Goal: Task Accomplishment & Management: Manage account settings

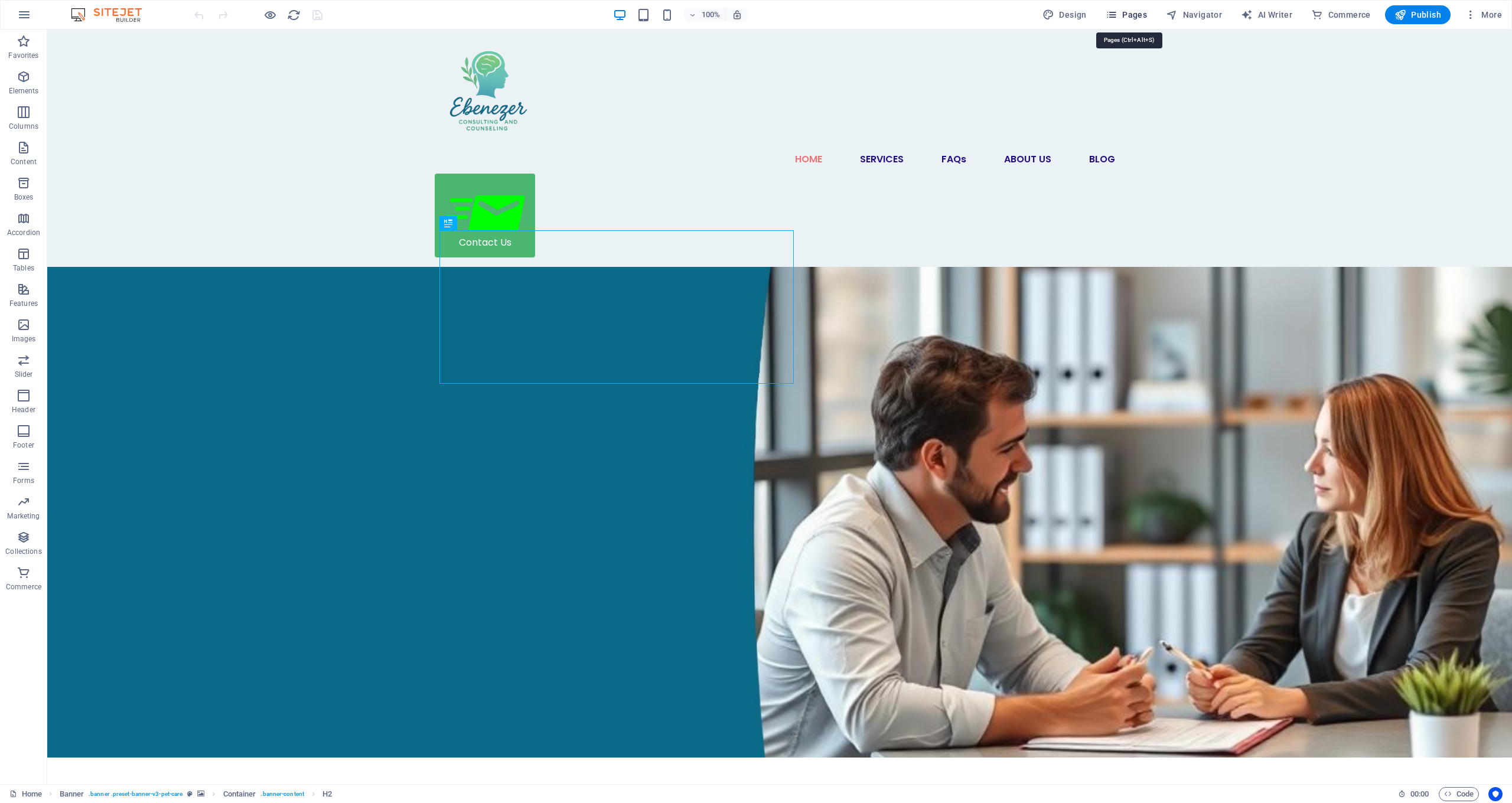
click at [1134, 11] on span "Pages" at bounding box center [1126, 15] width 41 height 12
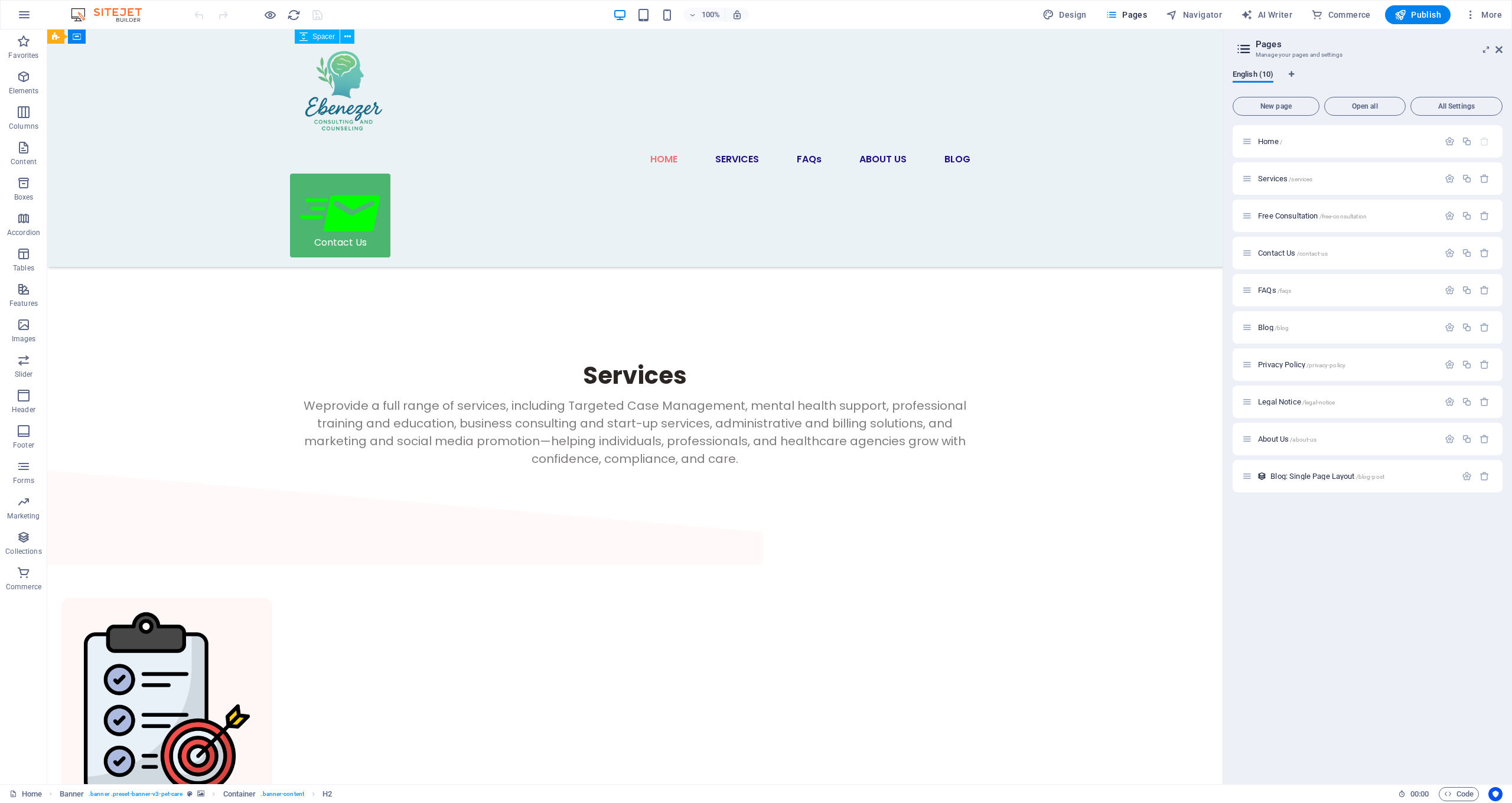
scroll to position [2665, 0]
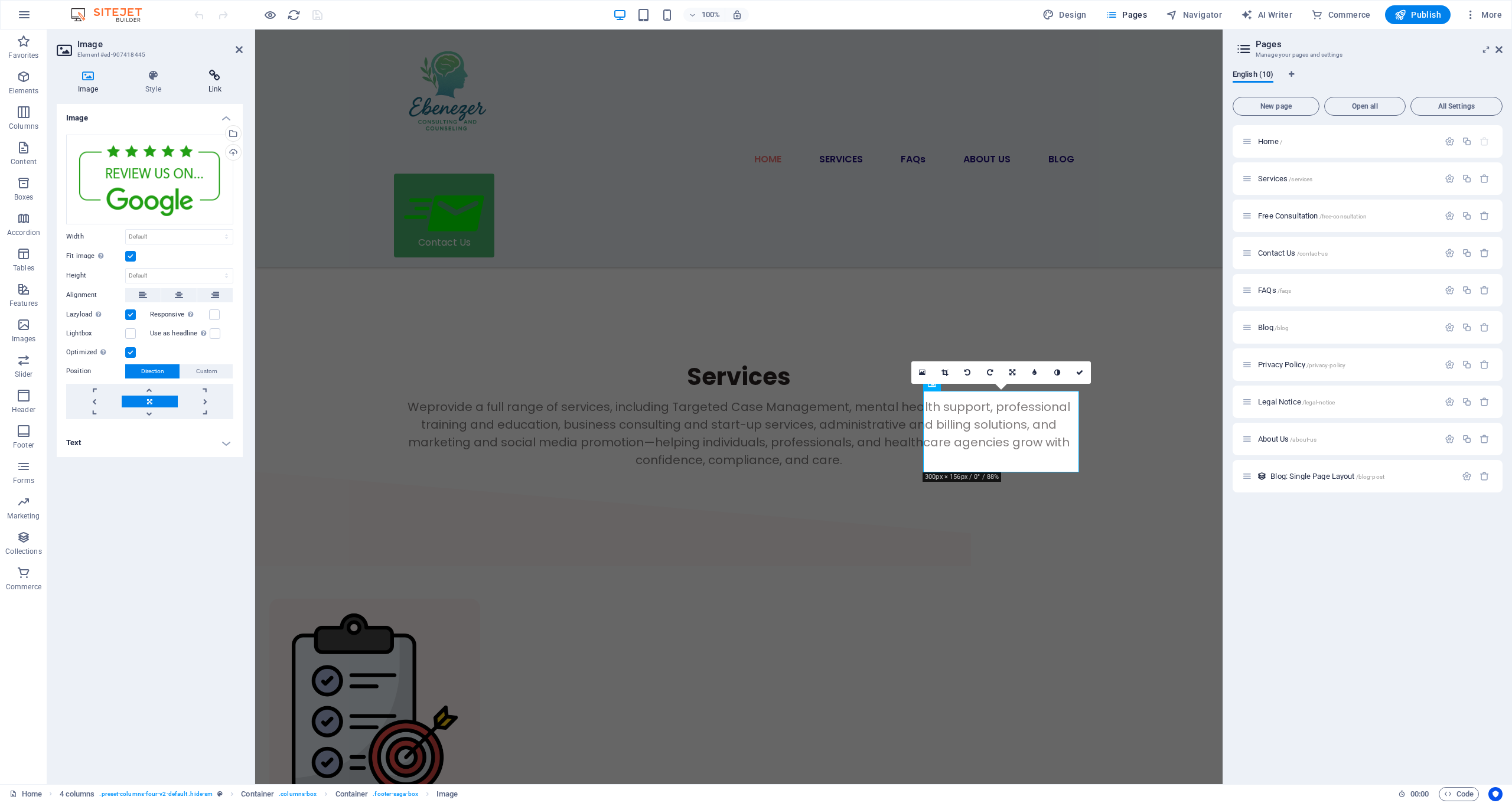
click at [215, 82] on h4 "Link" at bounding box center [214, 81] width 56 height 24
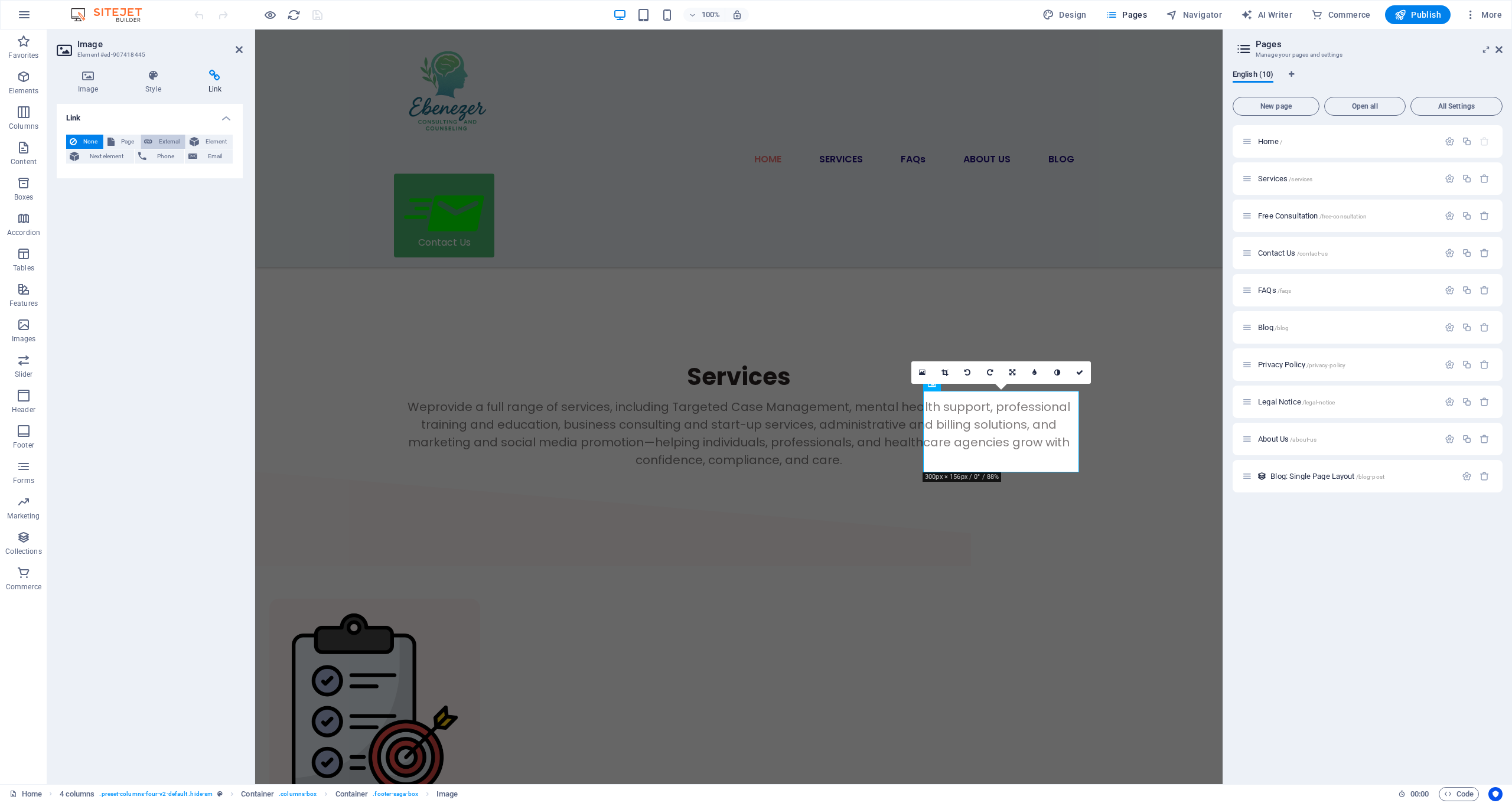
click at [174, 136] on span "External" at bounding box center [168, 142] width 26 height 14
select select "blank"
click at [158, 178] on input "URL" at bounding box center [179, 176] width 108 height 14
paste input "[URL][DOMAIN_NAME]"
type input "[URL][DOMAIN_NAME]"
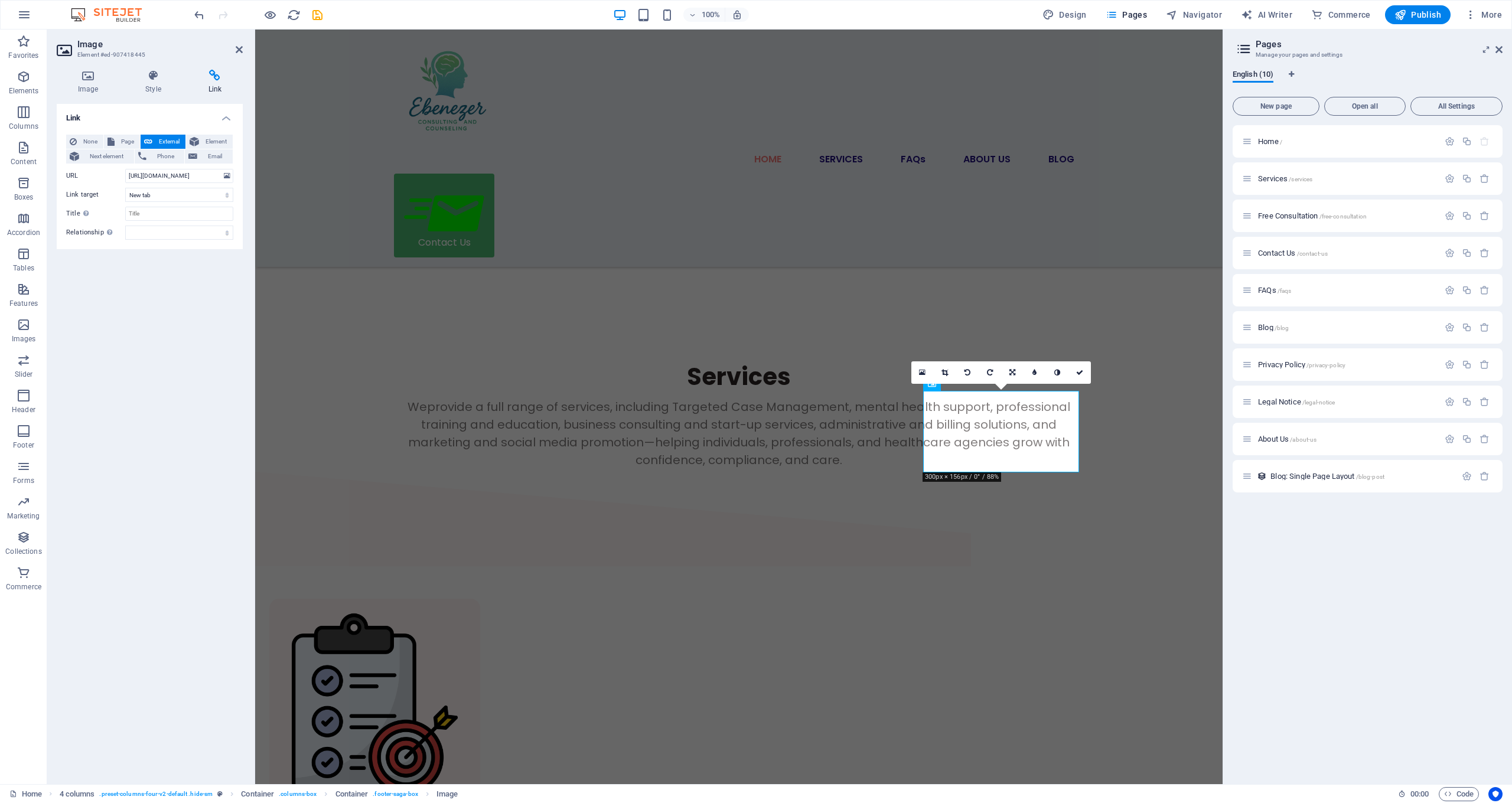
click at [161, 346] on div "Link None Page External Element Next element Phone Email Page Home Services Fre…" at bounding box center [150, 438] width 186 height 670
click at [142, 218] on input "Title Additional link description, should not be the same as the link text. The…" at bounding box center [179, 213] width 108 height 14
click at [122, 299] on div "Link None Page External Element Next element Phone Email Page Home Services Fre…" at bounding box center [150, 438] width 186 height 670
click at [175, 212] on input "Title Additional link description, should not be the same as the link text. The…" at bounding box center [179, 213] width 108 height 14
type input "Google Reviews"
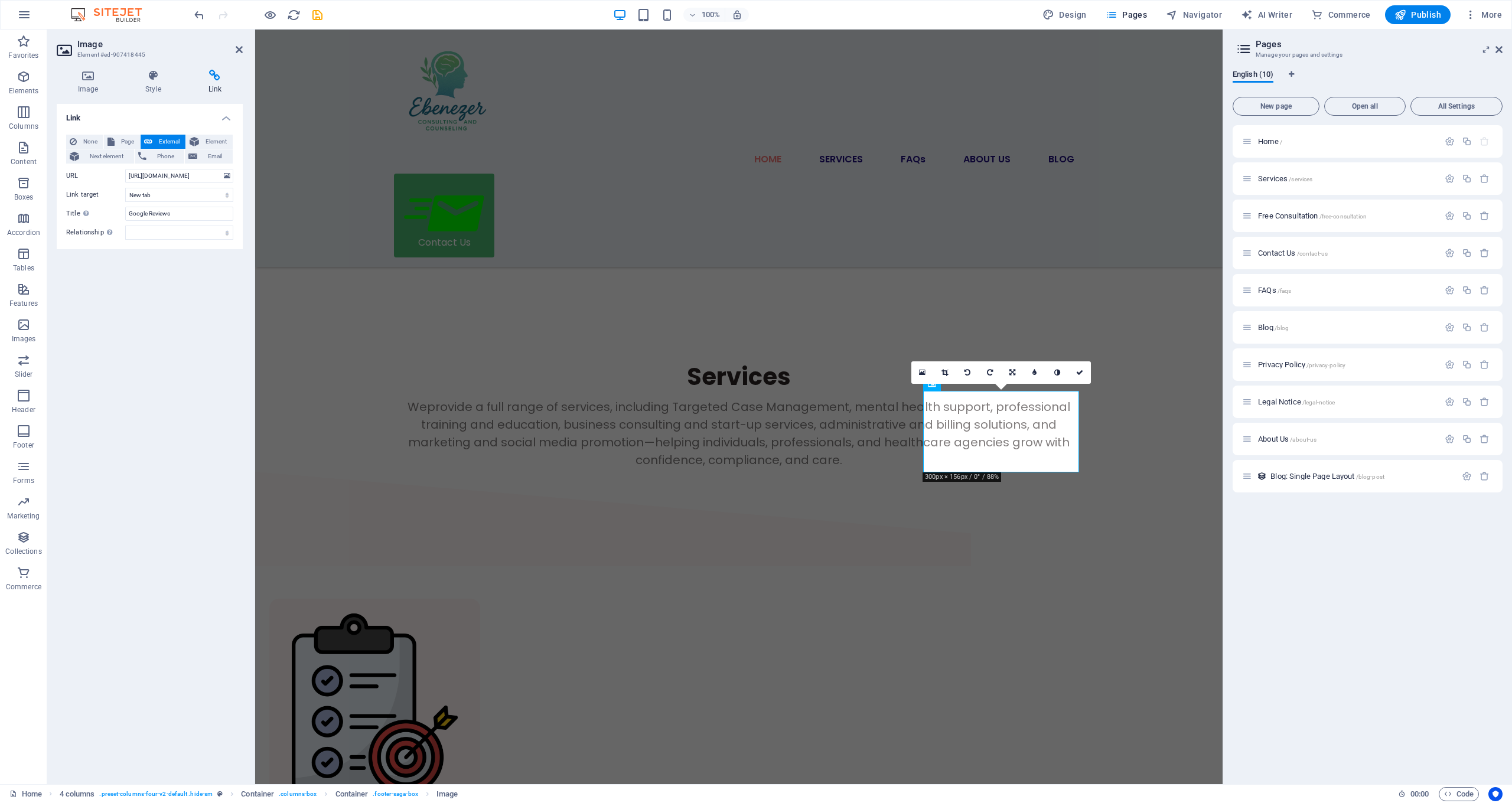
click at [167, 297] on div "Link None Page External Element Next element Phone Email Page Home Services Fre…" at bounding box center [150, 438] width 186 height 670
click at [318, 14] on icon "save" at bounding box center [317, 15] width 14 height 14
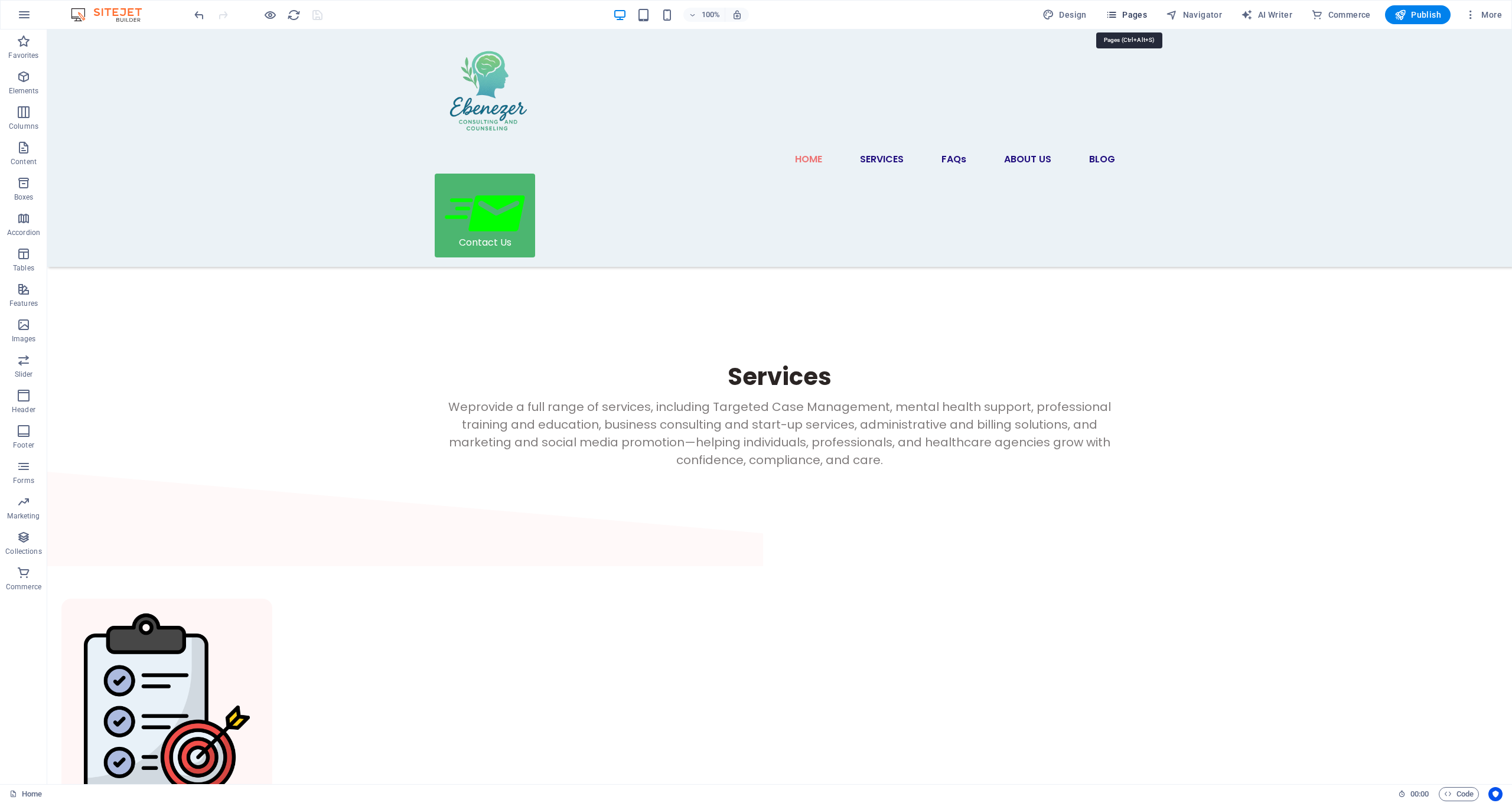
click at [1147, 18] on span "Pages" at bounding box center [1126, 15] width 41 height 12
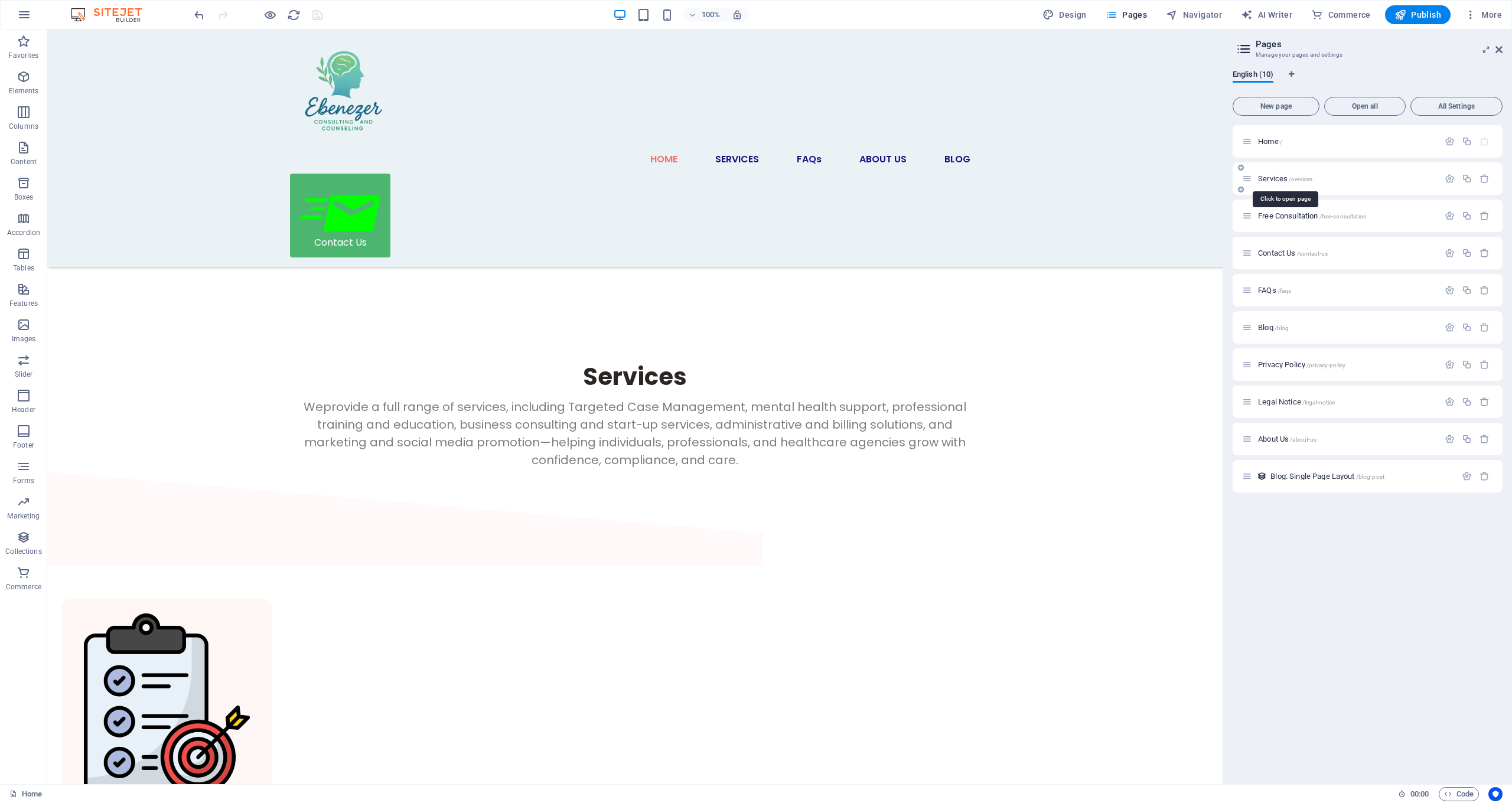
click at [1270, 180] on span "Services /services" at bounding box center [1285, 178] width 55 height 9
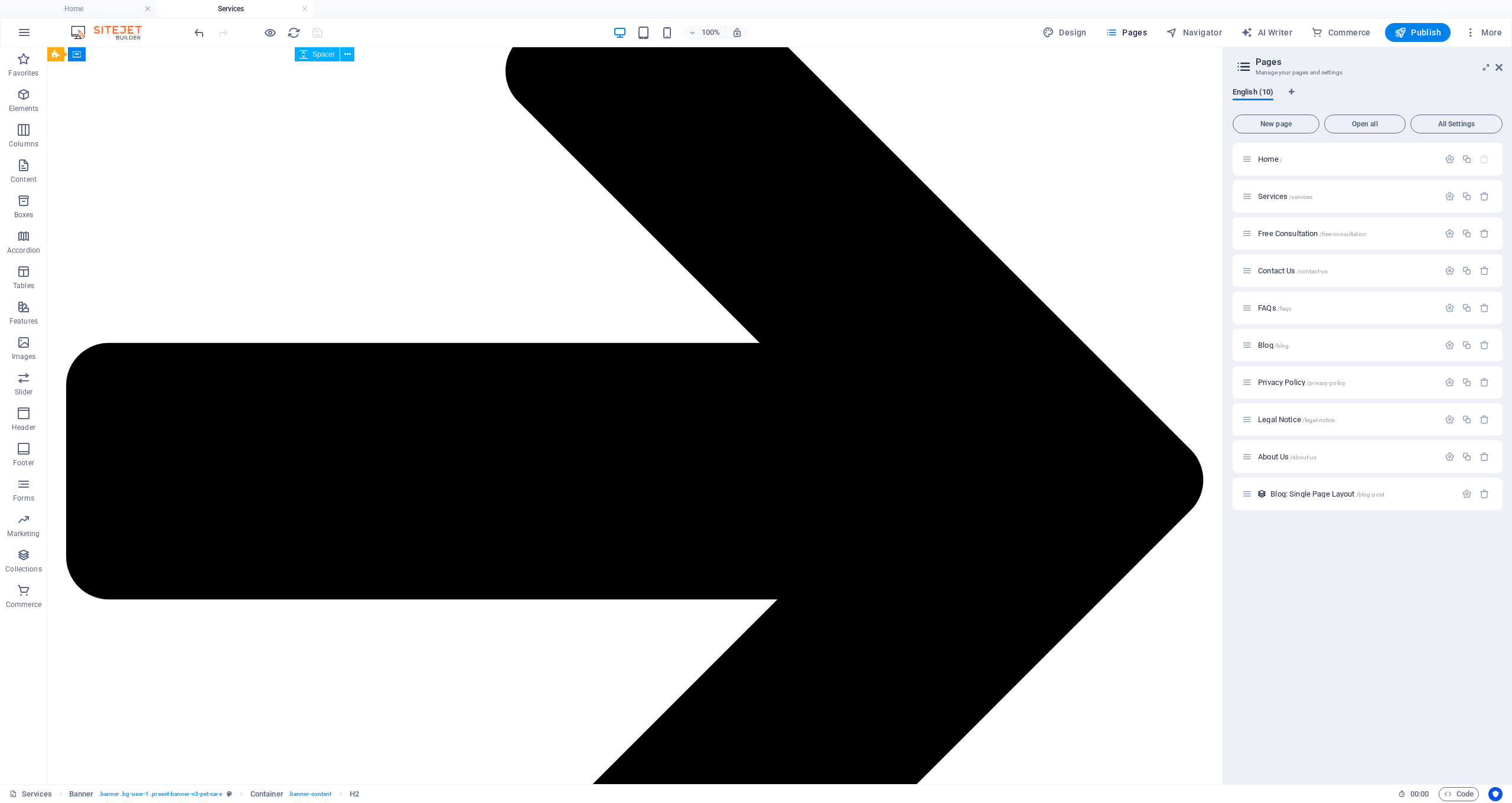
scroll to position [1502, 0]
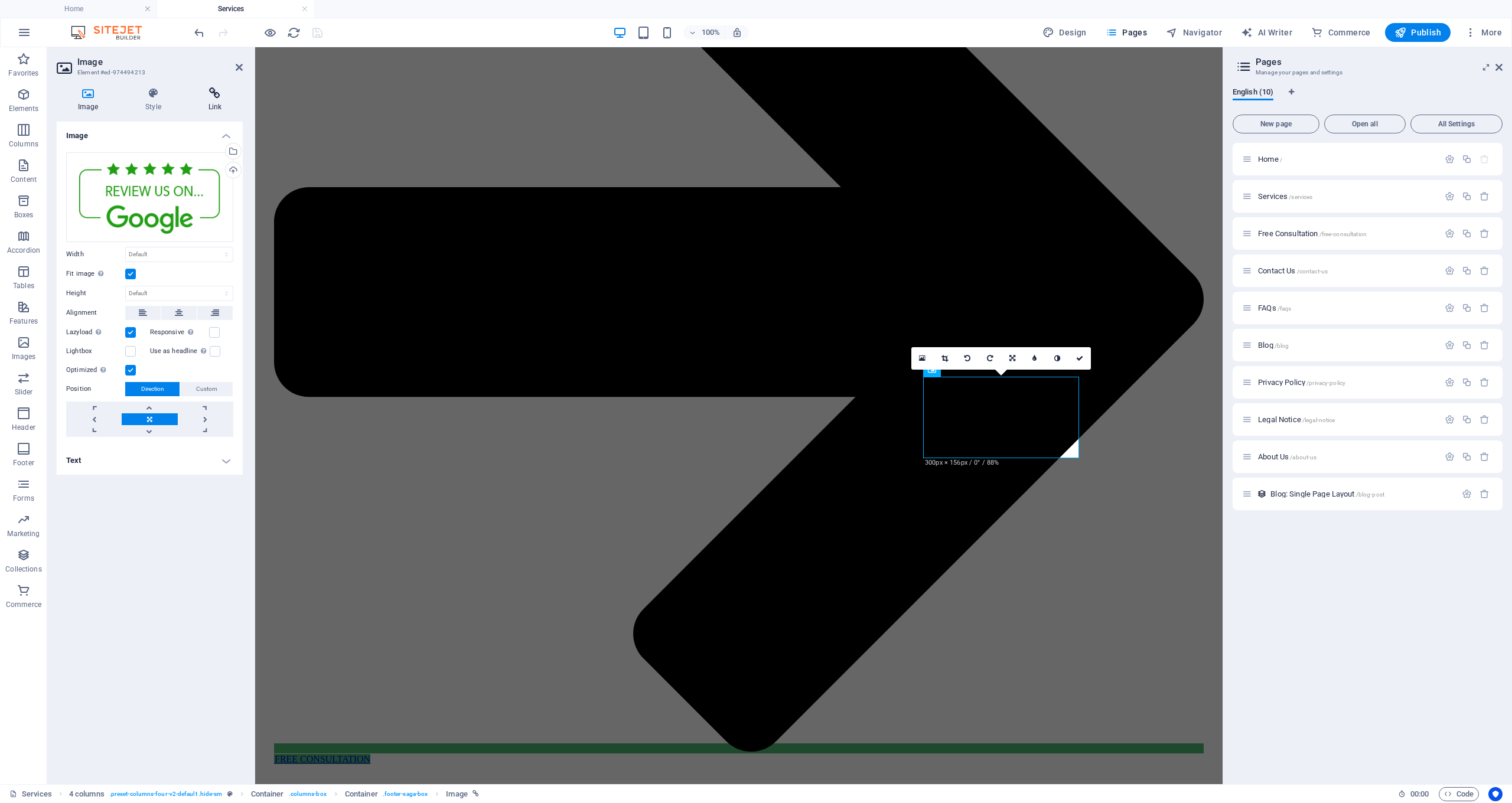
click at [218, 101] on h4 "Link" at bounding box center [214, 99] width 56 height 24
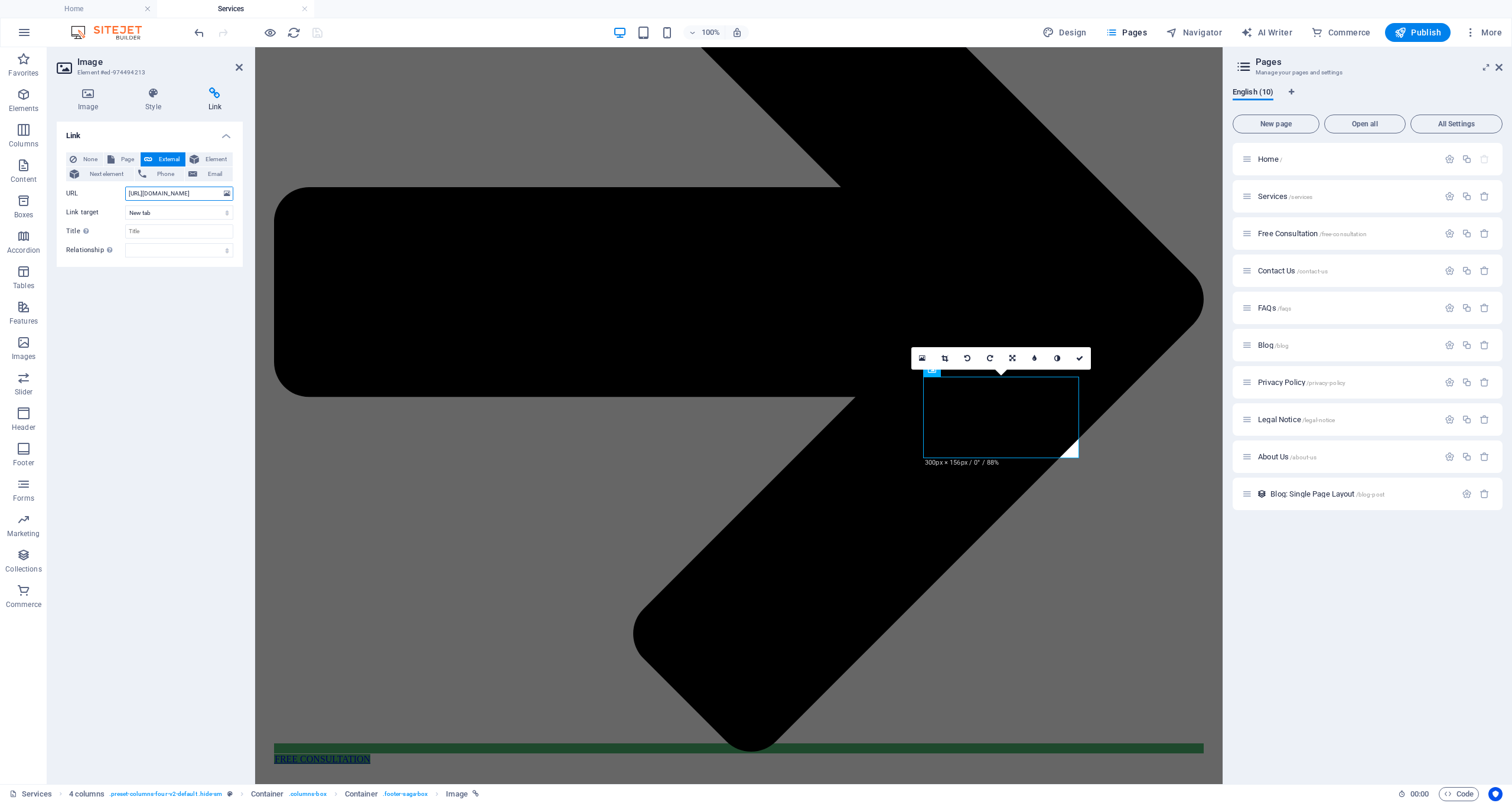
drag, startPoint x: 128, startPoint y: 192, endPoint x: 221, endPoint y: 198, distance: 93.2
click at [221, 199] on input "[URL][DOMAIN_NAME]" at bounding box center [179, 194] width 108 height 14
paste input "WN2JoStasvx"
drag, startPoint x: 213, startPoint y: 196, endPoint x: 112, endPoint y: 201, distance: 101.1
click at [112, 201] on div "None Page External Element Next element Phone Email Page Home Services Free Con…" at bounding box center [150, 204] width 167 height 105
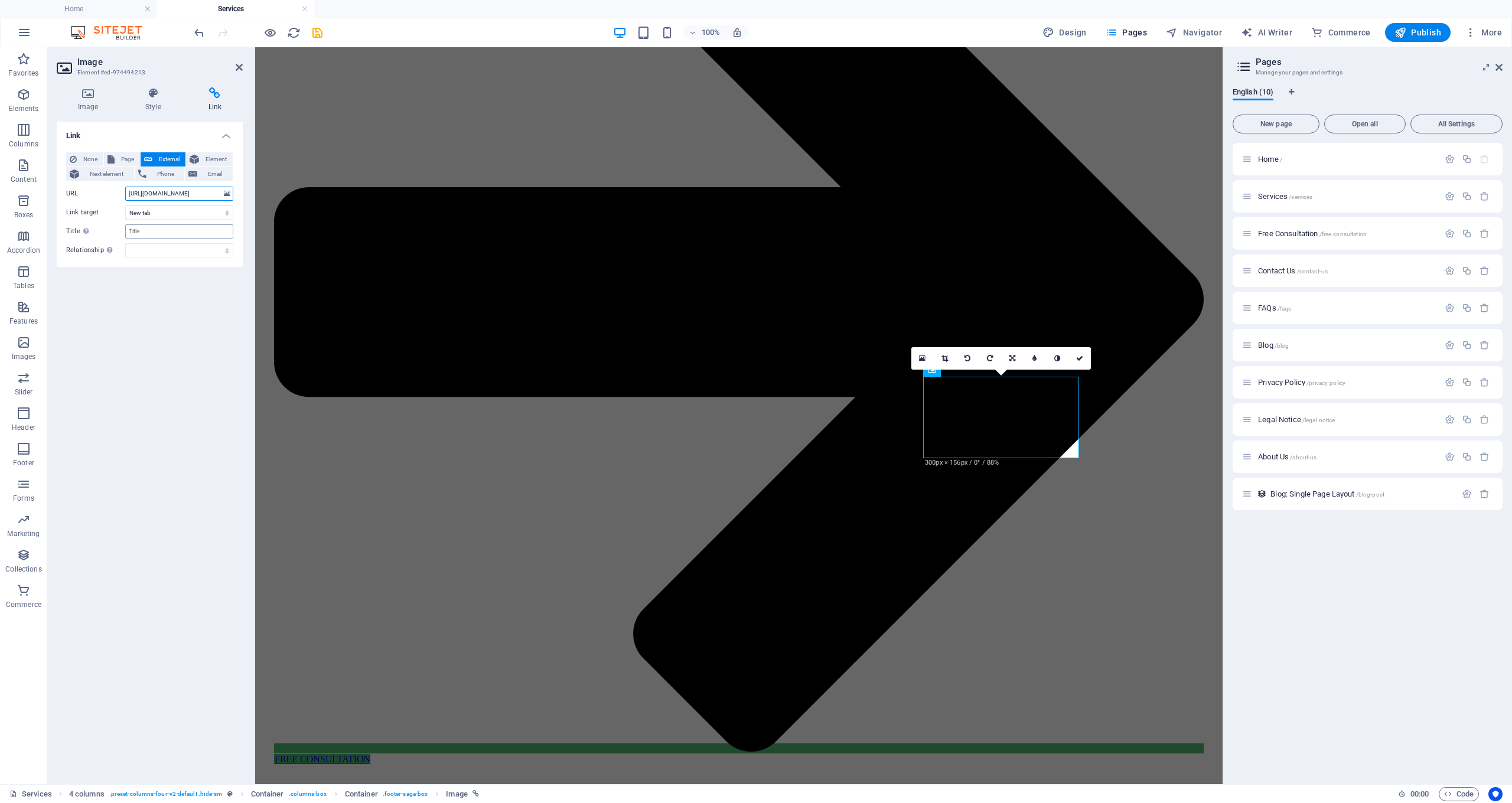
type input "[URL][DOMAIN_NAME]"
click at [151, 232] on input "Title Additional link description, should not be the same as the link text. The…" at bounding box center [179, 231] width 108 height 14
type input "Google Reviews"
click at [313, 38] on icon "save" at bounding box center [317, 33] width 14 height 14
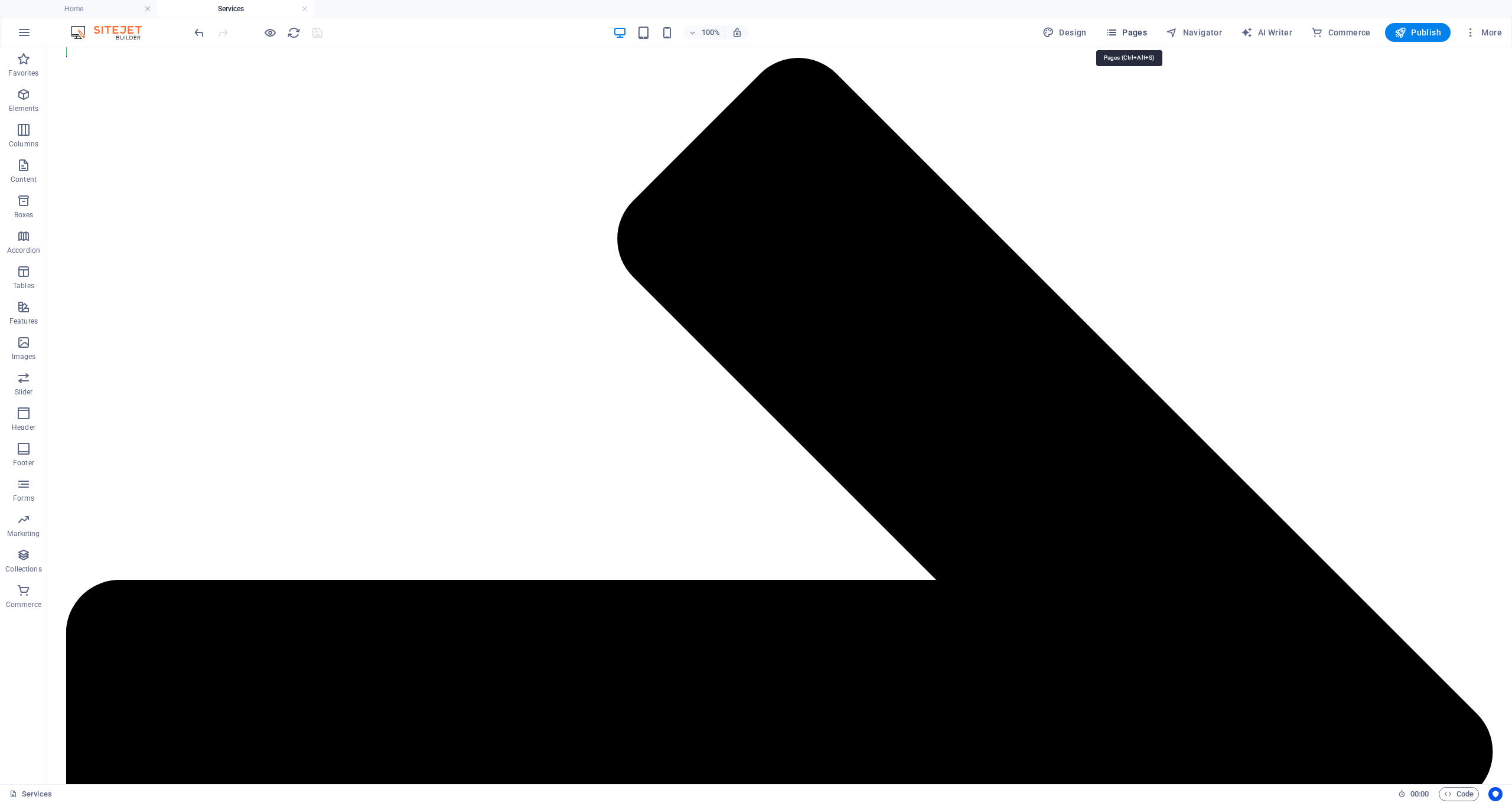
click at [1131, 33] on span "Pages" at bounding box center [1126, 32] width 41 height 12
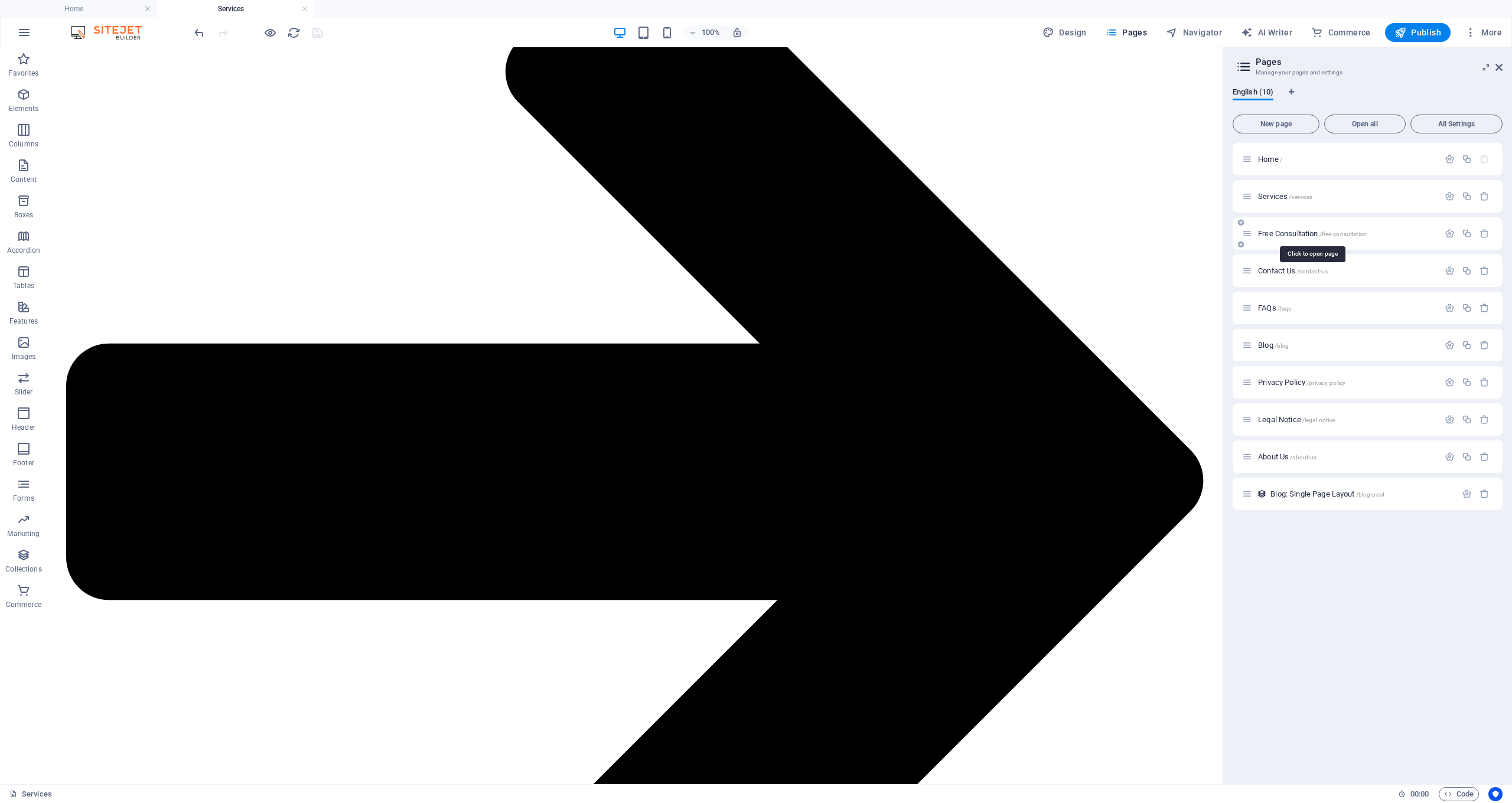
click at [1280, 233] on span "Free Consultation /free-consultation" at bounding box center [1311, 233] width 109 height 9
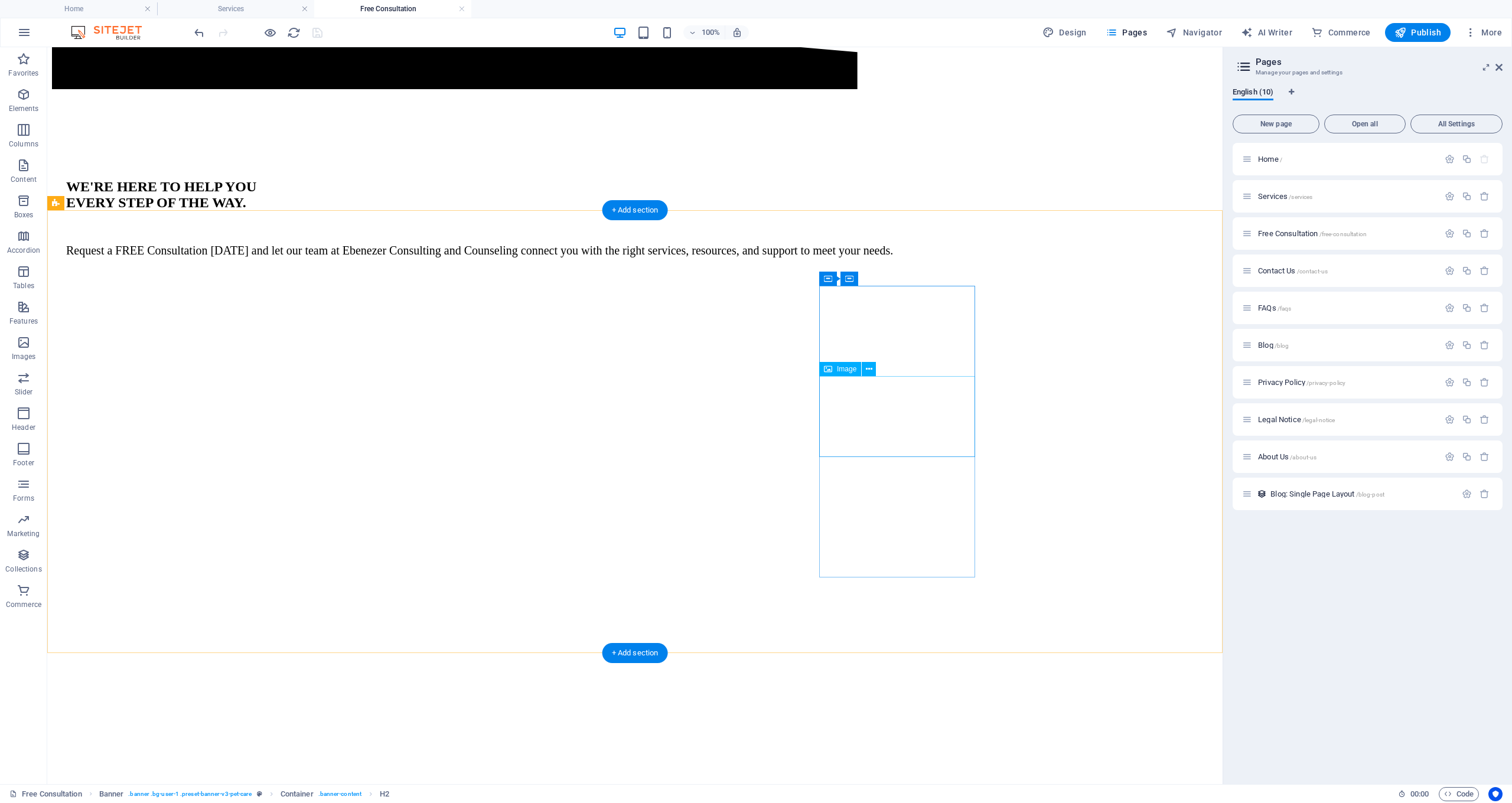
scroll to position [1143, 0]
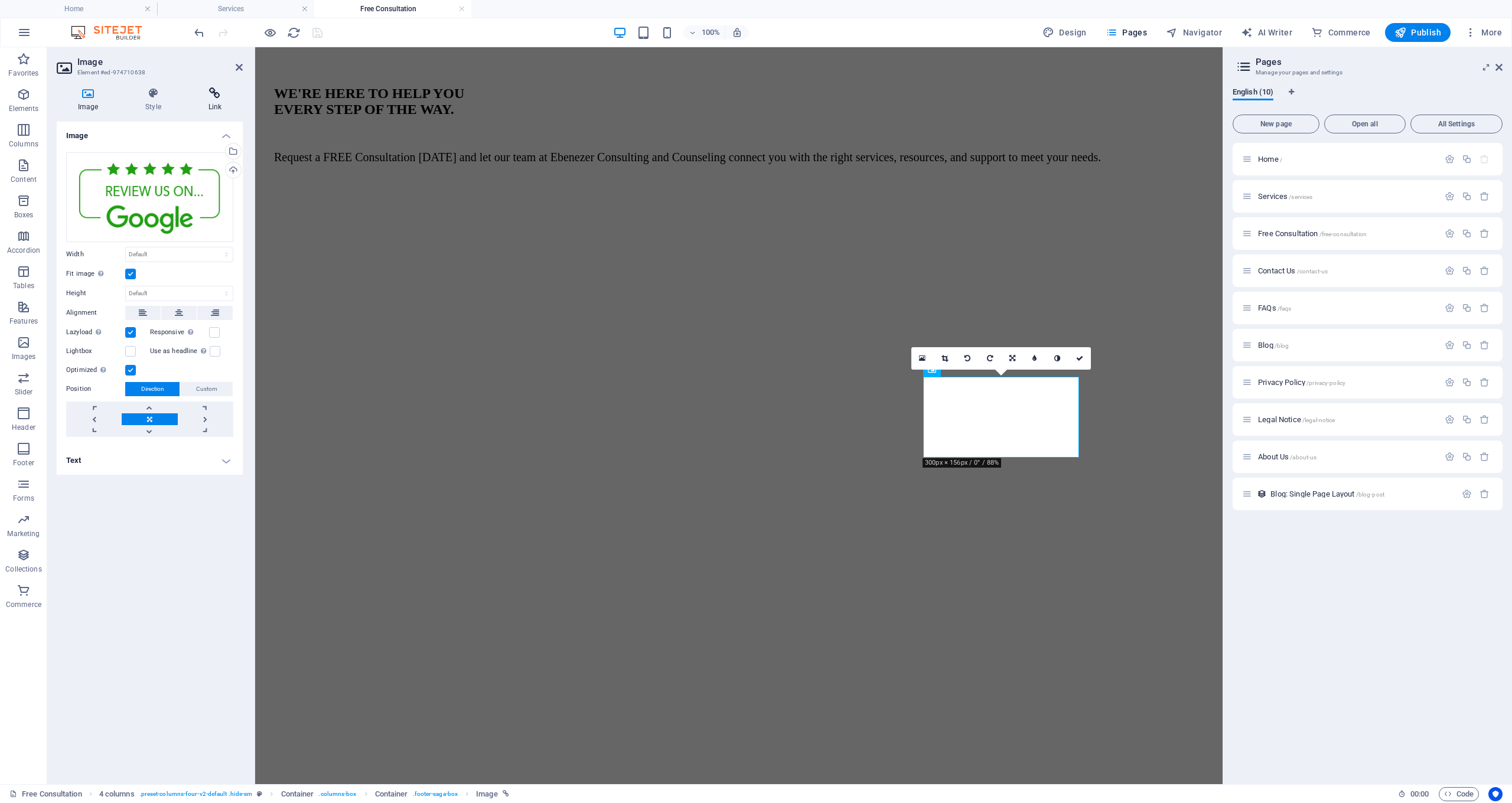
click at [215, 91] on icon at bounding box center [214, 93] width 56 height 12
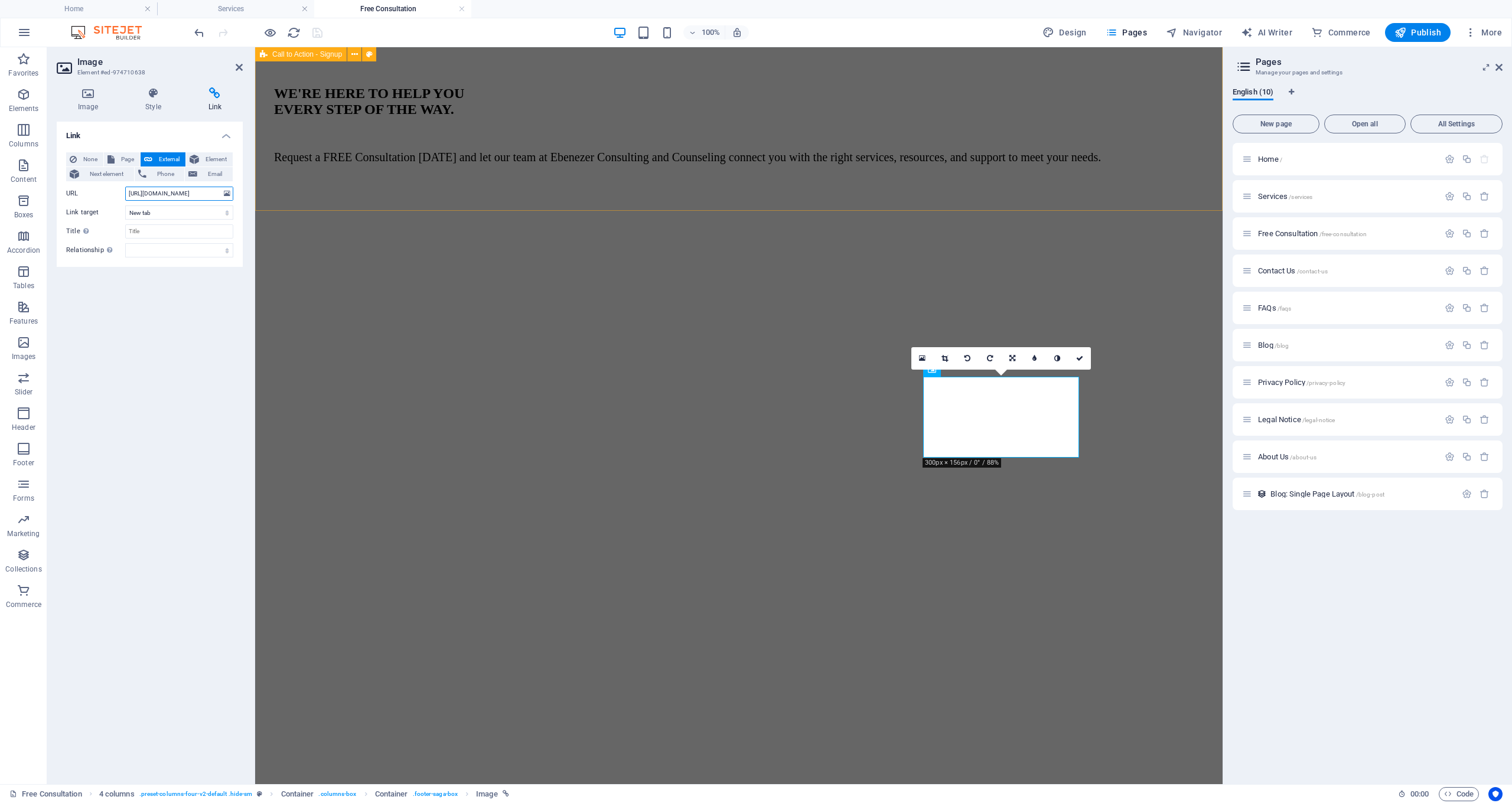
drag, startPoint x: 385, startPoint y: 242, endPoint x: 270, endPoint y: 193, distance: 125.0
click at [158, 228] on input "Title Additional link description, should not be the same as the link text. The…" at bounding box center [179, 231] width 108 height 14
paste input "[URL][DOMAIN_NAME]"
drag, startPoint x: 428, startPoint y: 281, endPoint x: 260, endPoint y: 233, distance: 174.7
type input "[URL][DOMAIN_NAME]"
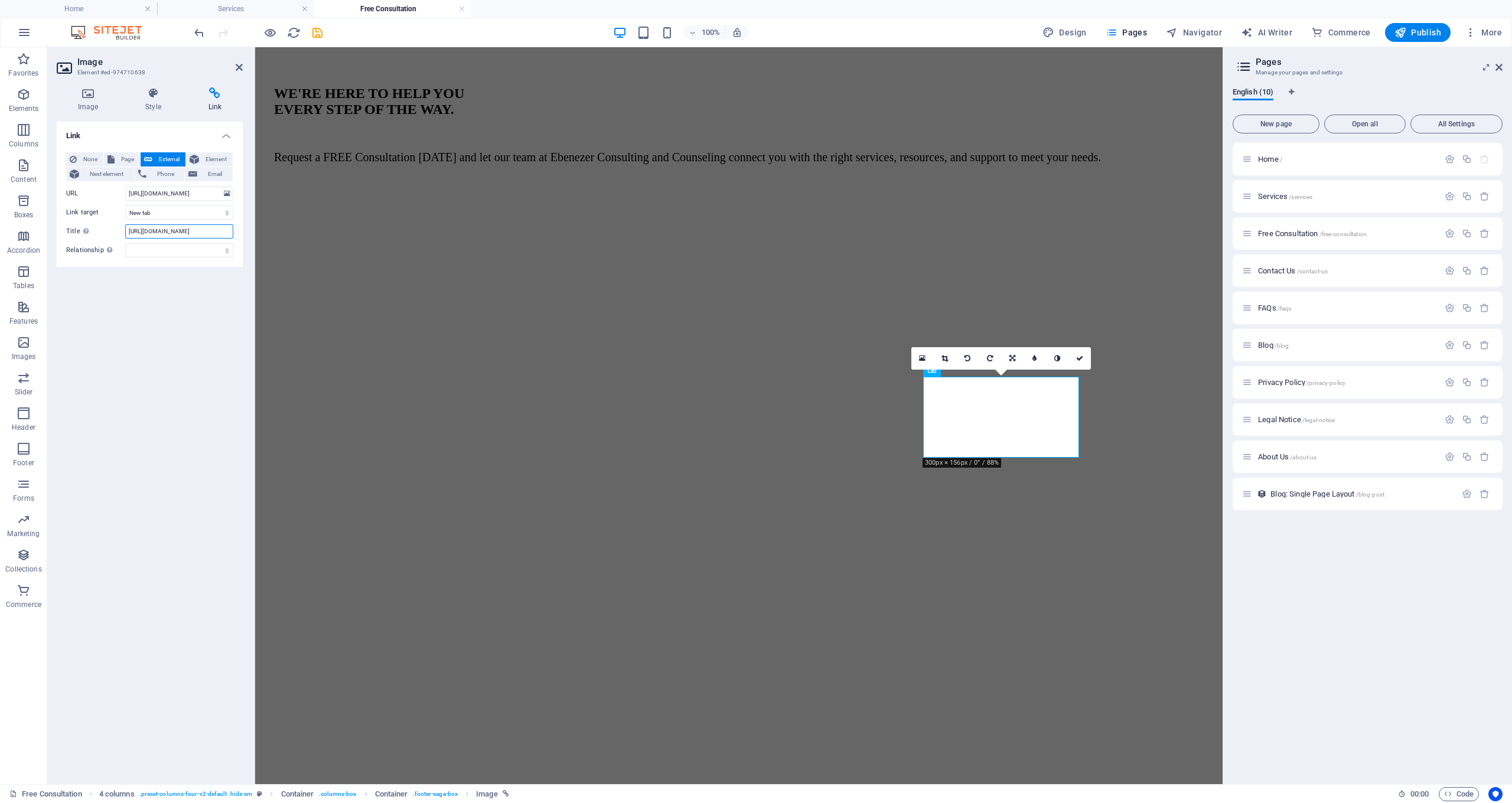
drag, startPoint x: 128, startPoint y: 231, endPoint x: 247, endPoint y: 232, distance: 119.0
click at [247, 232] on div "Image Style Link Image Drag files here, click to choose files or select files f…" at bounding box center [149, 431] width 205 height 706
drag, startPoint x: 384, startPoint y: 242, endPoint x: 272, endPoint y: 194, distance: 121.9
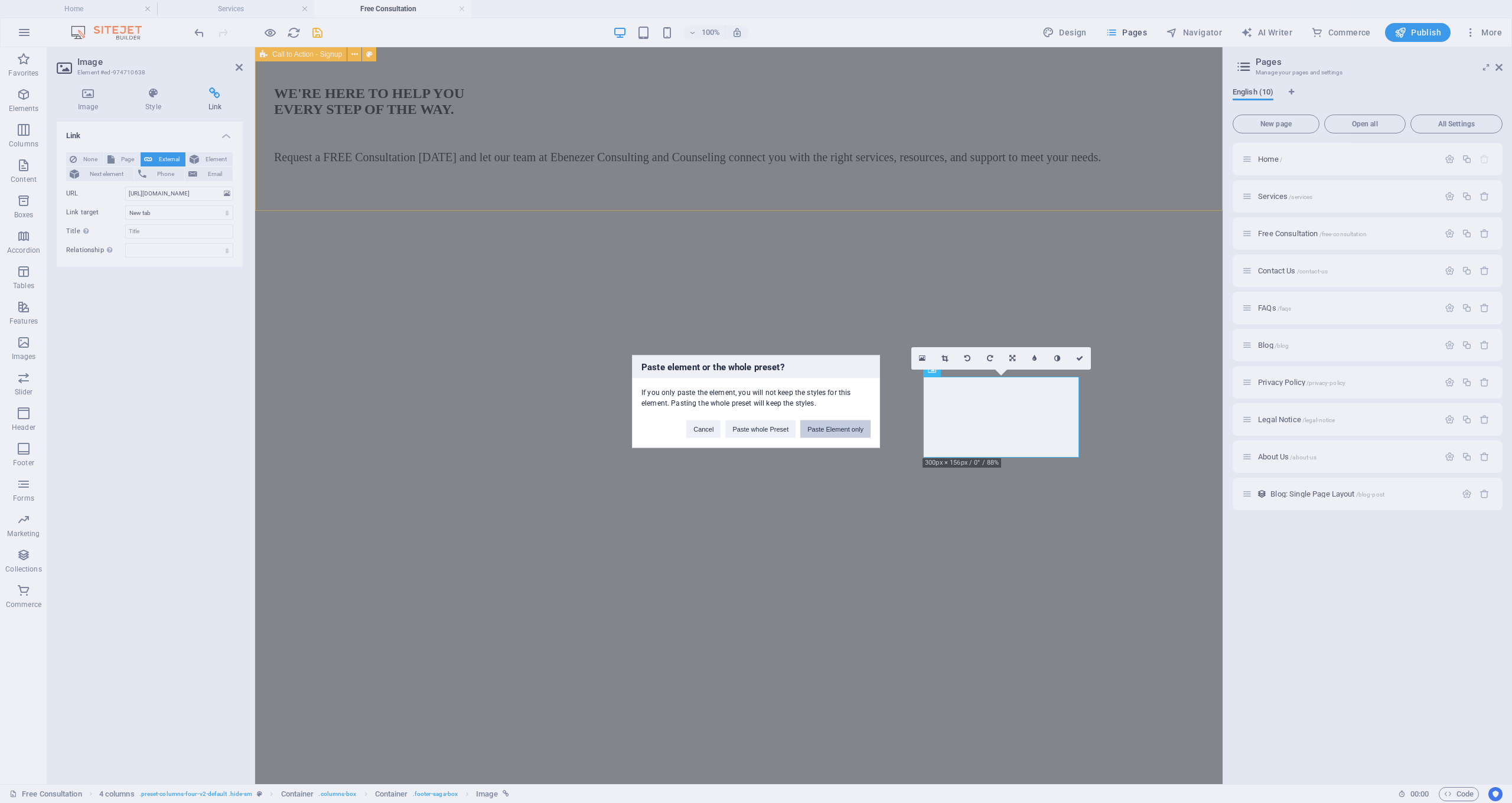
click at [830, 429] on button "Paste Element only" at bounding box center [836, 429] width 70 height 18
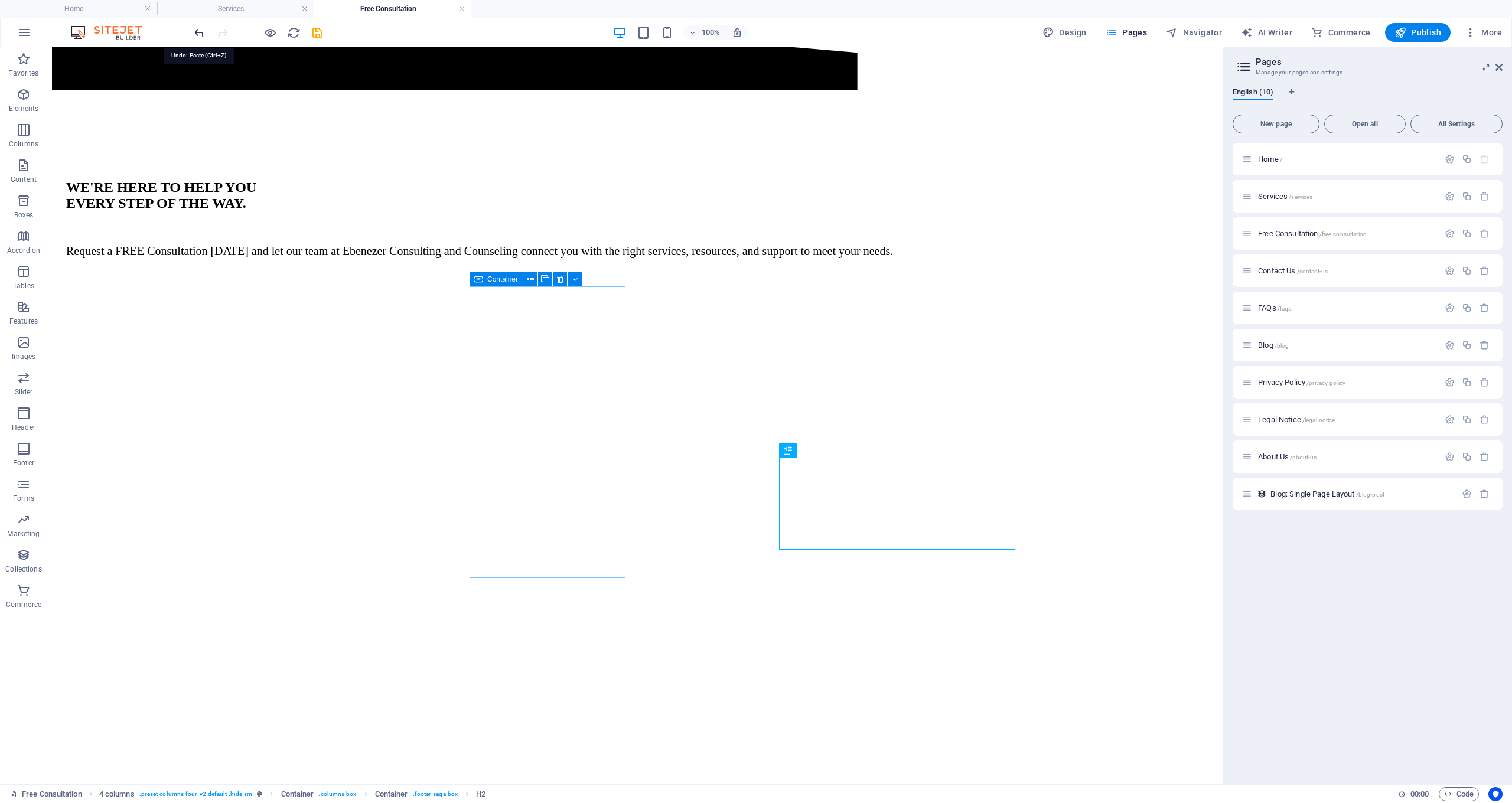
click at [203, 30] on icon "undo" at bounding box center [200, 33] width 14 height 14
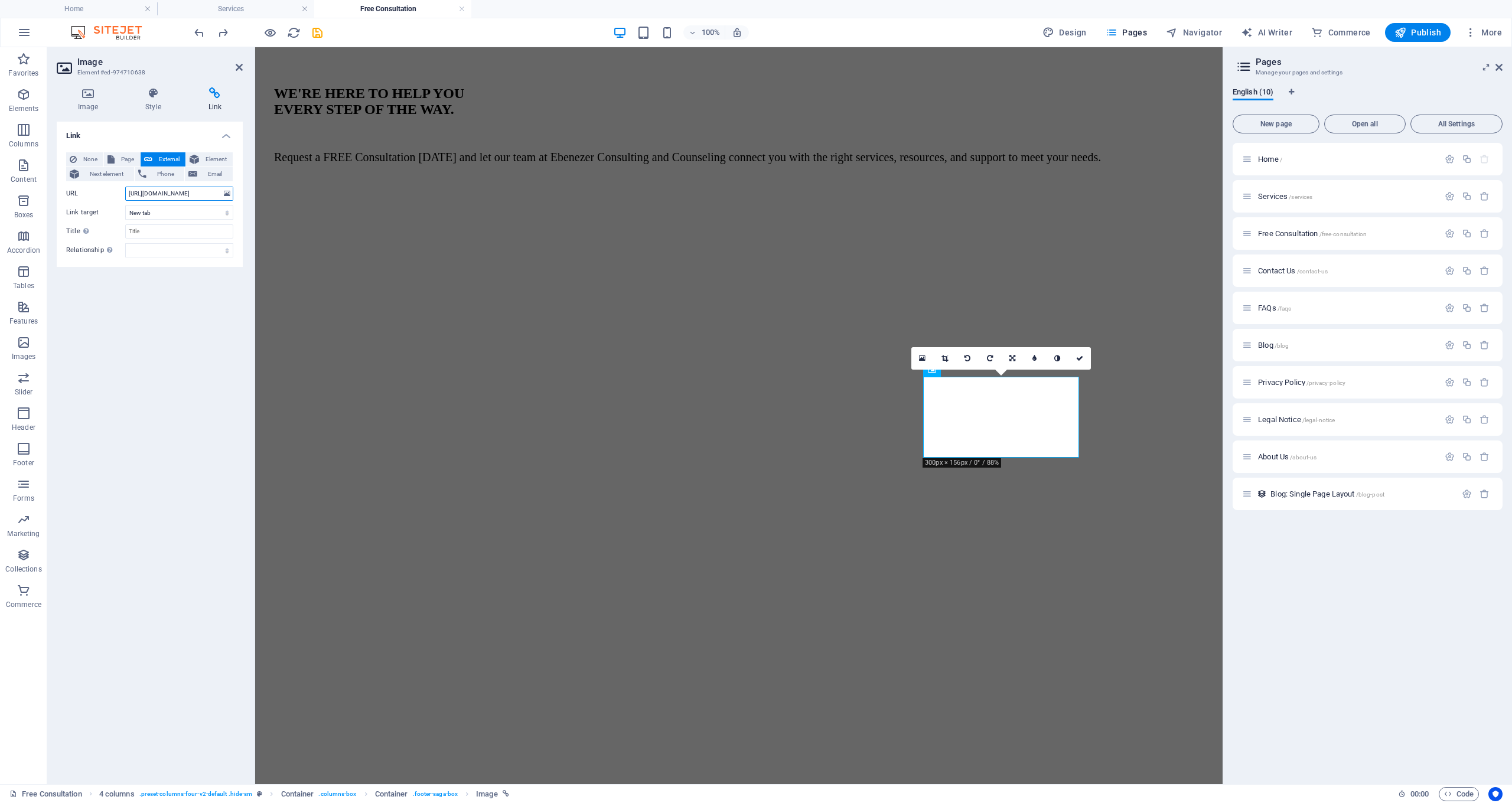
drag, startPoint x: 130, startPoint y: 195, endPoint x: 252, endPoint y: 197, distance: 122.0
click at [252, 197] on aside "Image Element #ed-974710638 Image Style Link Image Drag files here, click to ch…" at bounding box center [151, 415] width 207 height 736
paste input "WN2JoStasvx"
type input "[URL][DOMAIN_NAME]"
click at [201, 235] on input "Title Additional link description, should not be the same as the link text. The…" at bounding box center [179, 231] width 108 height 14
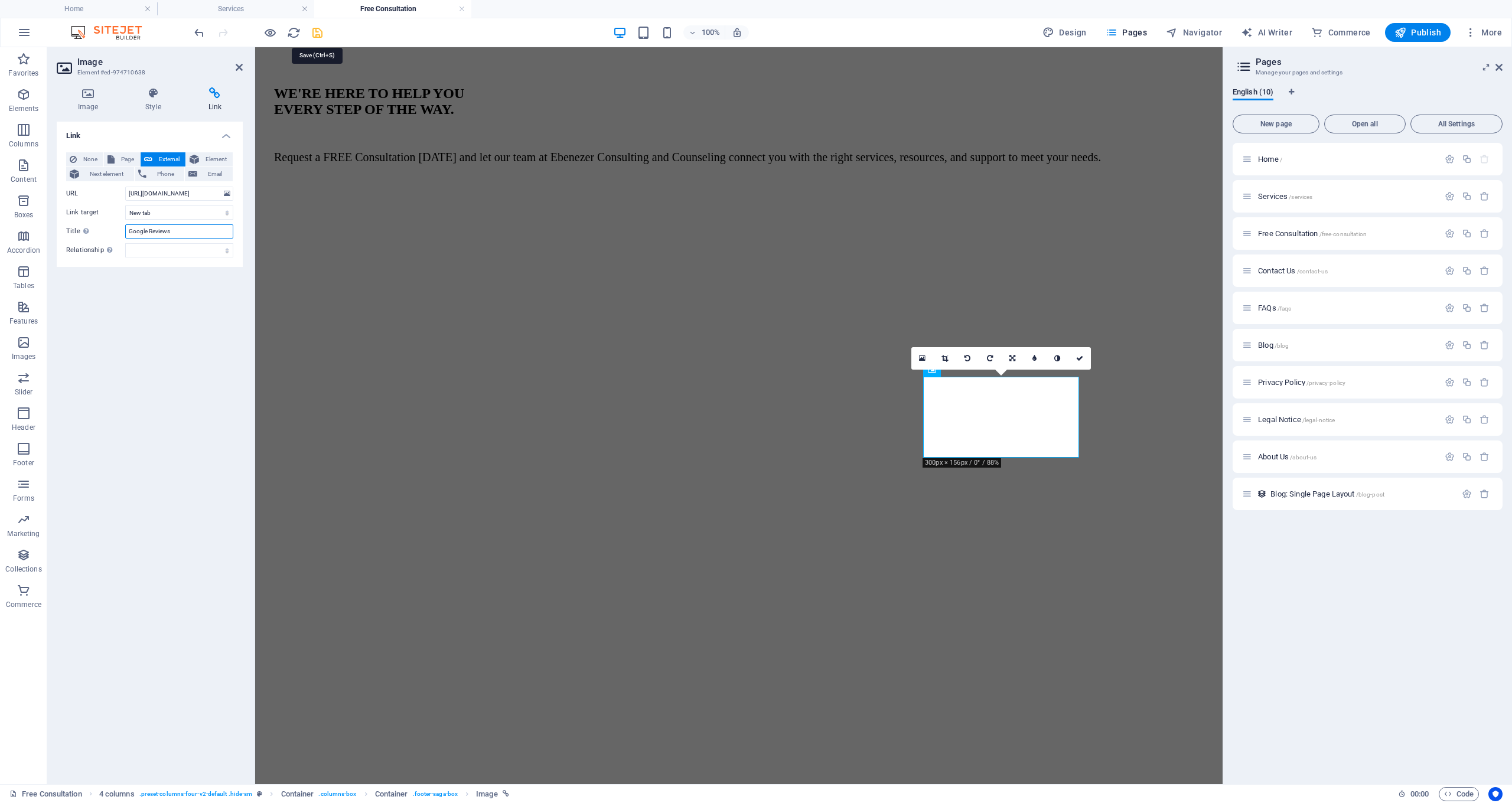
type input "Google Reviews"
click at [317, 30] on icon "save" at bounding box center [317, 33] width 14 height 14
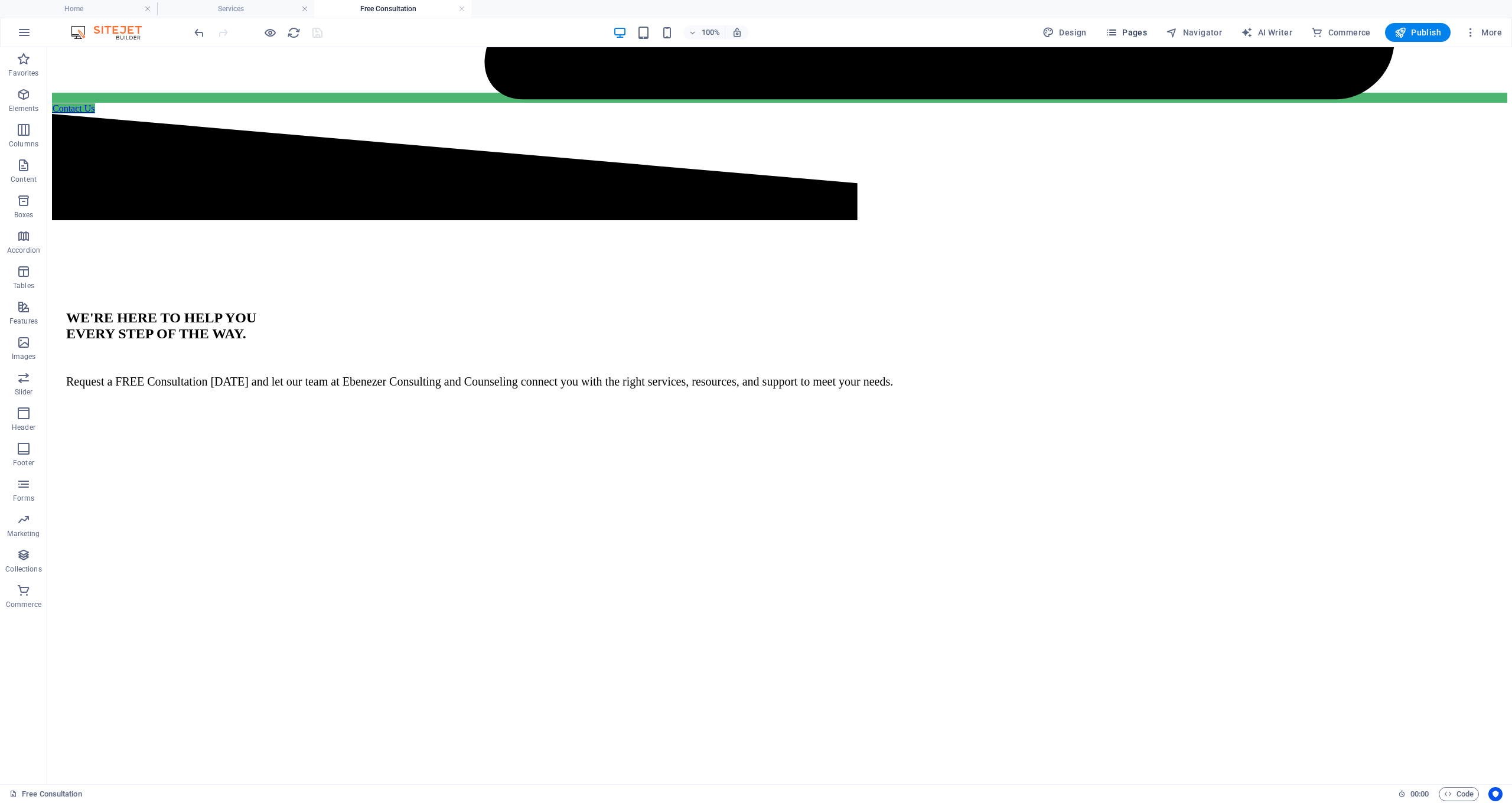
click at [1146, 35] on span "Pages" at bounding box center [1126, 32] width 41 height 12
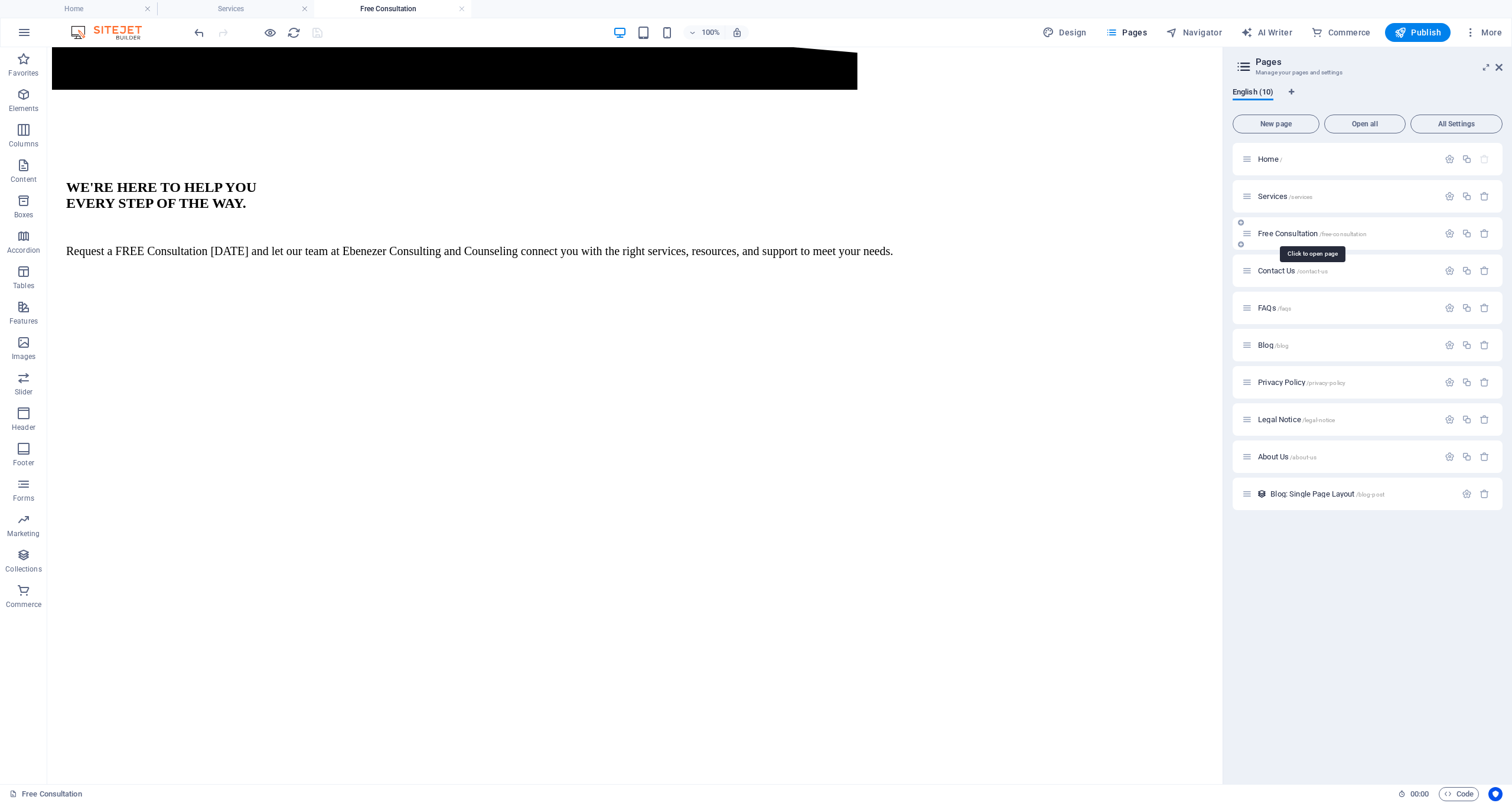
click at [1284, 235] on span "Free Consultation /free-consultation" at bounding box center [1311, 233] width 109 height 9
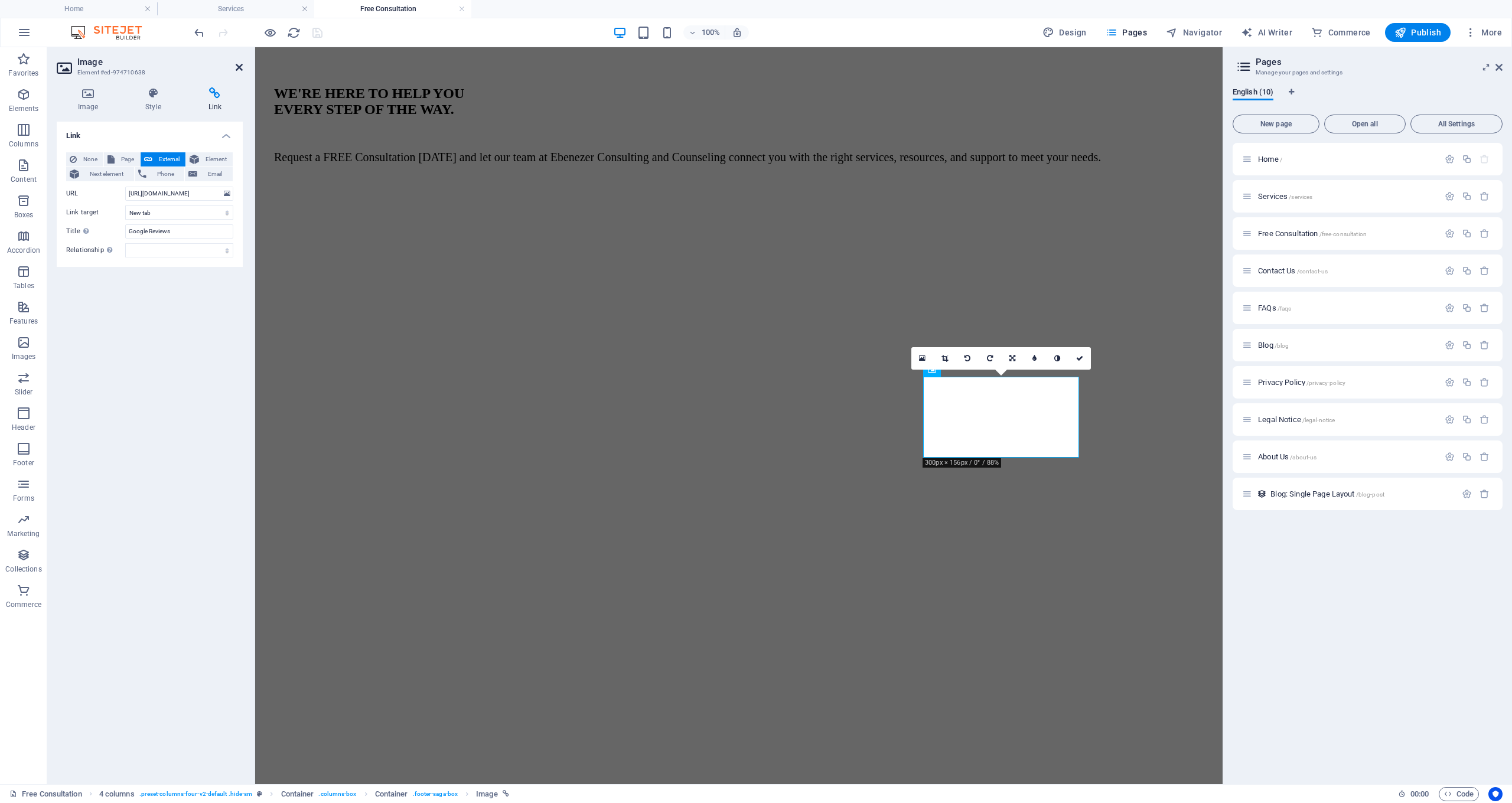
click at [238, 67] on icon at bounding box center [239, 67] width 7 height 10
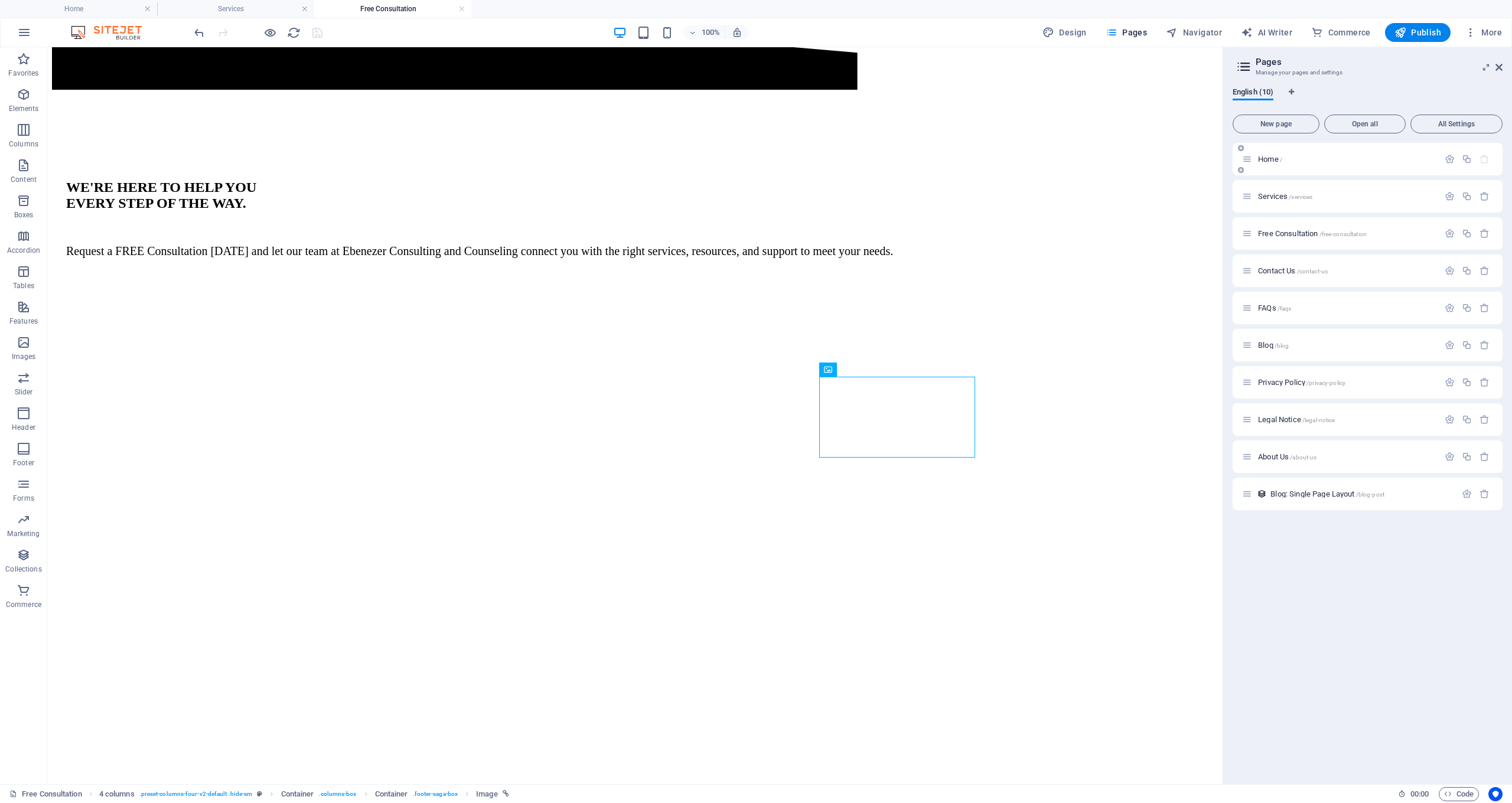
click at [1265, 161] on span "Home /" at bounding box center [1269, 158] width 24 height 9
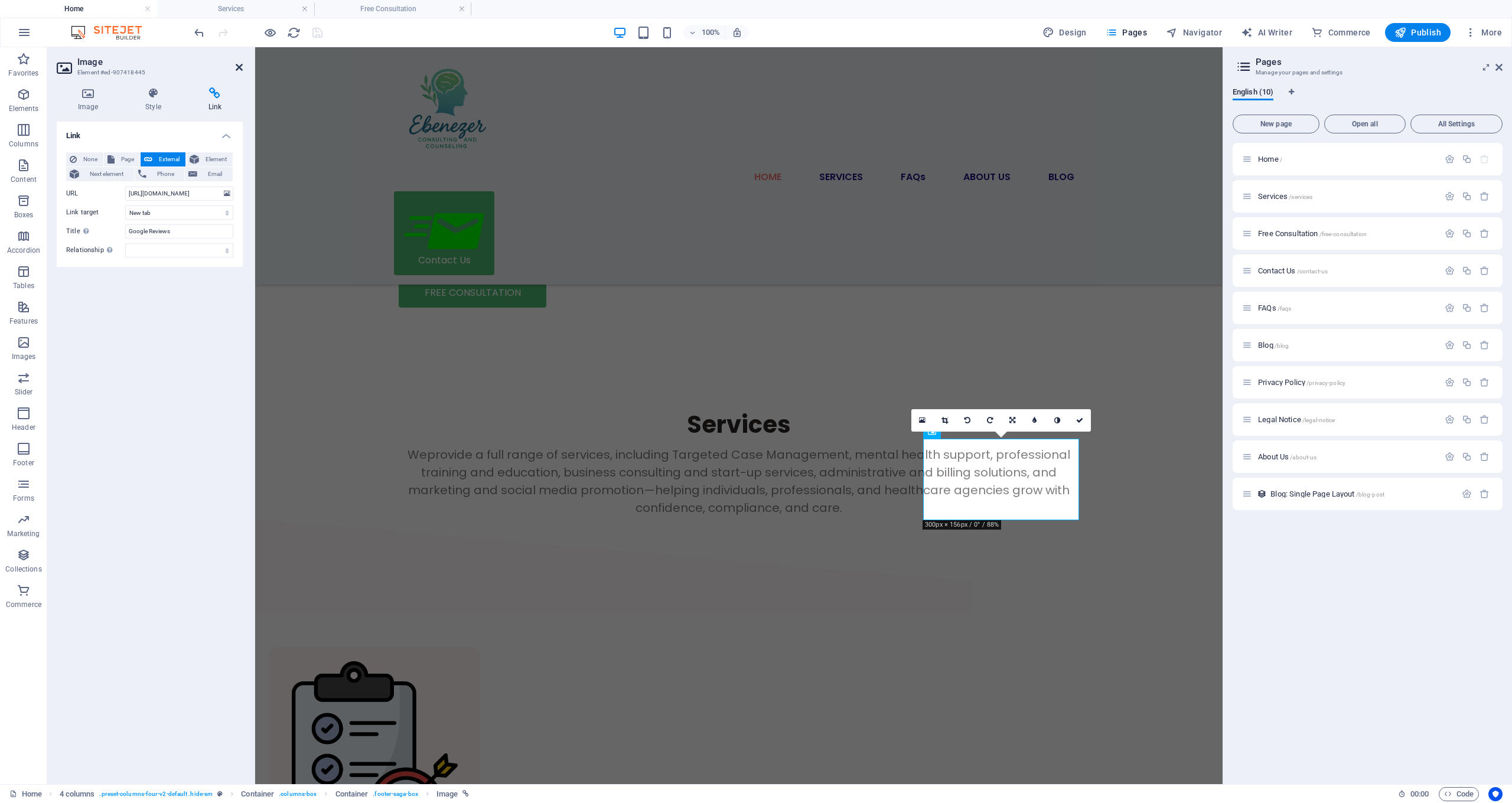
click at [236, 67] on icon at bounding box center [239, 67] width 7 height 10
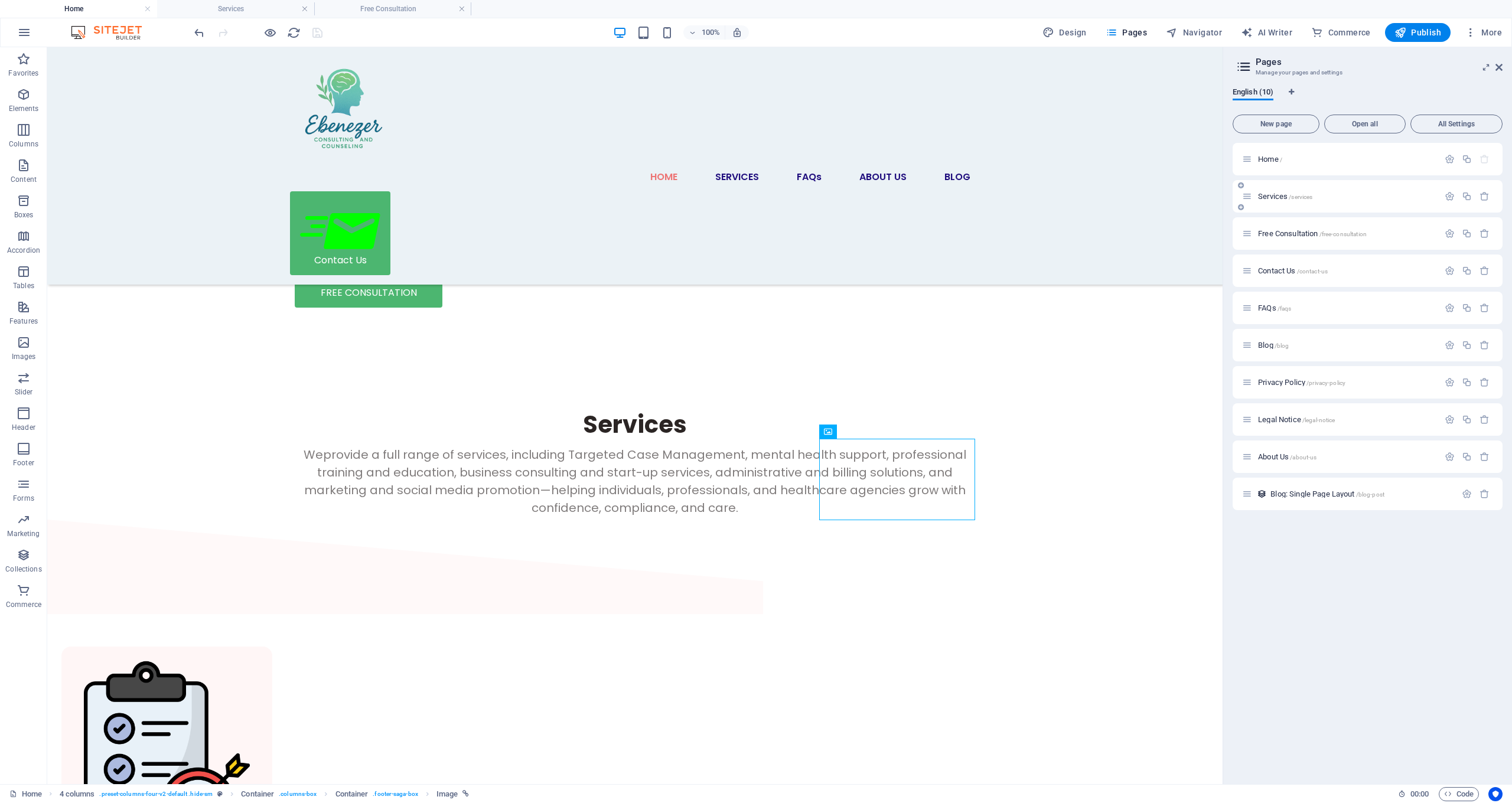
click at [1282, 198] on span "Services /services" at bounding box center [1285, 196] width 55 height 9
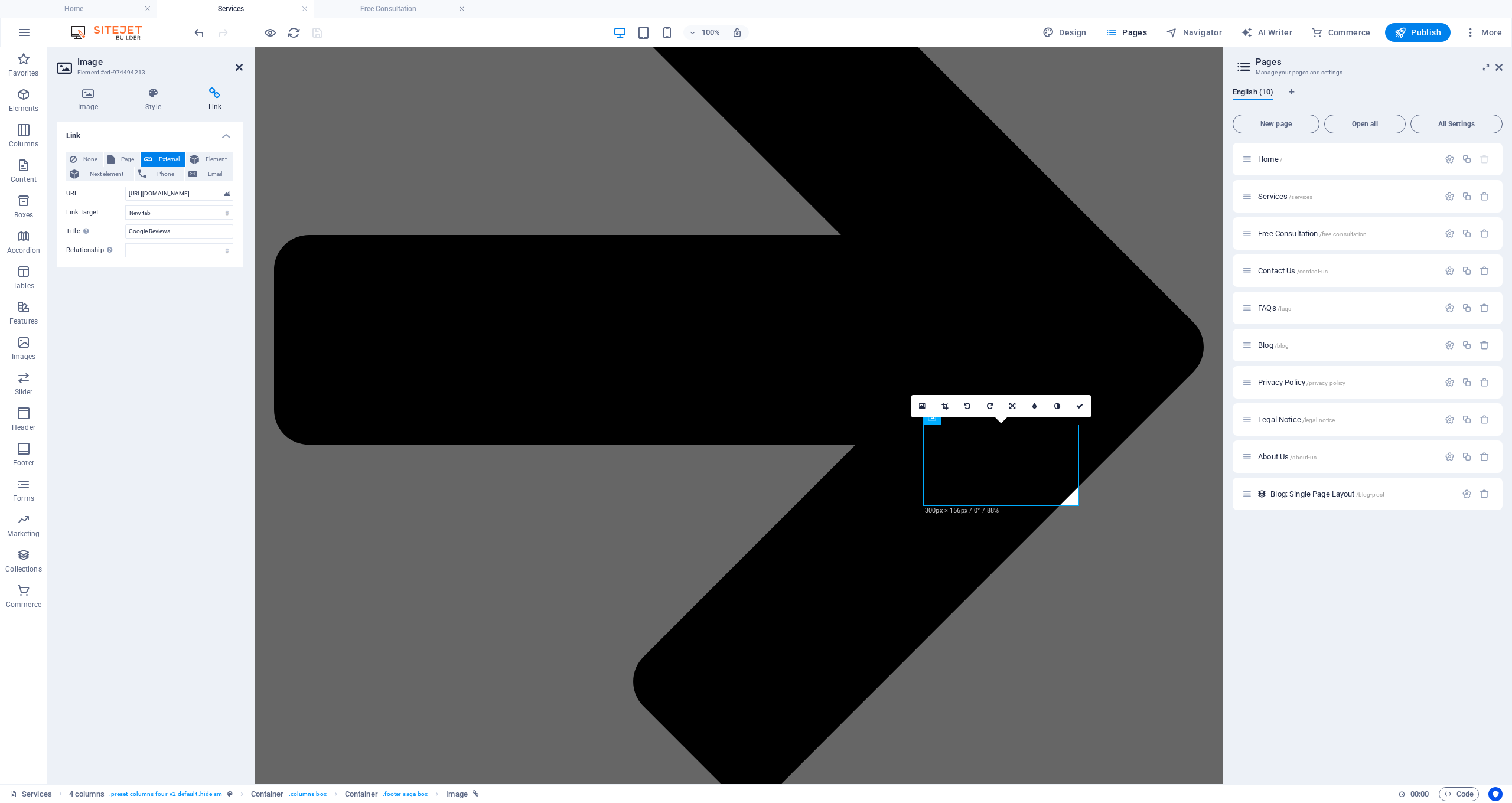
click at [236, 67] on icon at bounding box center [239, 67] width 7 height 10
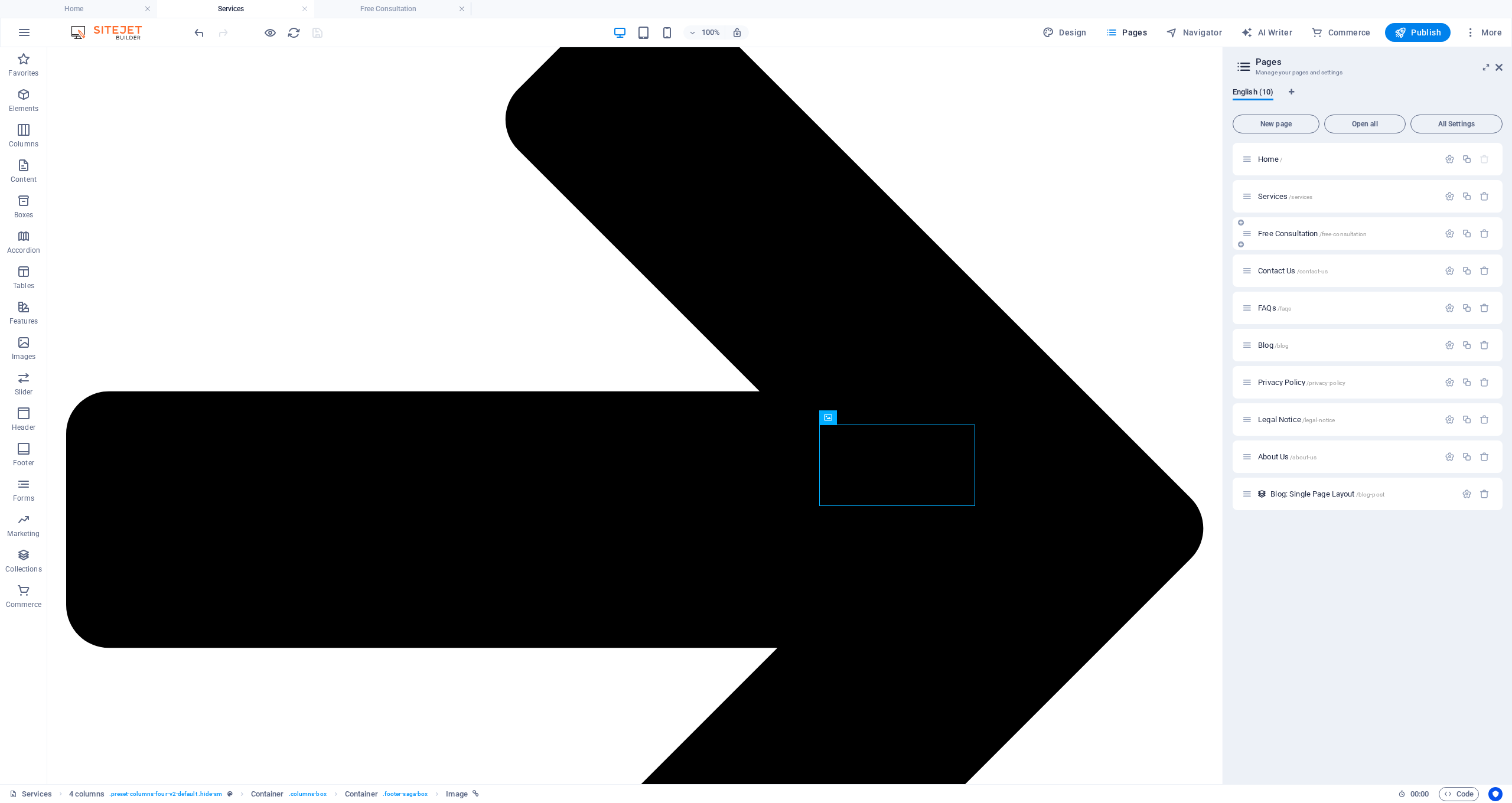
click at [1283, 234] on span "Free Consultation /free-consultation" at bounding box center [1311, 233] width 109 height 9
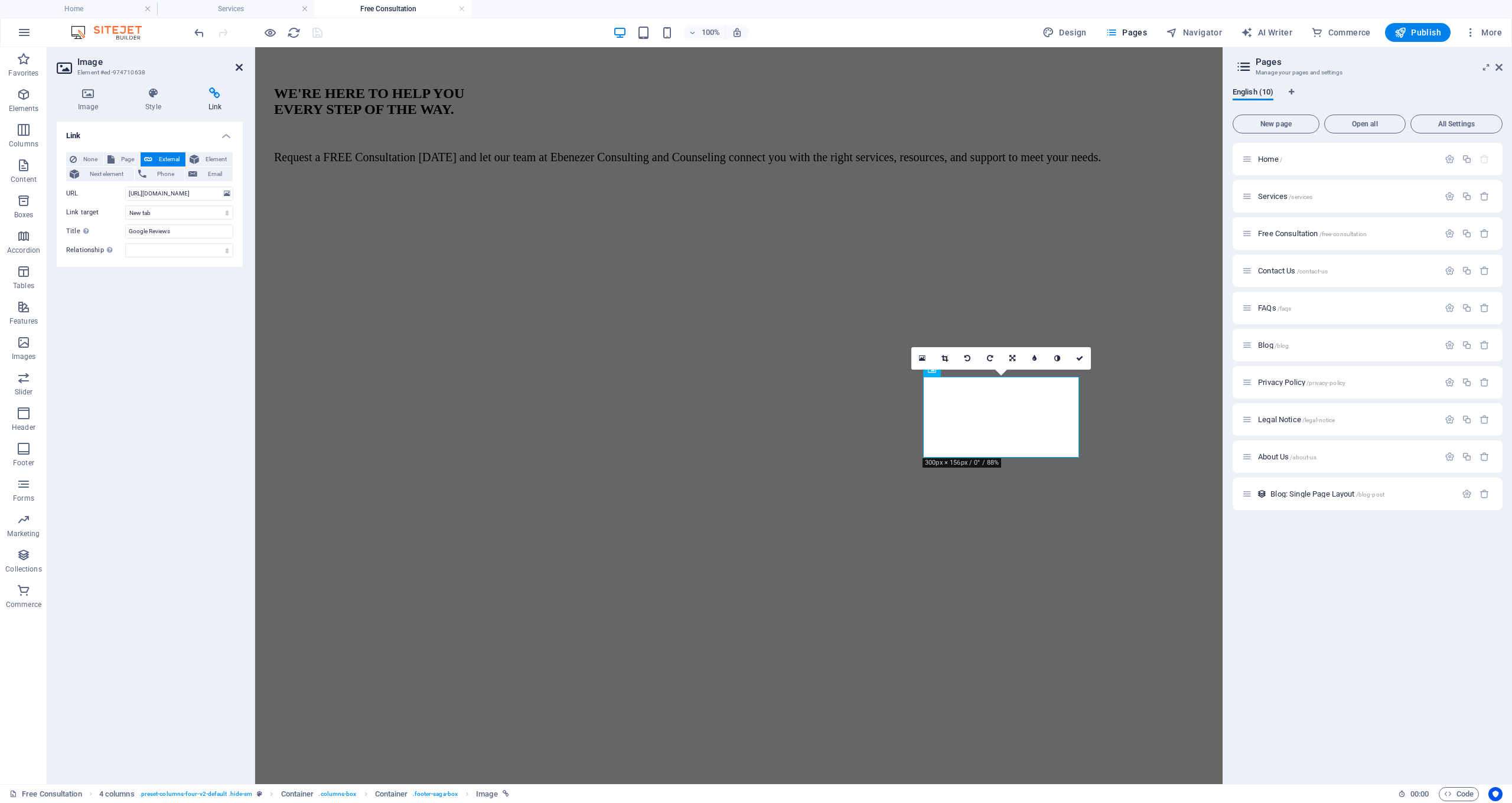
click at [242, 67] on icon at bounding box center [239, 67] width 7 height 10
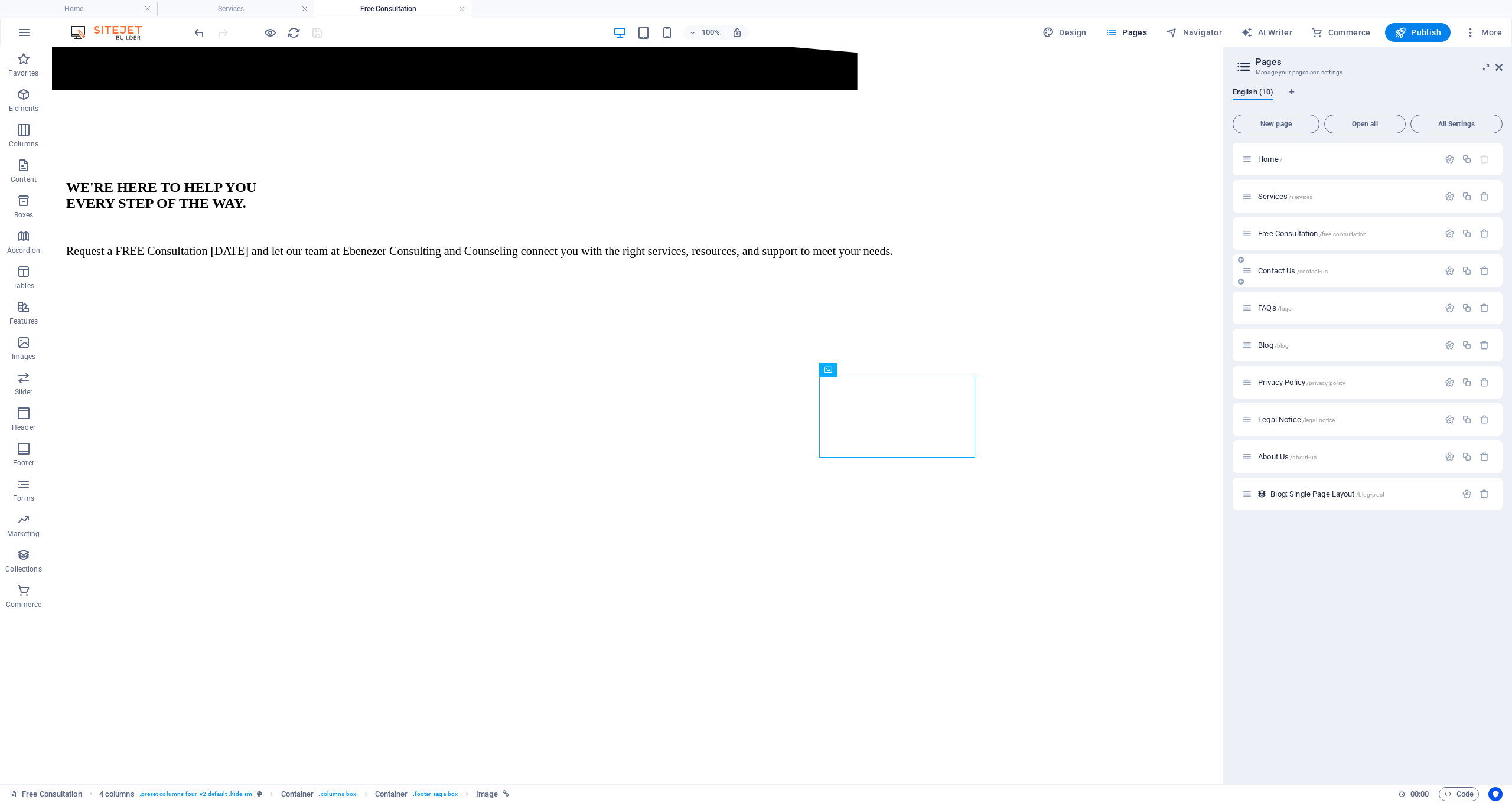
click at [1281, 271] on span "Contact Us /contact-us" at bounding box center [1292, 270] width 69 height 9
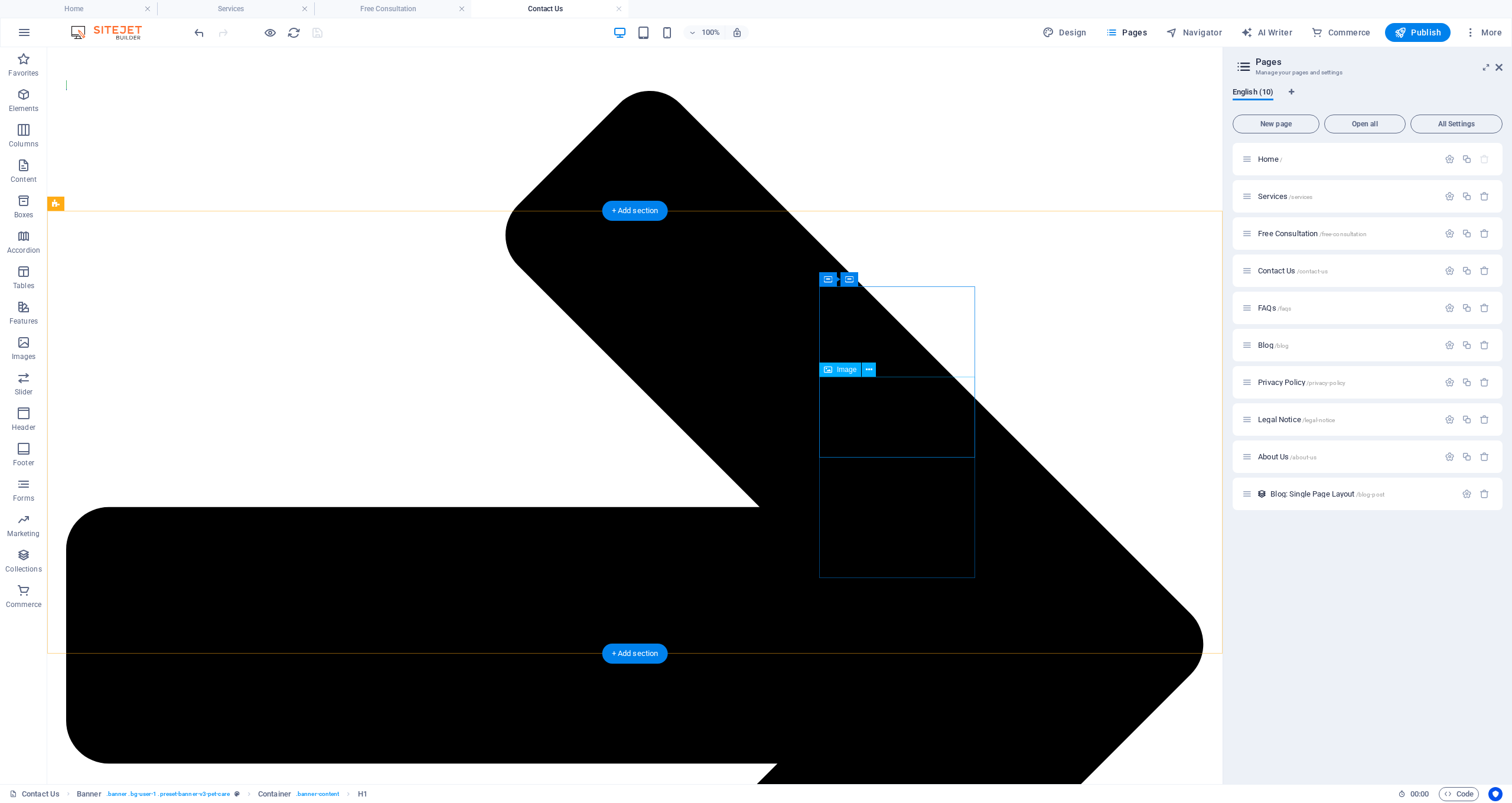
scroll to position [1349, 0]
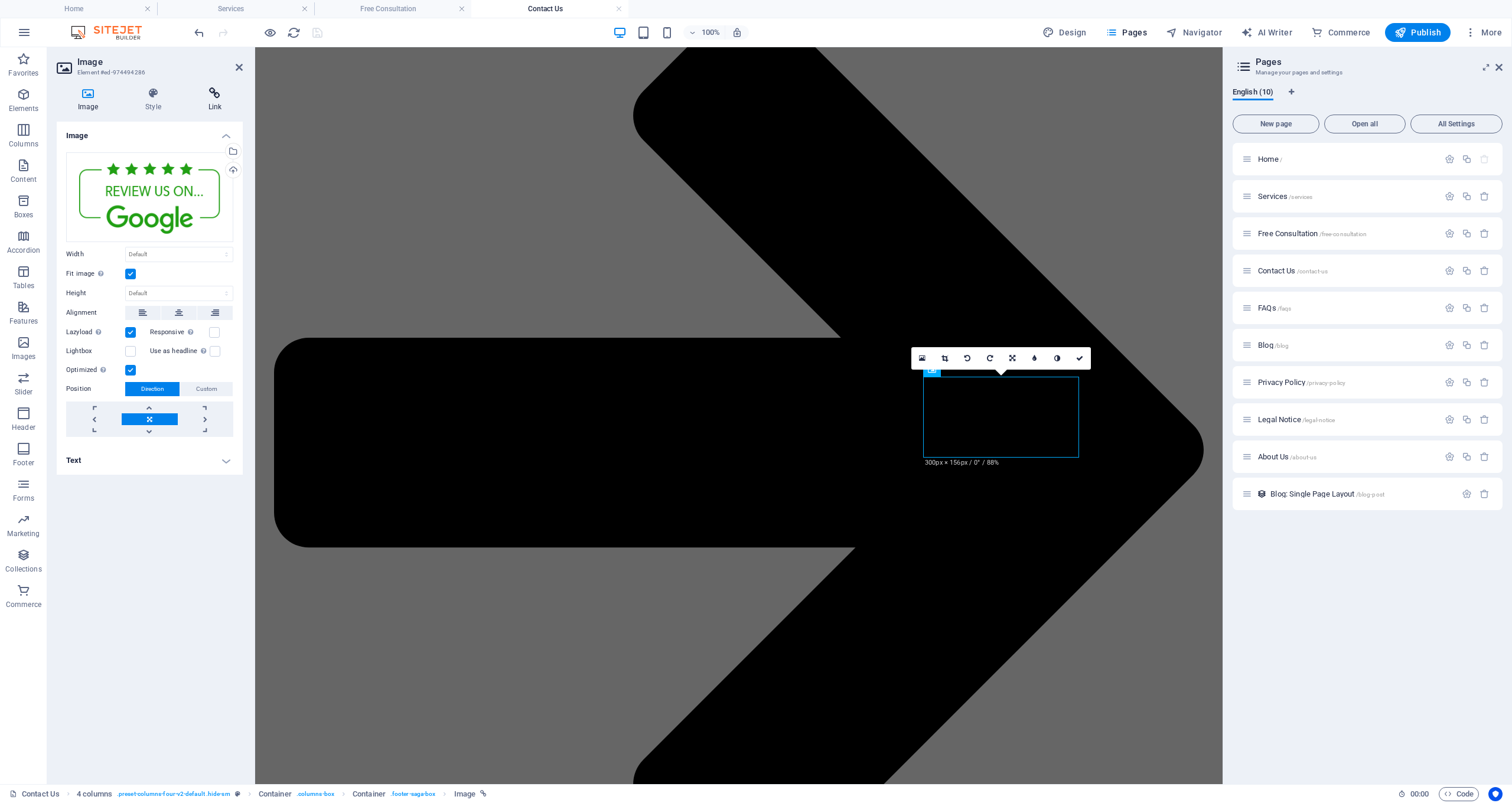
click at [219, 94] on icon at bounding box center [214, 93] width 56 height 12
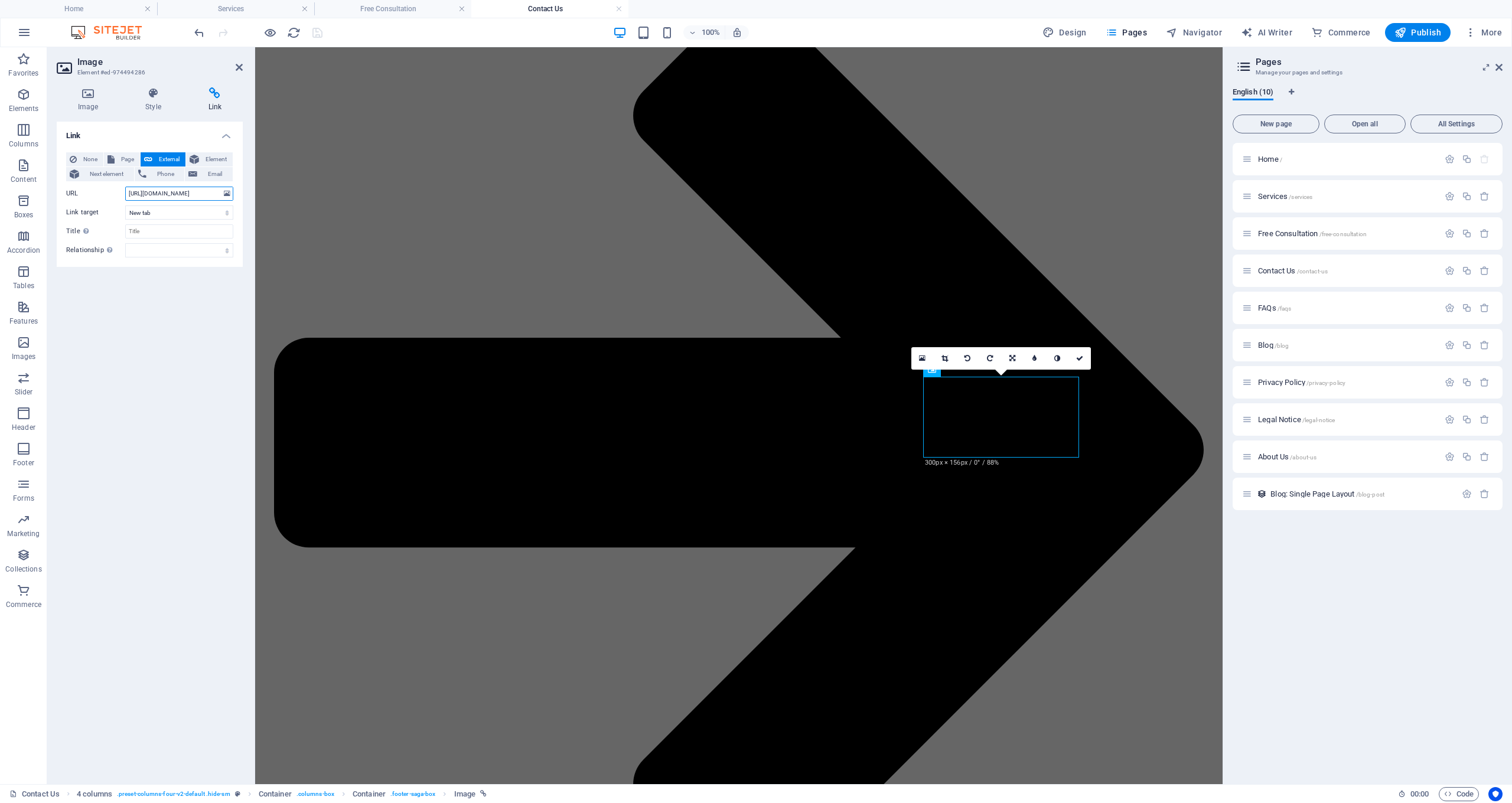
drag, startPoint x: 129, startPoint y: 194, endPoint x: 248, endPoint y: 192, distance: 119.0
click at [248, 192] on div "Image Style Link Image Drag files here, click to choose files or select files f…" at bounding box center [149, 431] width 205 height 706
paste input "WN2JoStasvx"
type input "[URL][DOMAIN_NAME]"
click at [151, 236] on input "Title Additional link description, should not be the same as the link text. The…" at bounding box center [179, 231] width 108 height 14
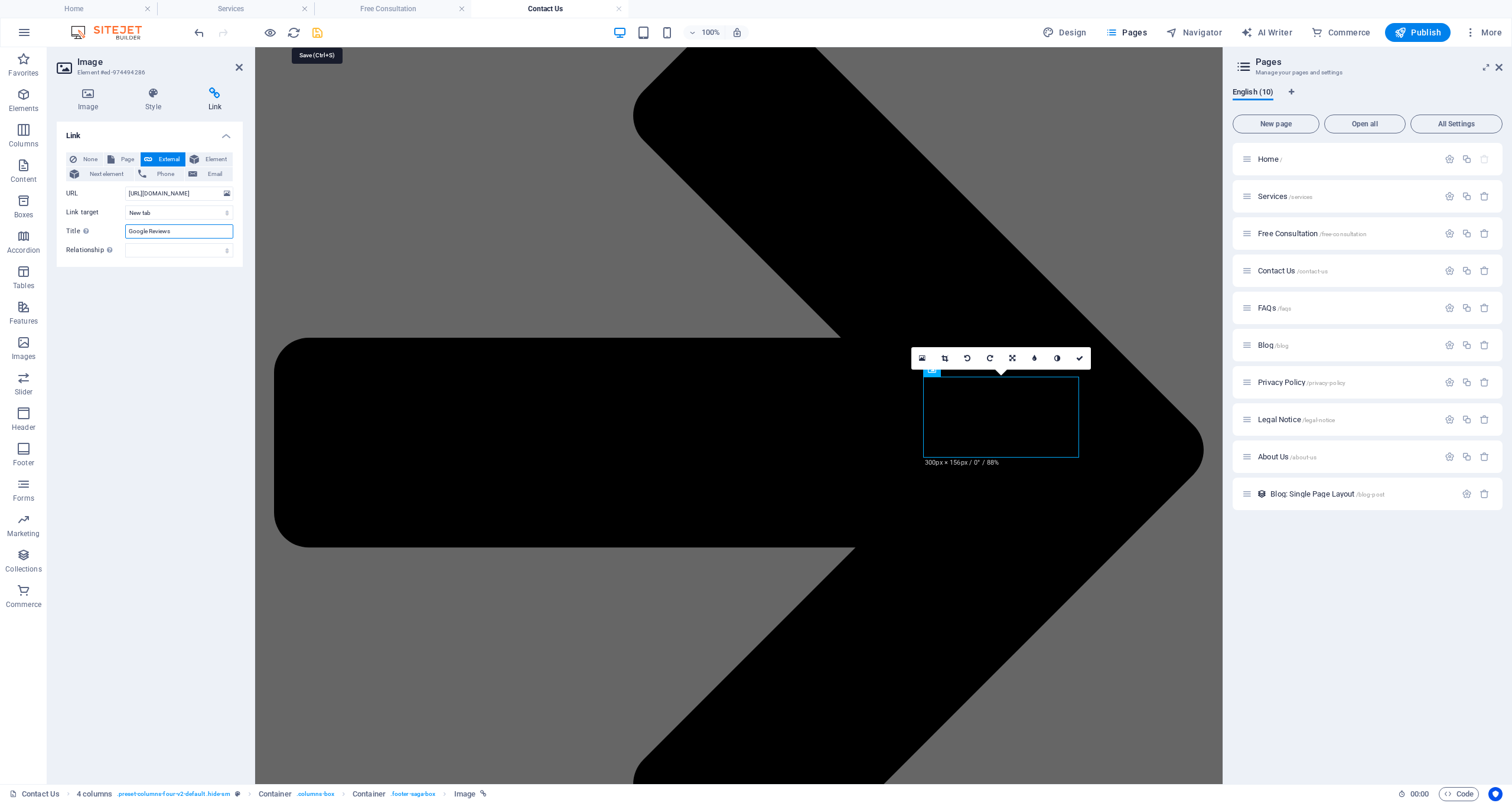
type input "Google Reviews"
click at [315, 32] on icon "save" at bounding box center [317, 33] width 14 height 14
checkbox input "false"
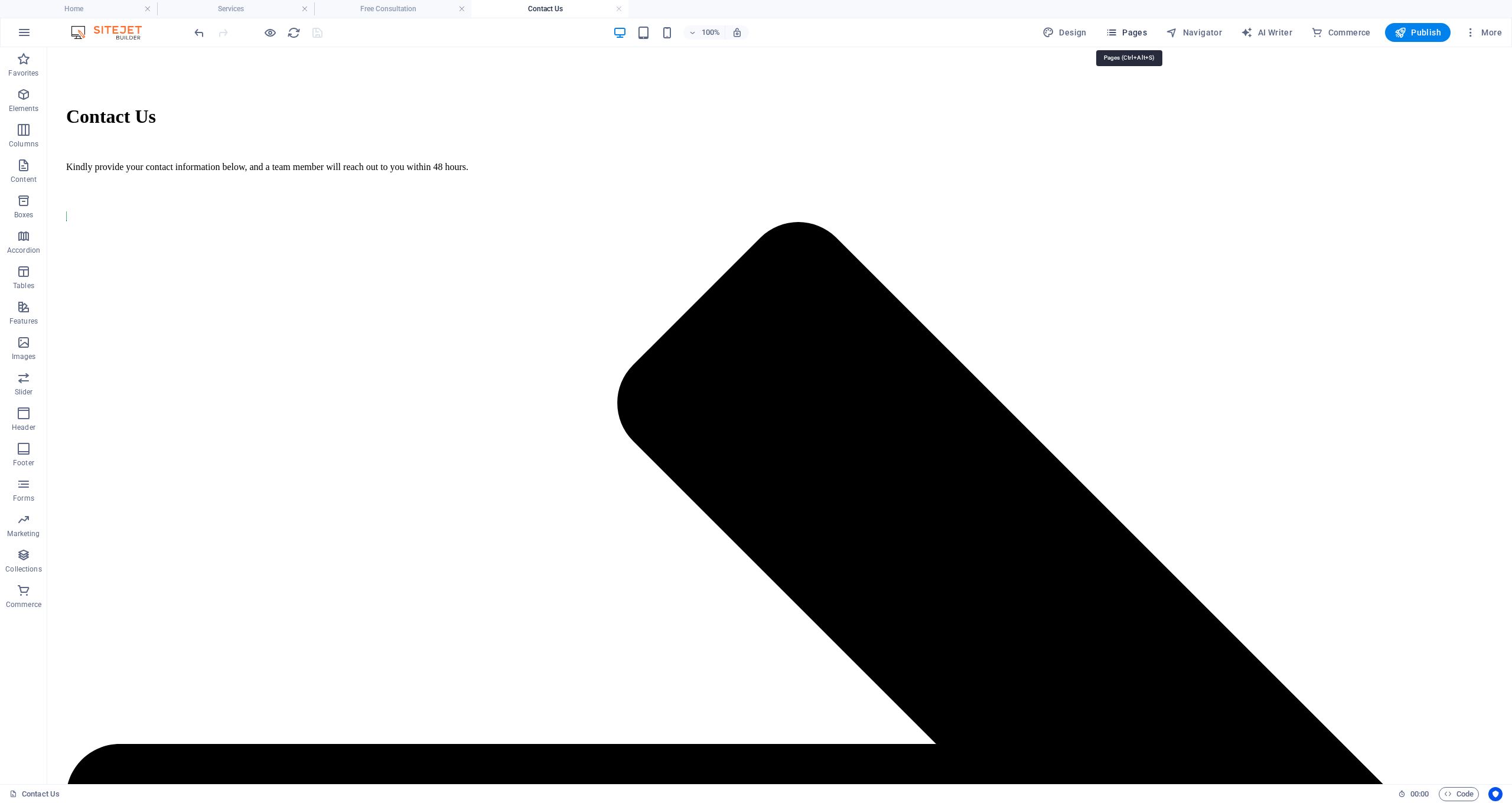
click at [1118, 32] on icon "button" at bounding box center [1112, 32] width 12 height 12
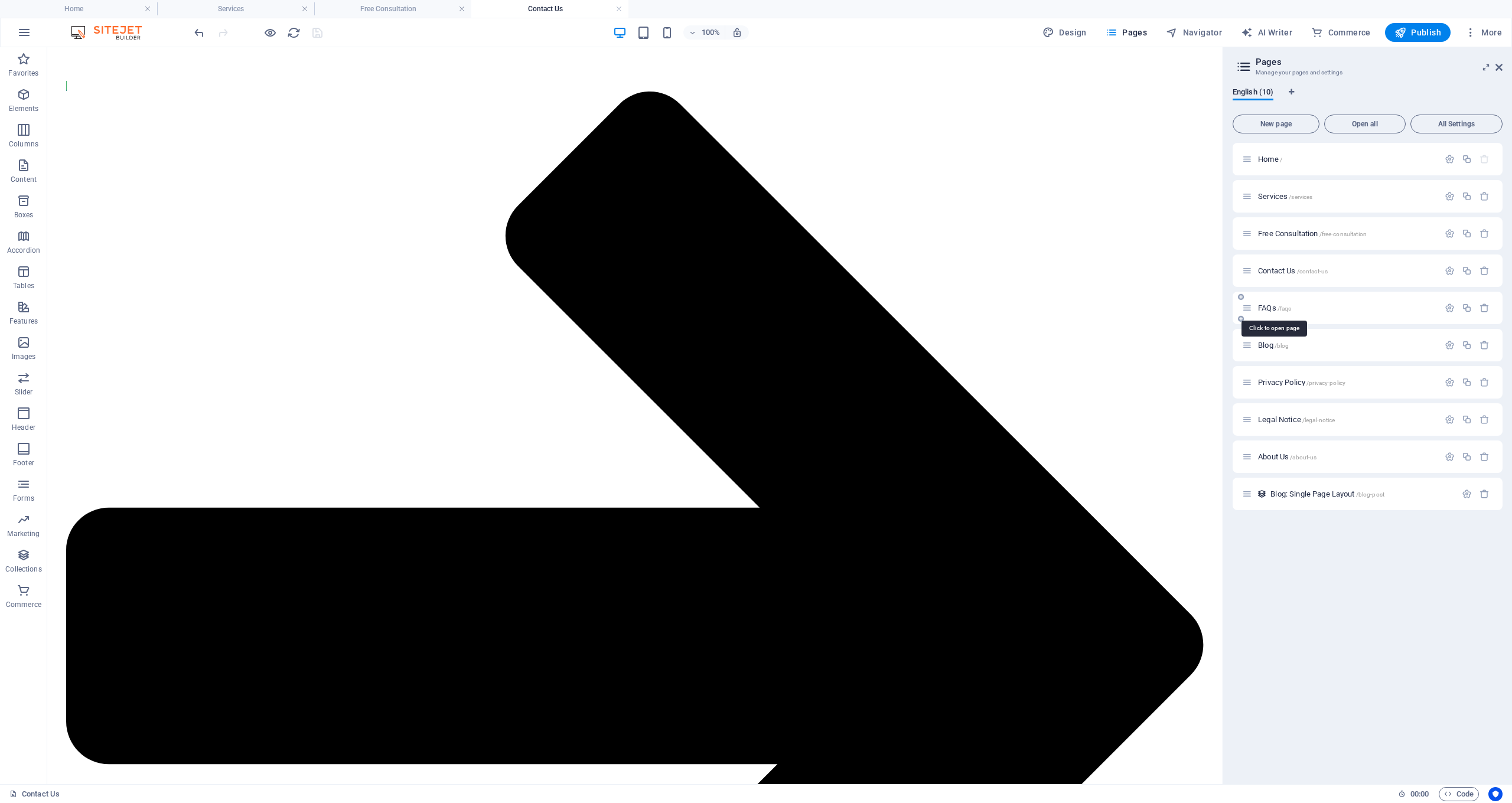
click at [1266, 306] on span "FAQs /faqs" at bounding box center [1274, 307] width 33 height 9
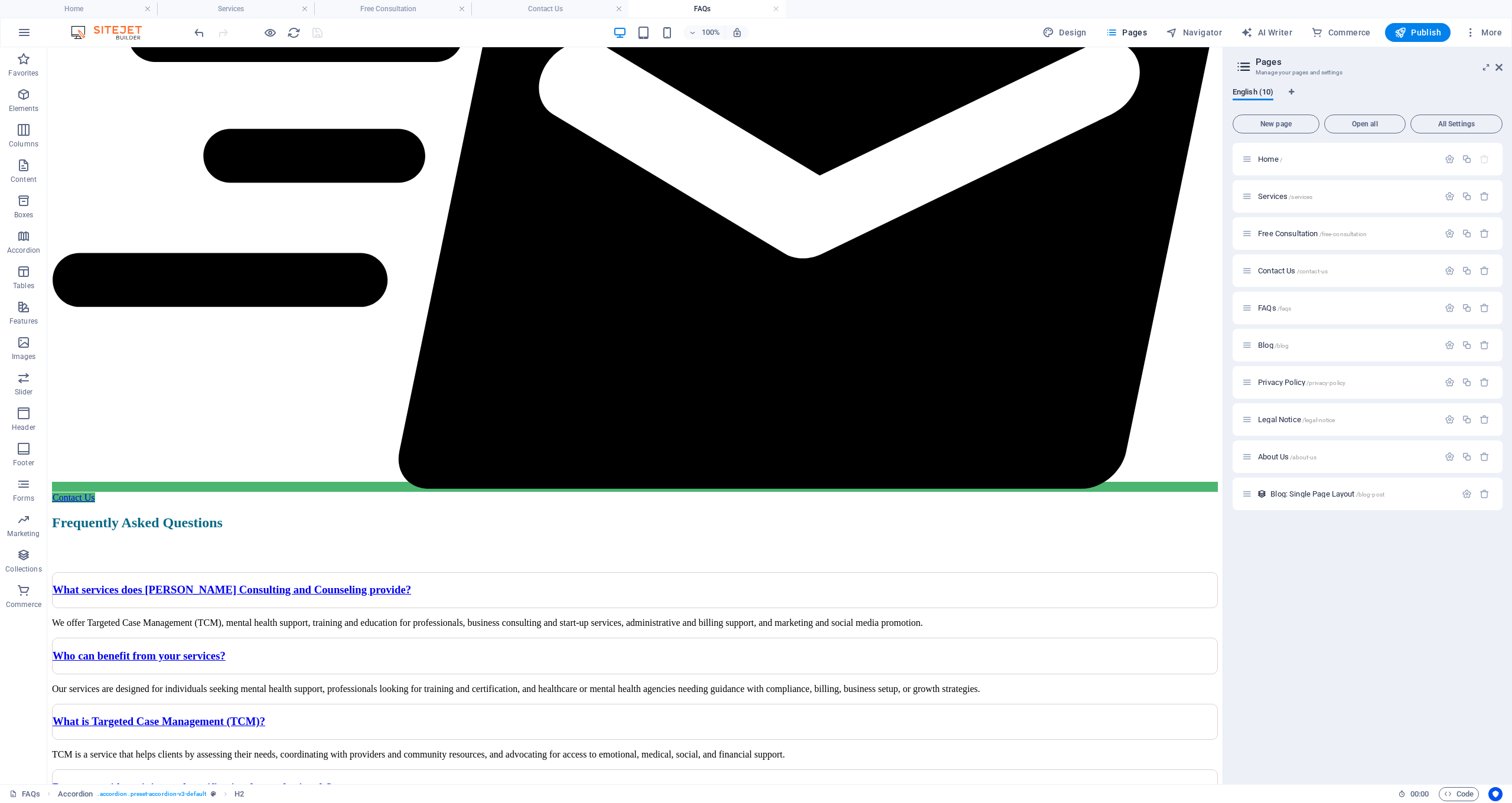
scroll to position [707, 0]
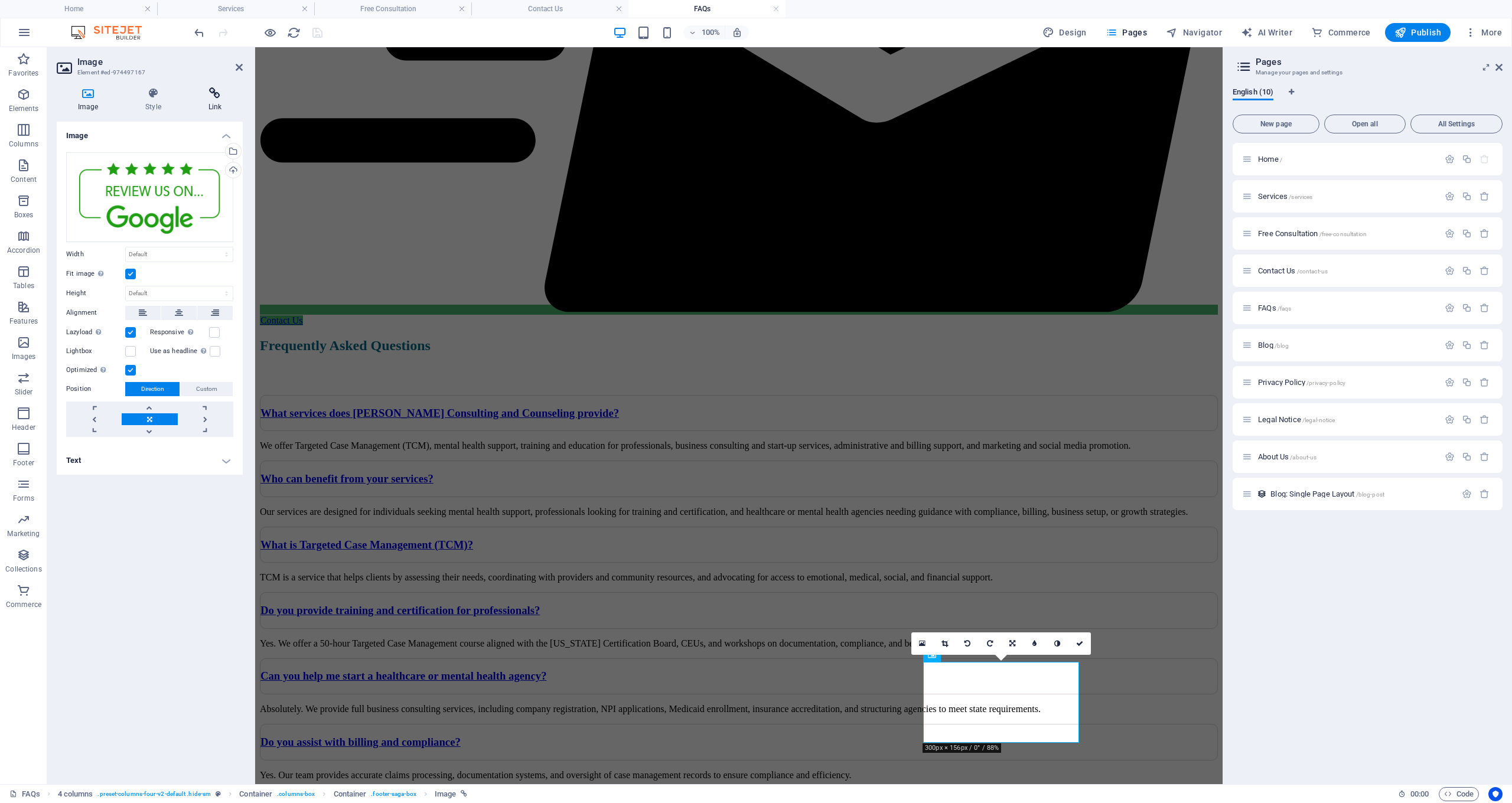
click at [212, 98] on icon at bounding box center [214, 93] width 56 height 12
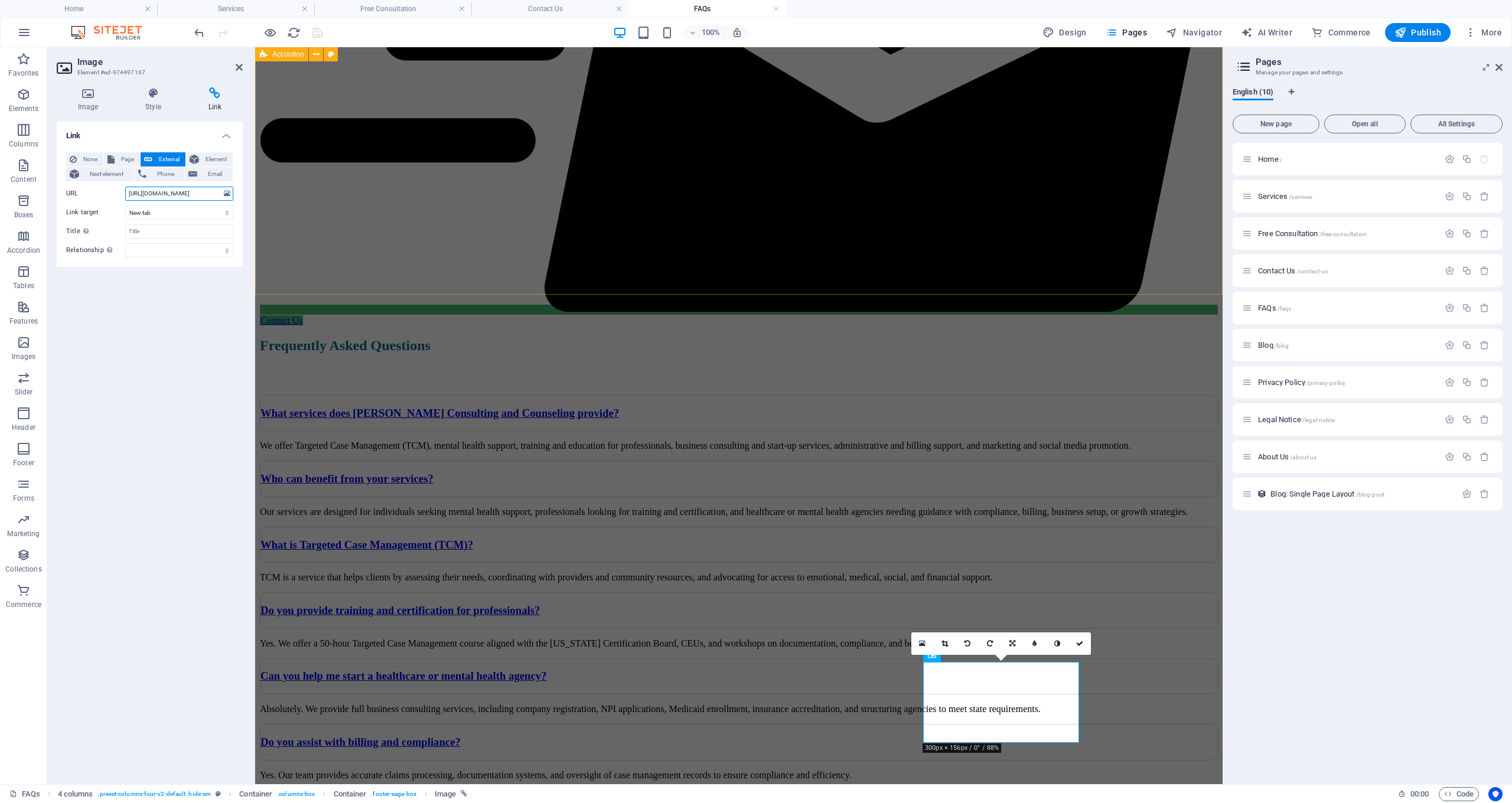
drag, startPoint x: 384, startPoint y: 244, endPoint x: 259, endPoint y: 182, distance: 139.5
drag, startPoint x: 219, startPoint y: 196, endPoint x: 98, endPoint y: 195, distance: 121.0
click at [98, 195] on div "URL [URL][DOMAIN_NAME]" at bounding box center [150, 194] width 167 height 14
type input "M/review"
drag, startPoint x: 165, startPoint y: 190, endPoint x: 101, endPoint y: 185, distance: 64.2
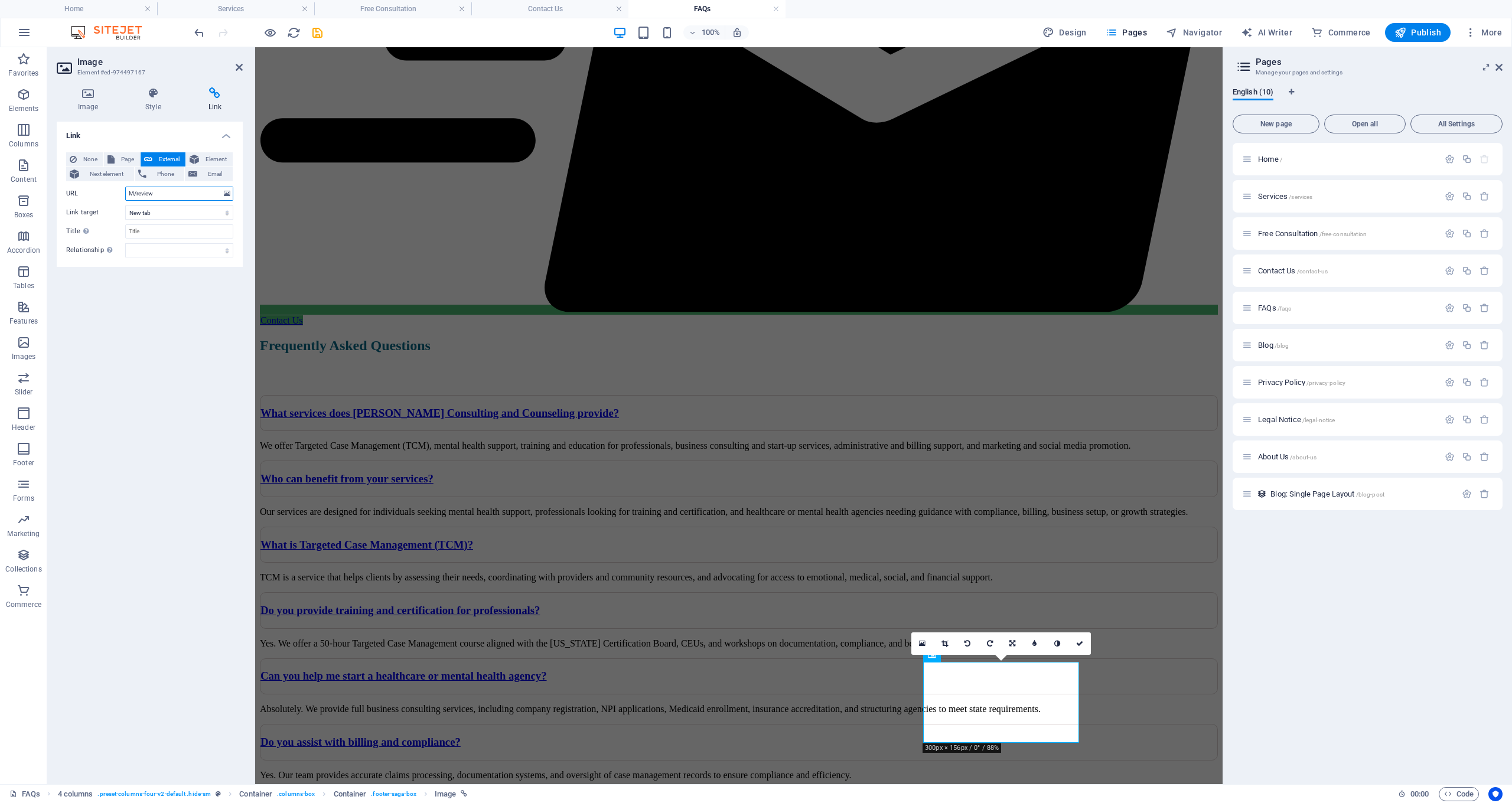
click at [103, 188] on div "URL M/review" at bounding box center [150, 194] width 167 height 14
paste input "[URL][DOMAIN_NAME]"
type input "[URL][DOMAIN_NAME]"
click at [151, 233] on input "Title Additional link description, should not be the same as the link text. The…" at bounding box center [179, 231] width 108 height 14
type input "Google Reviews"
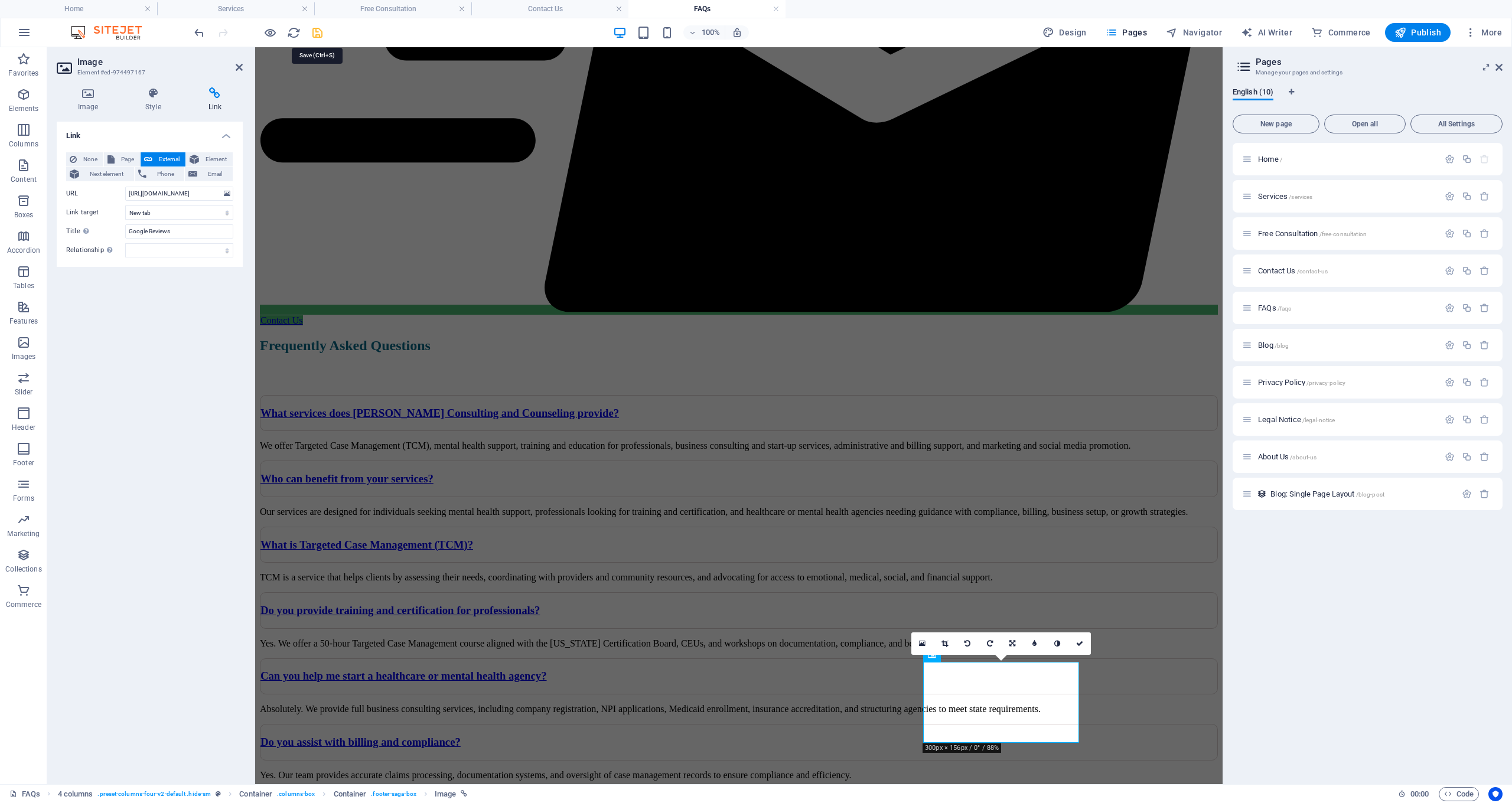
click at [318, 32] on icon "save" at bounding box center [317, 33] width 14 height 14
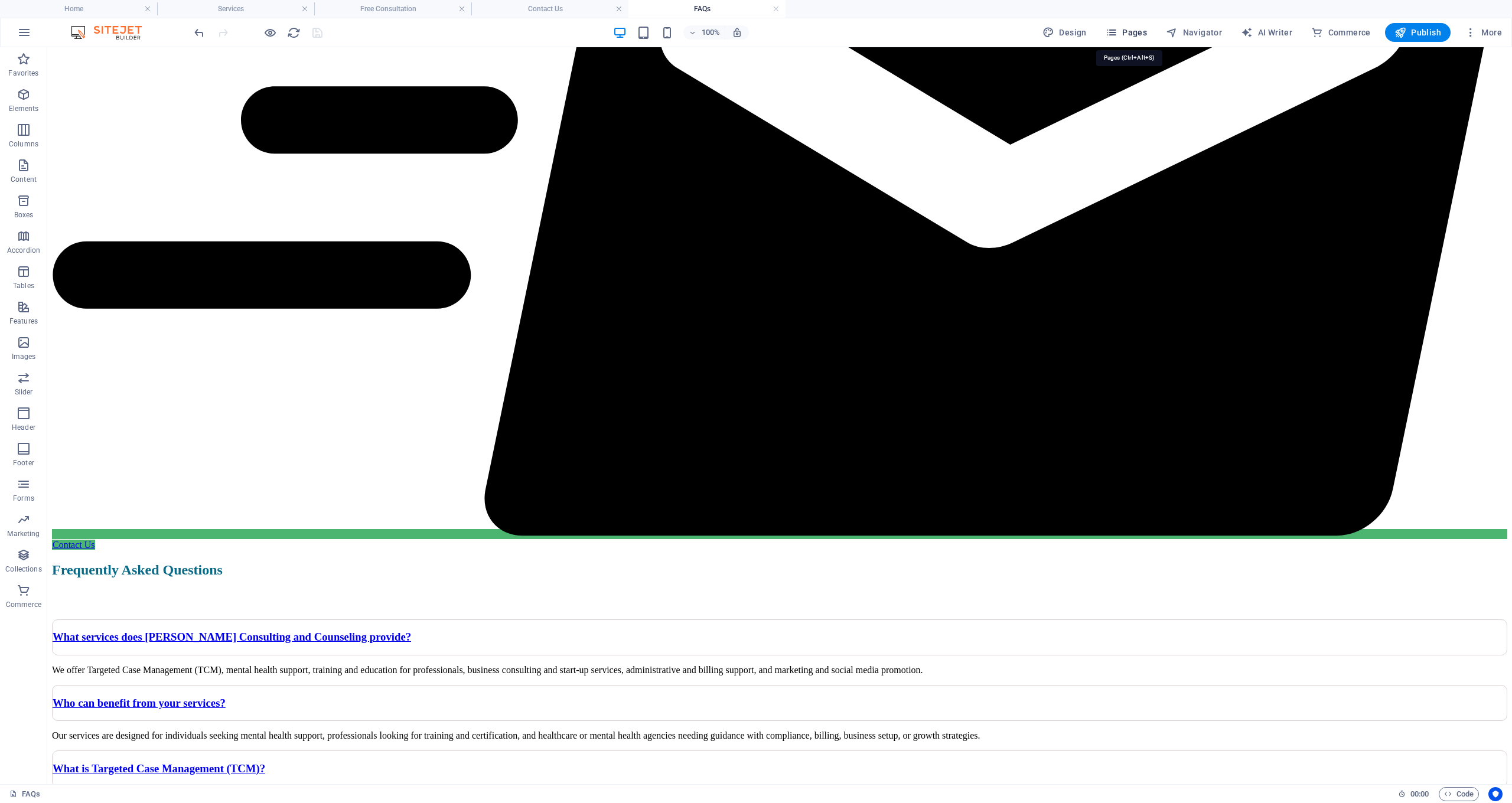
click at [1134, 30] on span "Pages" at bounding box center [1126, 32] width 41 height 12
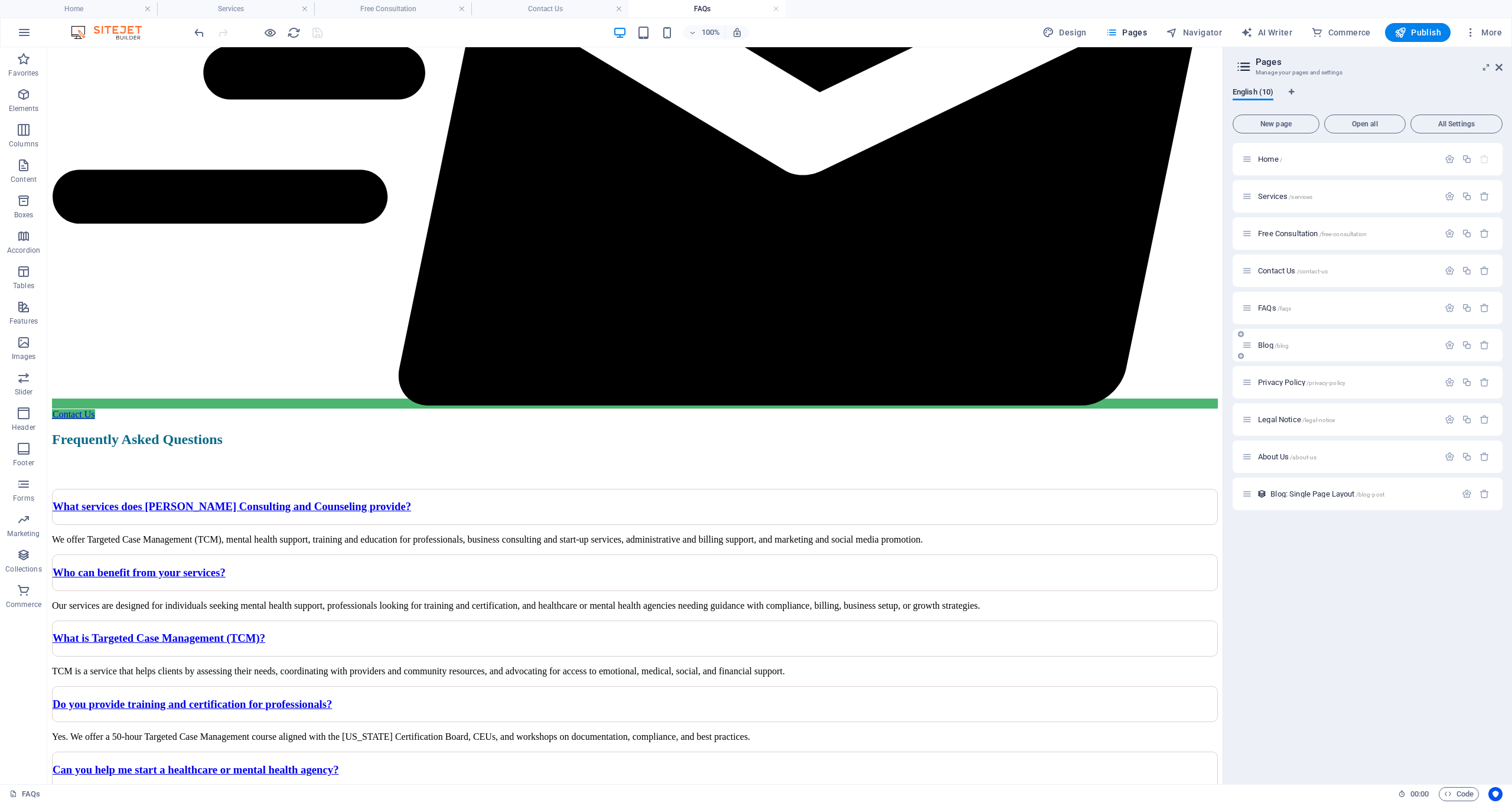
click at [1263, 345] on span "Blog /blog" at bounding box center [1272, 344] width 30 height 9
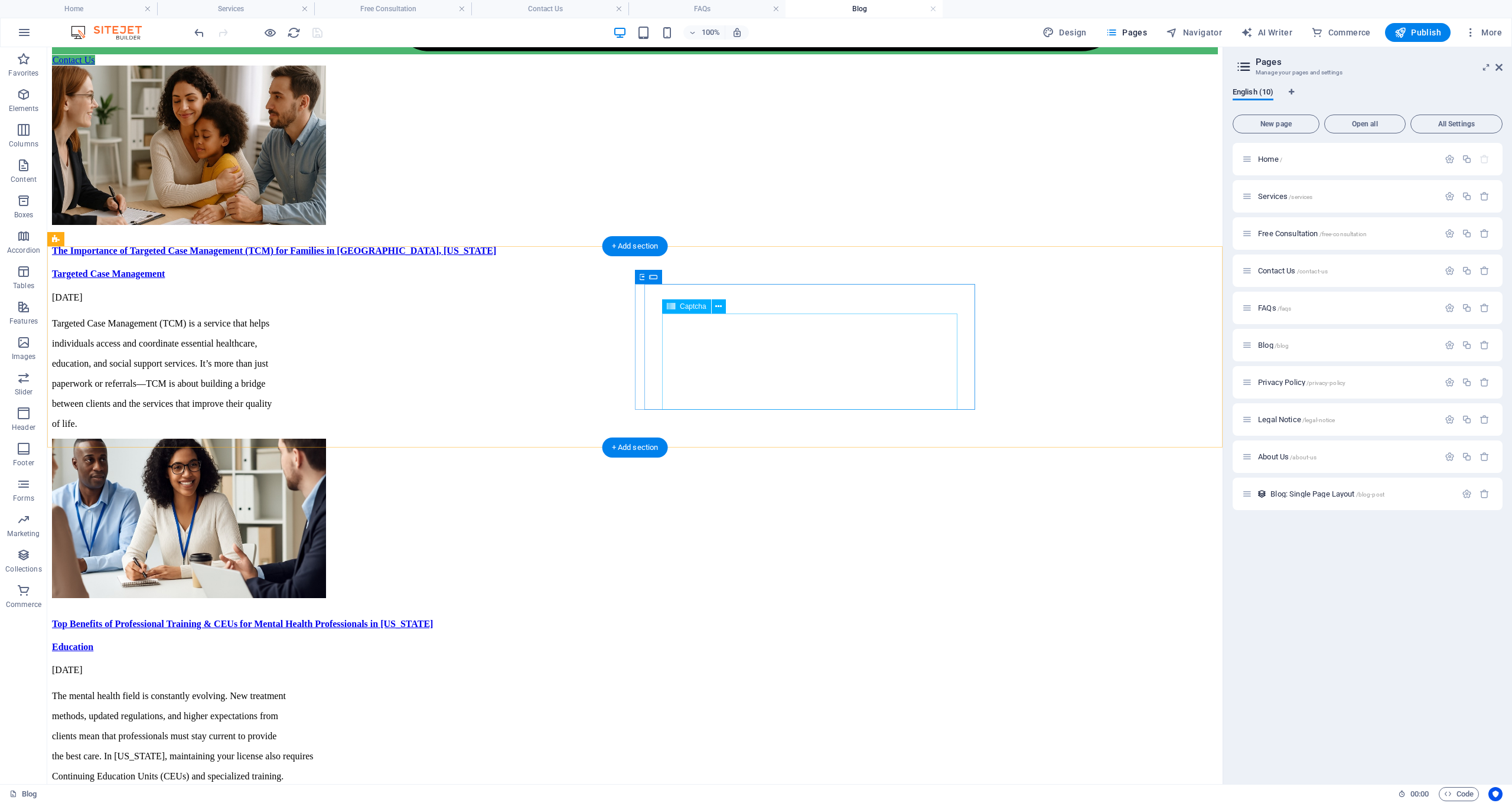
scroll to position [1095, 0]
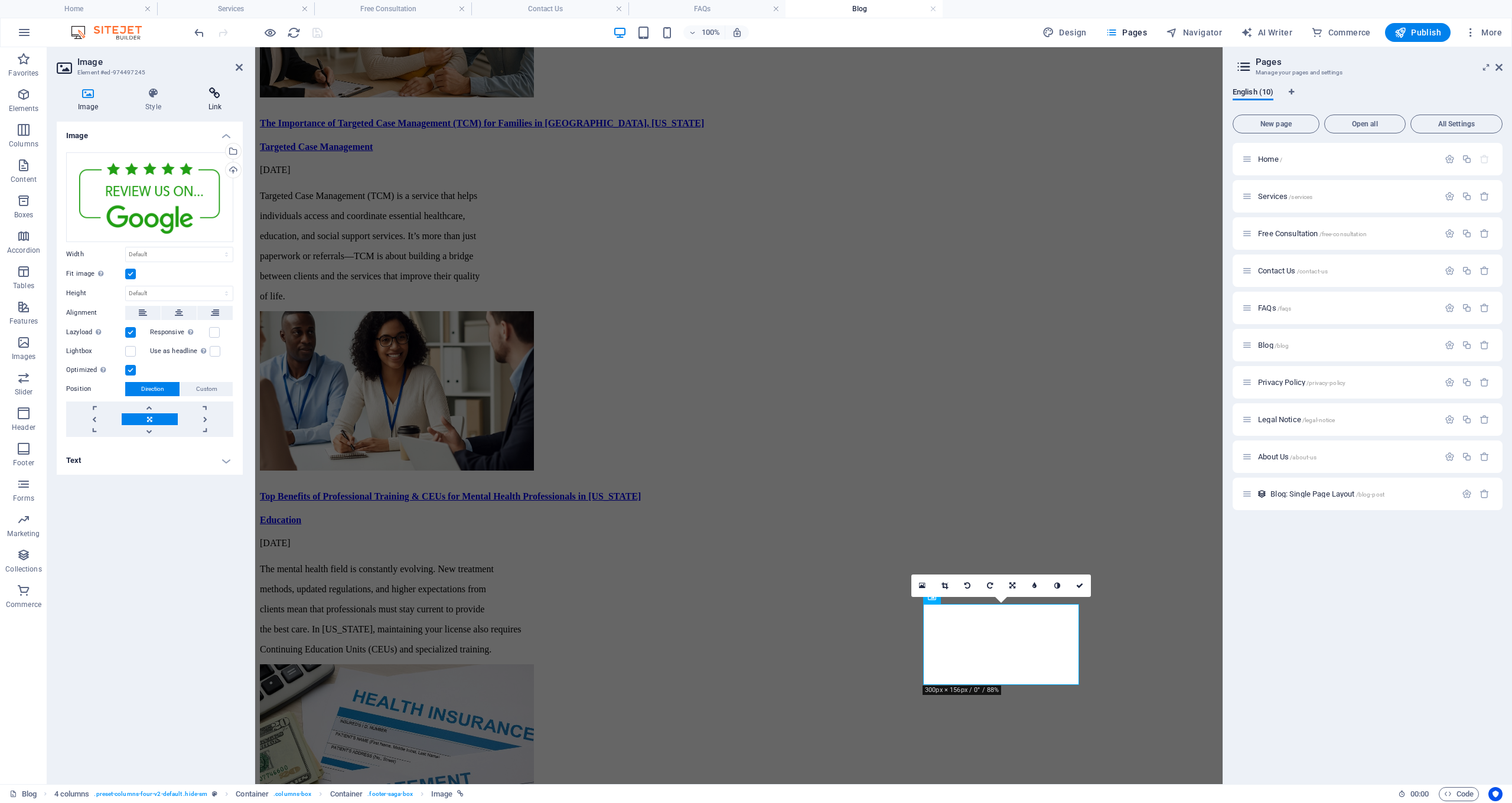
click at [217, 95] on icon at bounding box center [214, 93] width 56 height 12
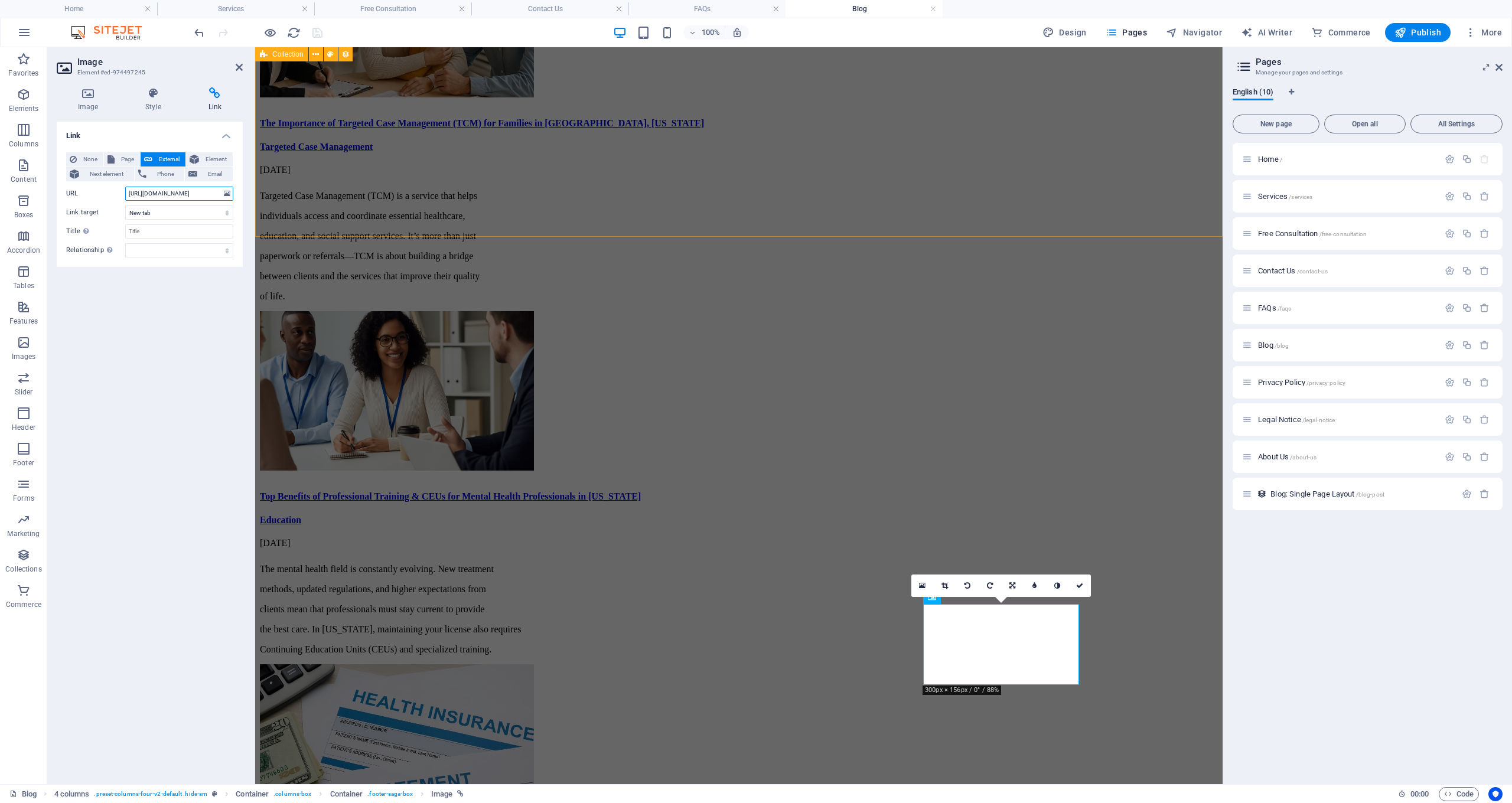
drag, startPoint x: 384, startPoint y: 241, endPoint x: 286, endPoint y: 196, distance: 107.8
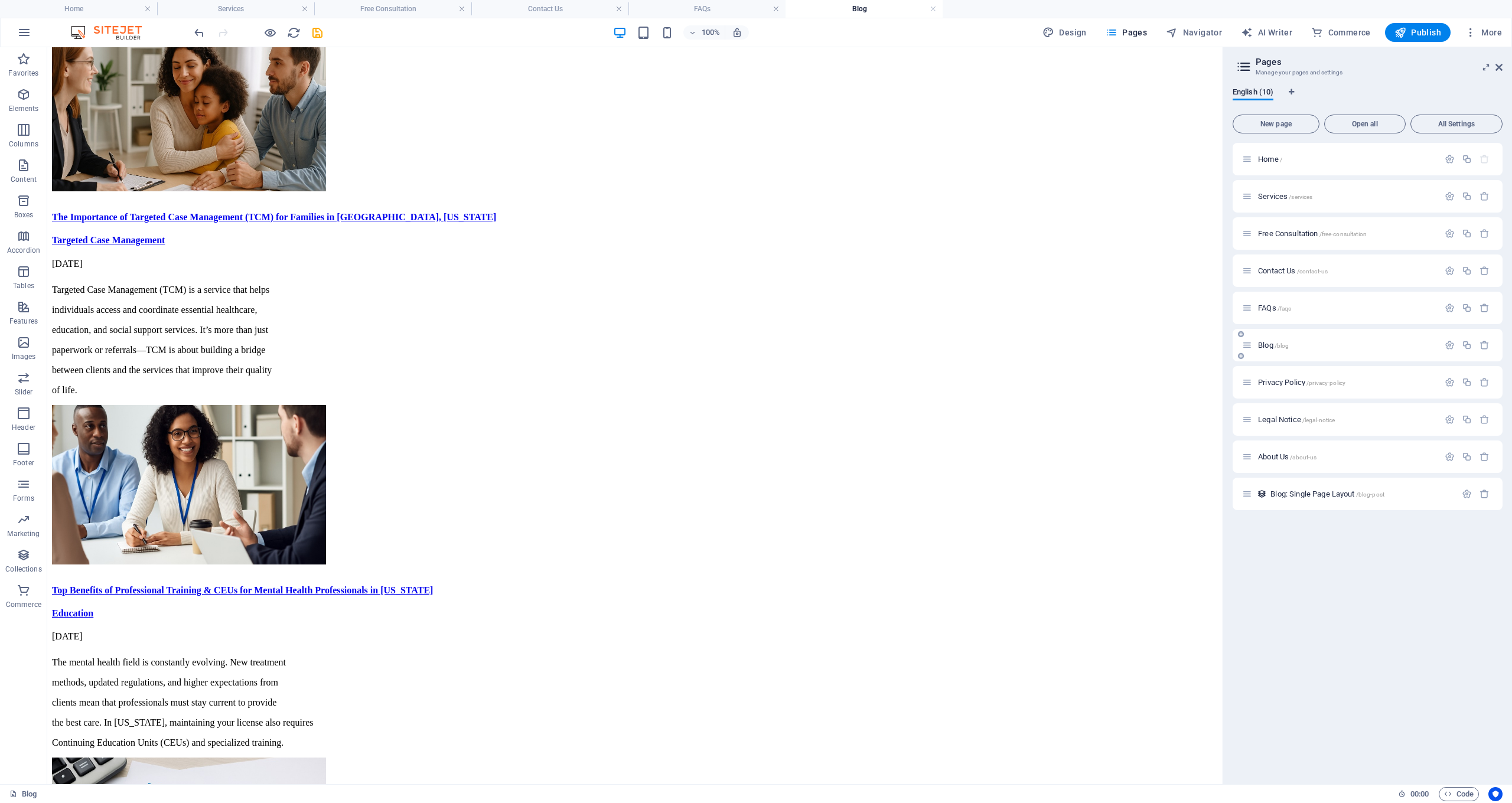
click at [1269, 343] on span "Blog /blog" at bounding box center [1272, 344] width 30 height 9
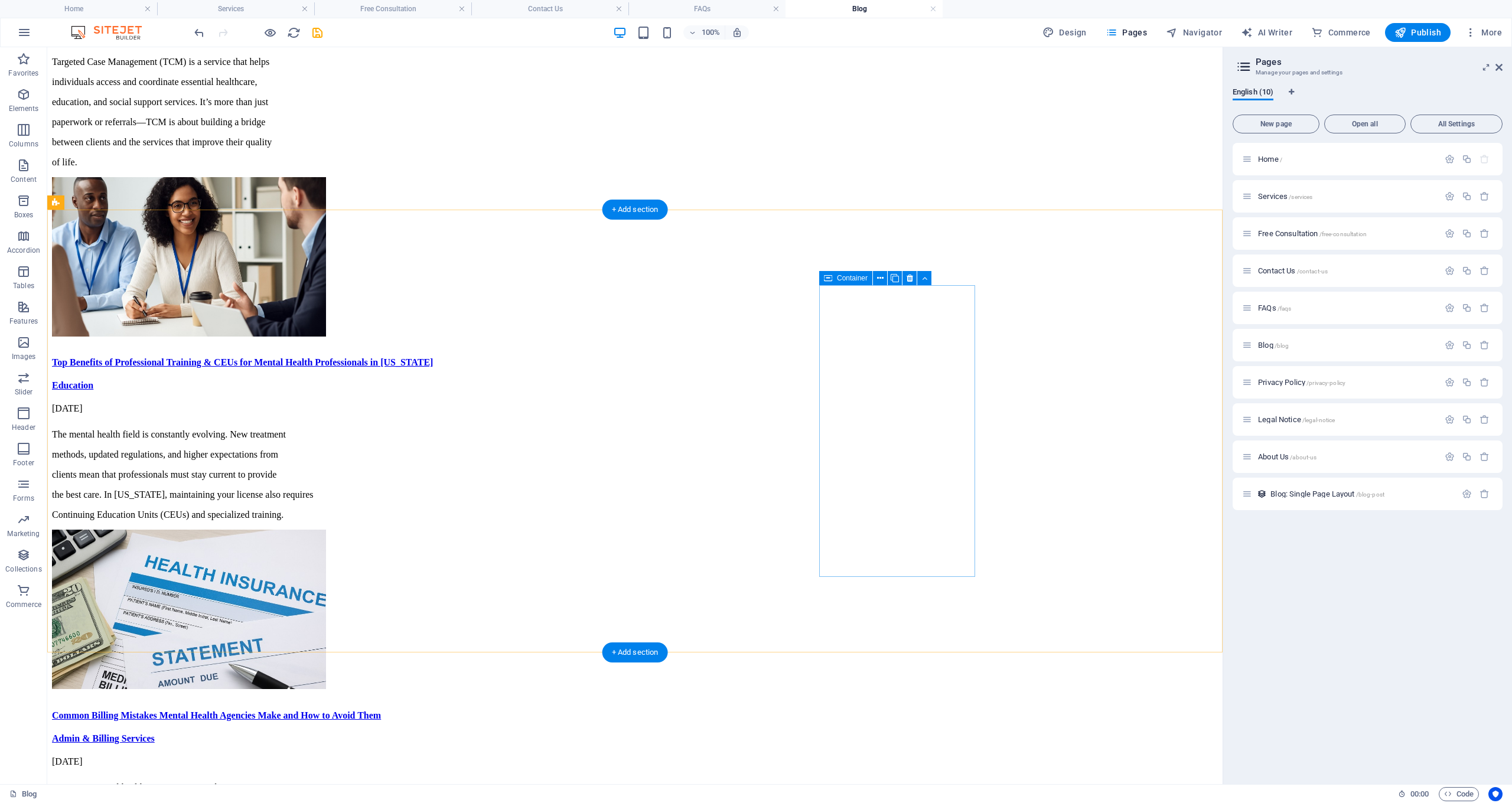
scroll to position [1322, 0]
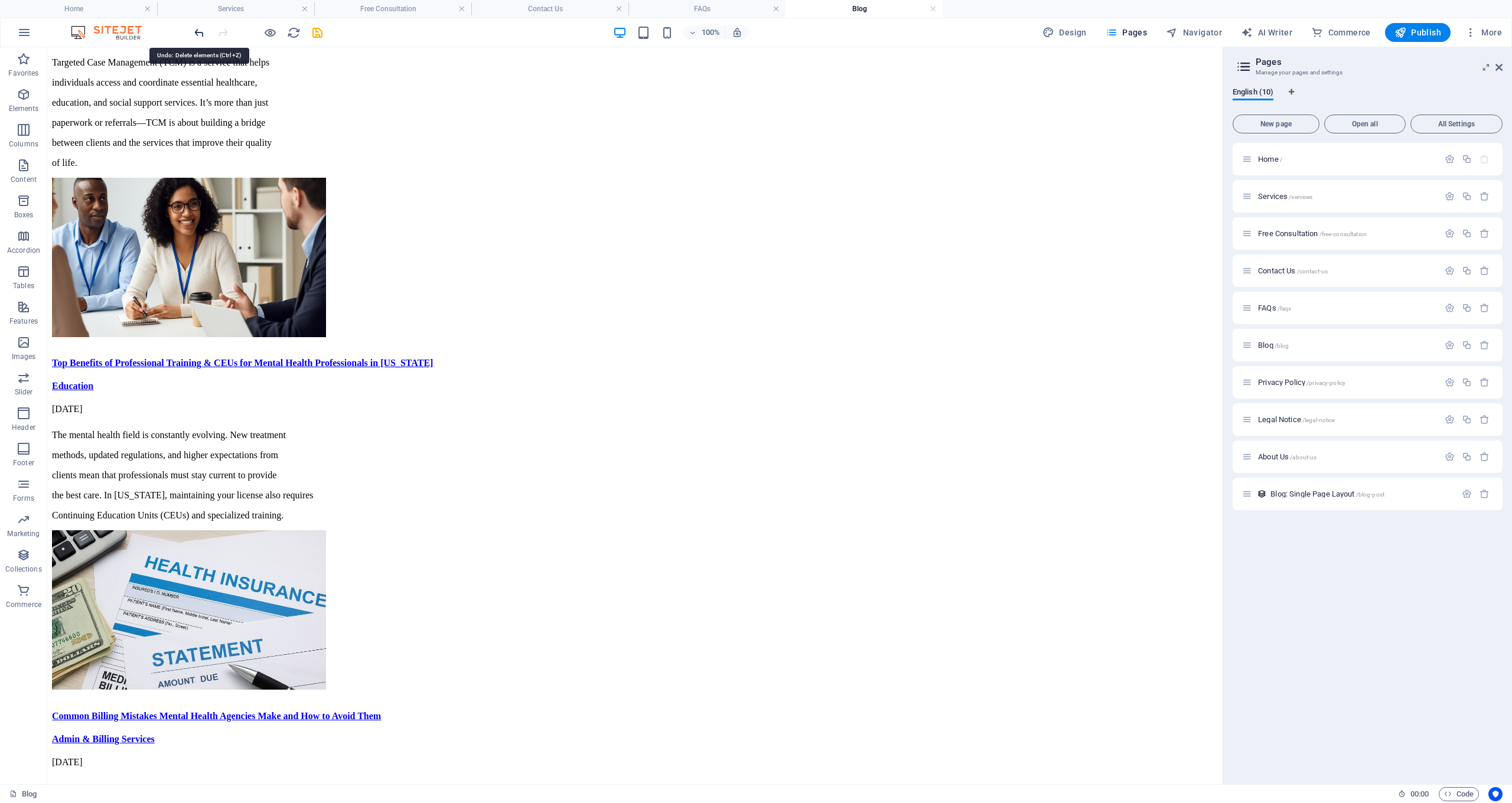
click at [204, 32] on icon "undo" at bounding box center [200, 33] width 14 height 14
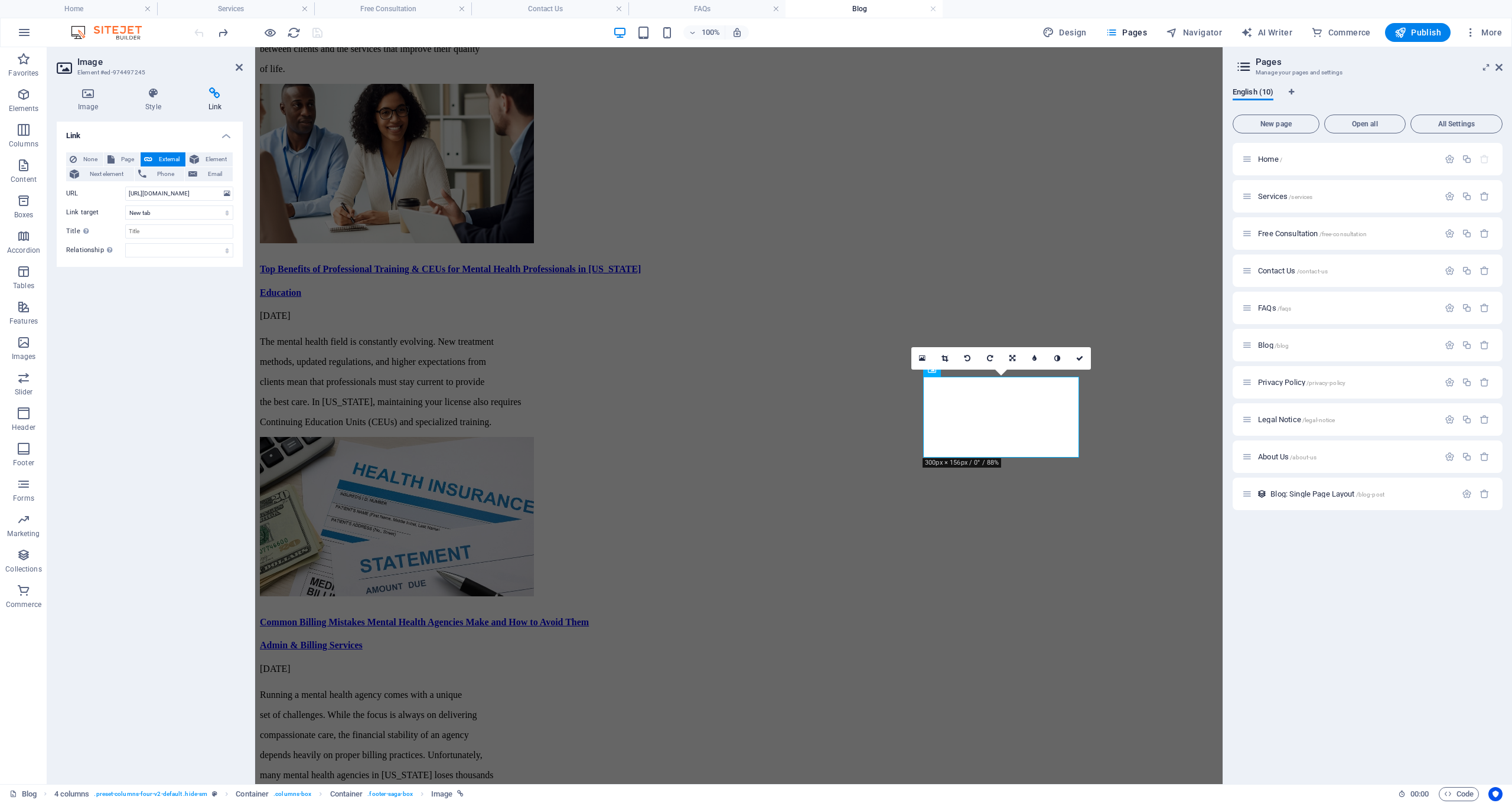
click at [206, 99] on icon at bounding box center [214, 93] width 56 height 12
click at [212, 102] on h4 "Link" at bounding box center [214, 99] width 56 height 24
drag, startPoint x: 130, startPoint y: 192, endPoint x: 235, endPoint y: 190, distance: 105.0
click at [235, 190] on div "None Page External Element Next element Phone Email Page Home Services Free Con…" at bounding box center [150, 204] width 186 height 124
drag, startPoint x: 212, startPoint y: 195, endPoint x: 95, endPoint y: 195, distance: 117.0
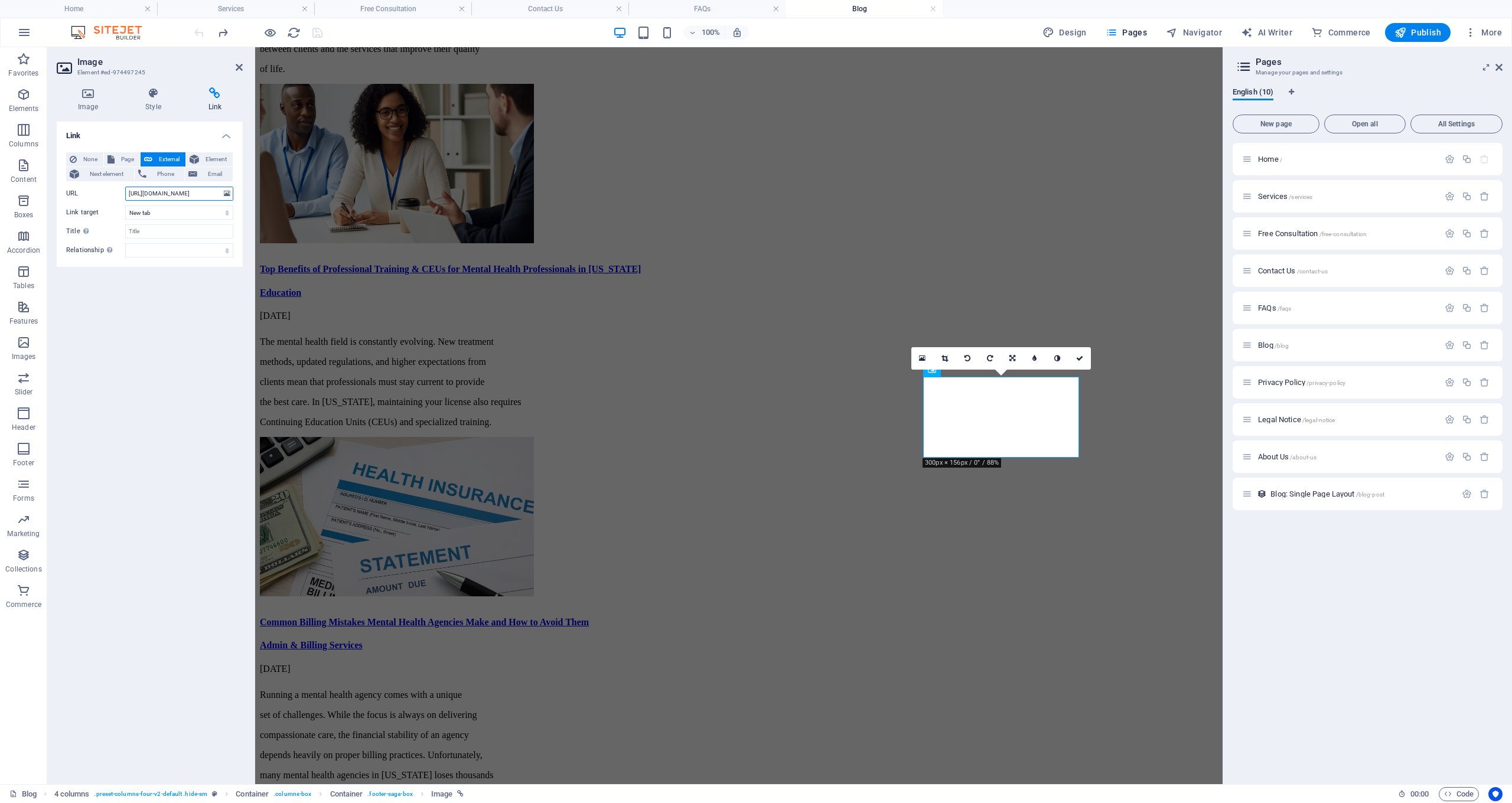
click at [97, 195] on div "URL [URL][DOMAIN_NAME]" at bounding box center [150, 194] width 167 height 14
type input "EBM/review"
drag, startPoint x: 166, startPoint y: 192, endPoint x: 97, endPoint y: 191, distance: 69.0
click at [101, 192] on div "URL EBM/review" at bounding box center [150, 194] width 167 height 14
click at [133, 192] on input "URL" at bounding box center [179, 194] width 108 height 14
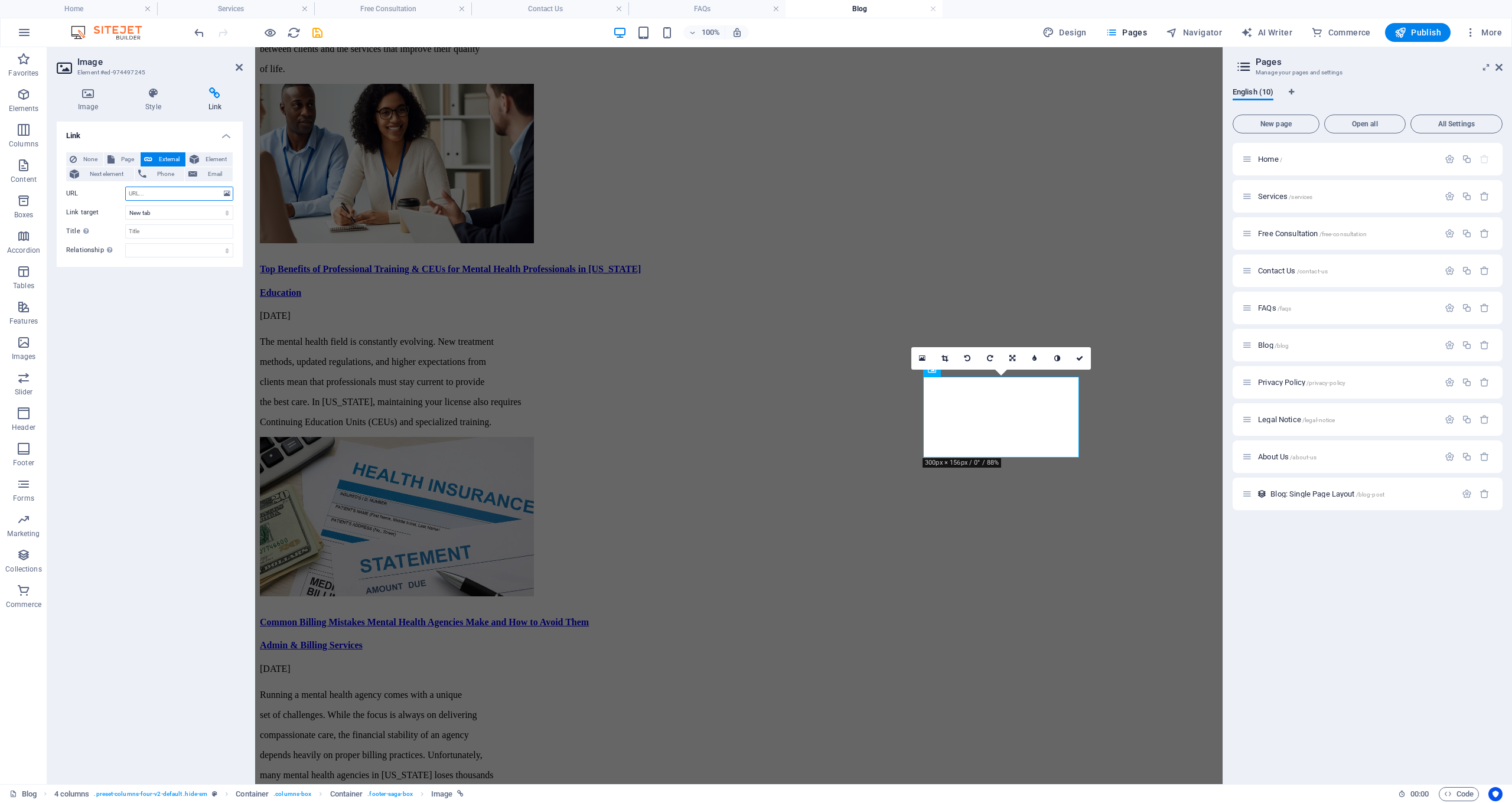
paste input "[URL][DOMAIN_NAME]"
type input "[URL][DOMAIN_NAME]"
click at [156, 236] on input "Title Additional link description, should not be the same as the link text. The…" at bounding box center [179, 231] width 108 height 14
type input "Google Reviews"
click at [318, 32] on icon "save" at bounding box center [317, 33] width 14 height 14
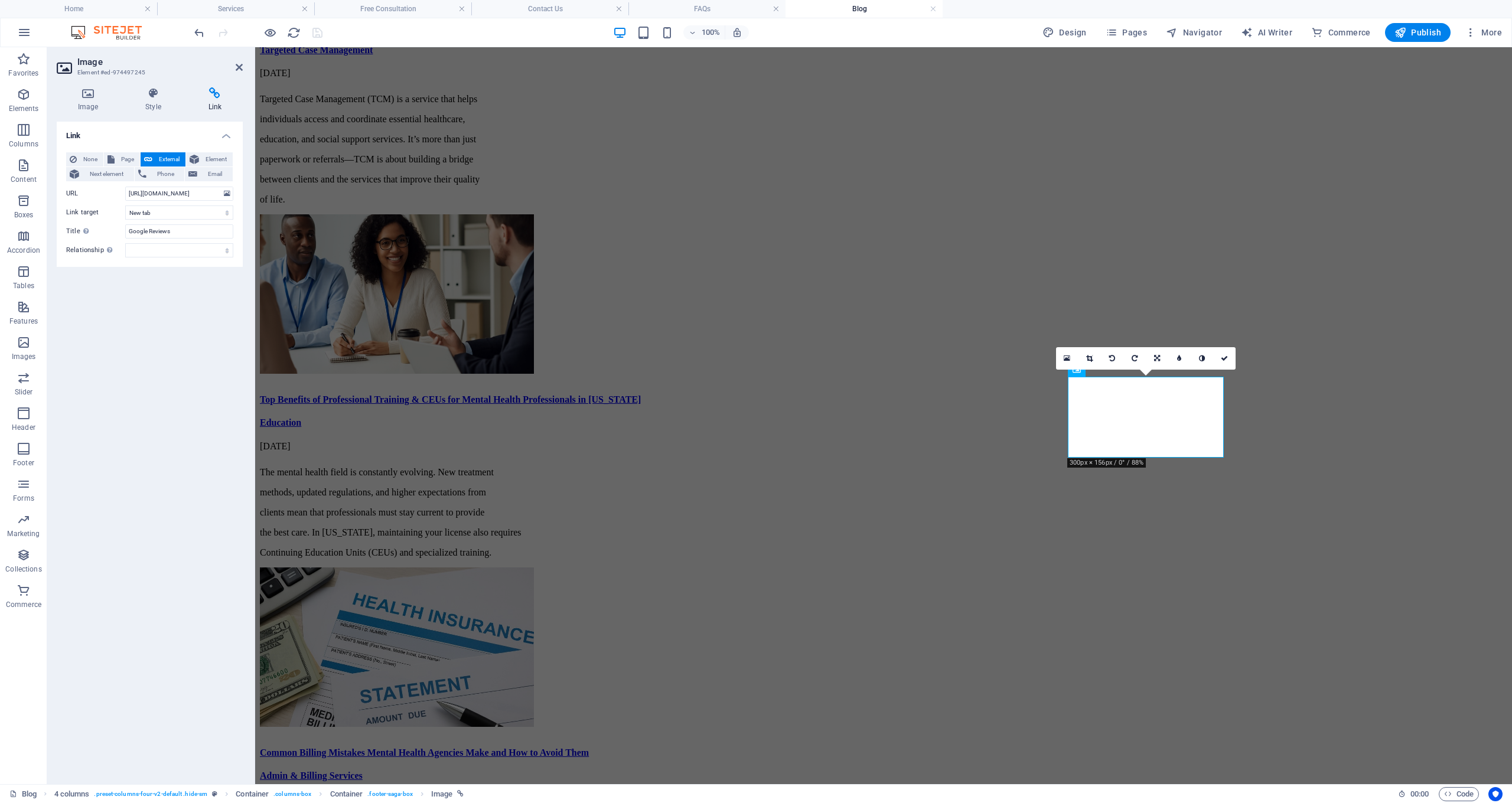
click at [233, 69] on header "Image Element #ed-974497245" at bounding box center [150, 62] width 186 height 30
click at [239, 67] on icon at bounding box center [239, 67] width 7 height 10
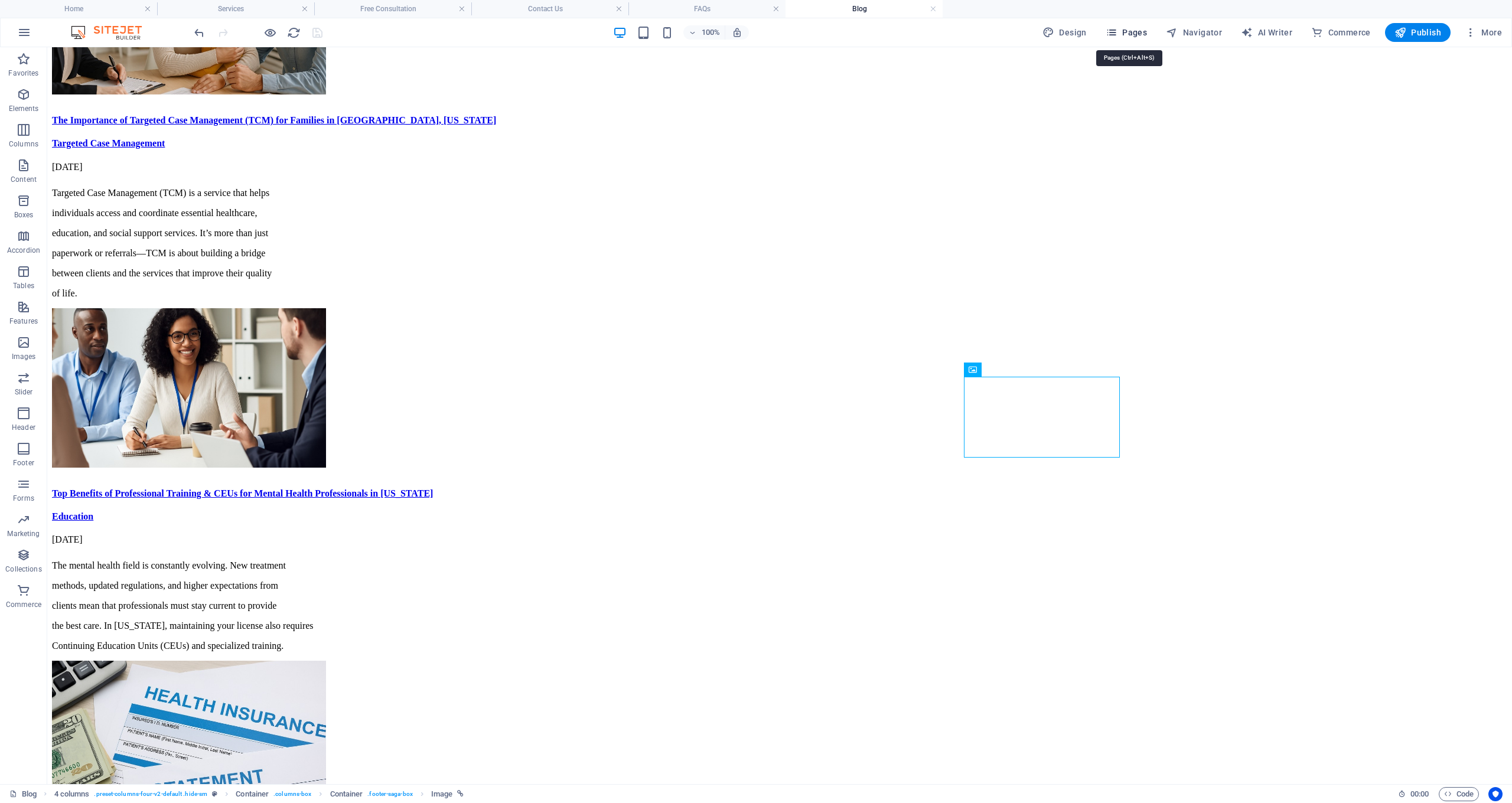
click at [1137, 30] on span "Pages" at bounding box center [1126, 32] width 41 height 12
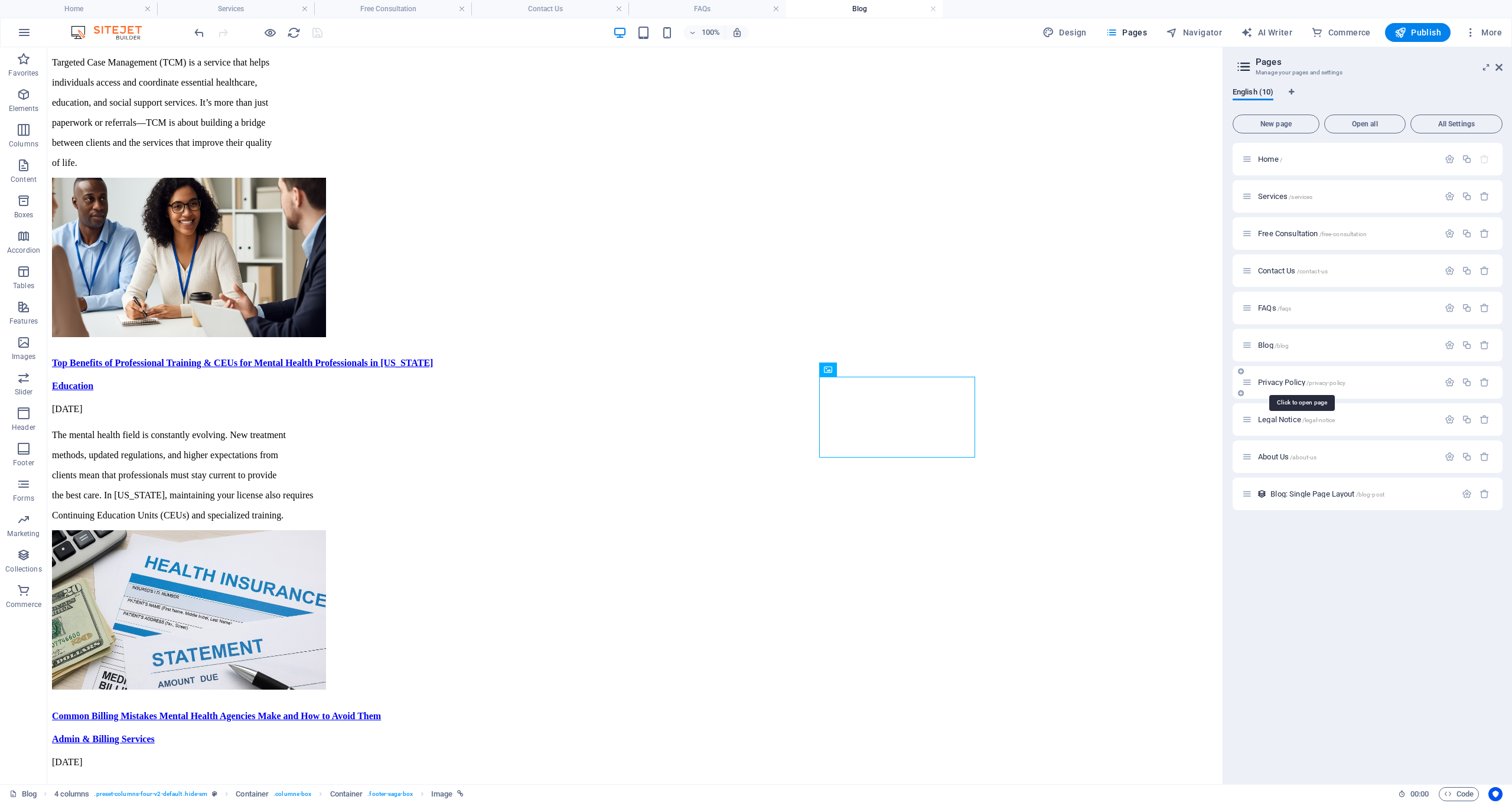
click at [1289, 379] on span "Privacy Policy /privacy-policy" at bounding box center [1301, 381] width 87 height 9
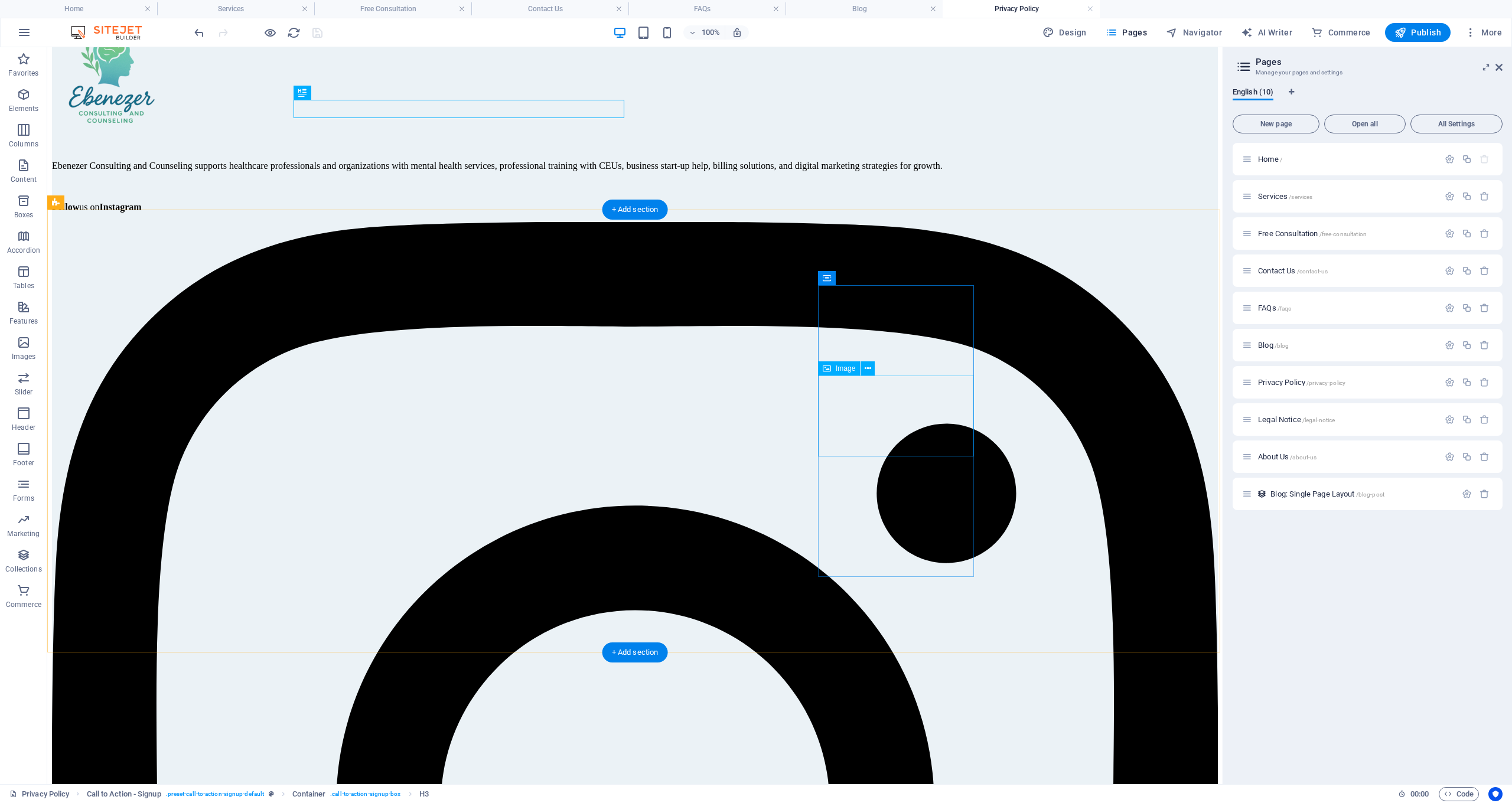
scroll to position [3623, 0]
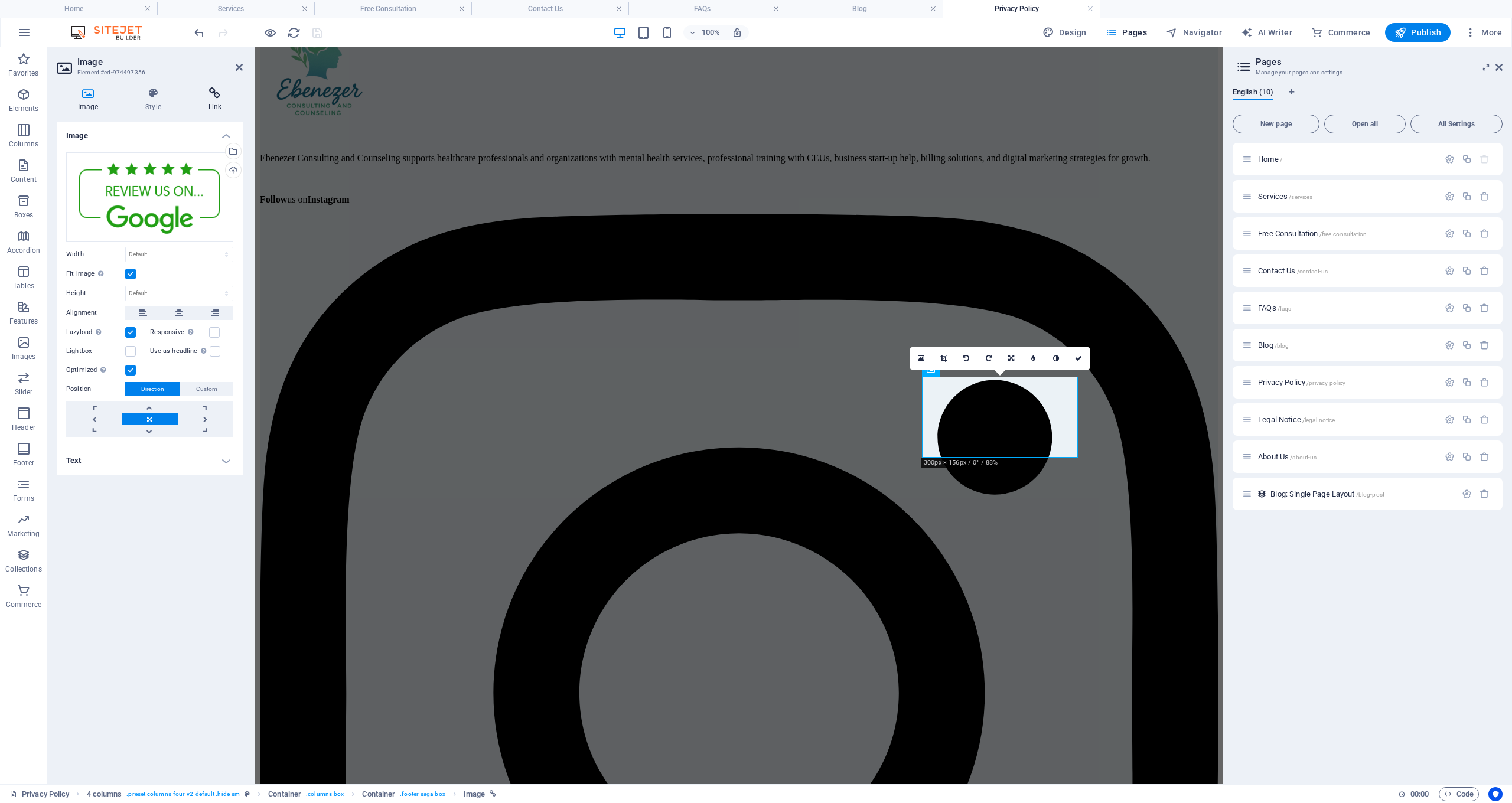
click at [207, 96] on icon at bounding box center [214, 93] width 56 height 12
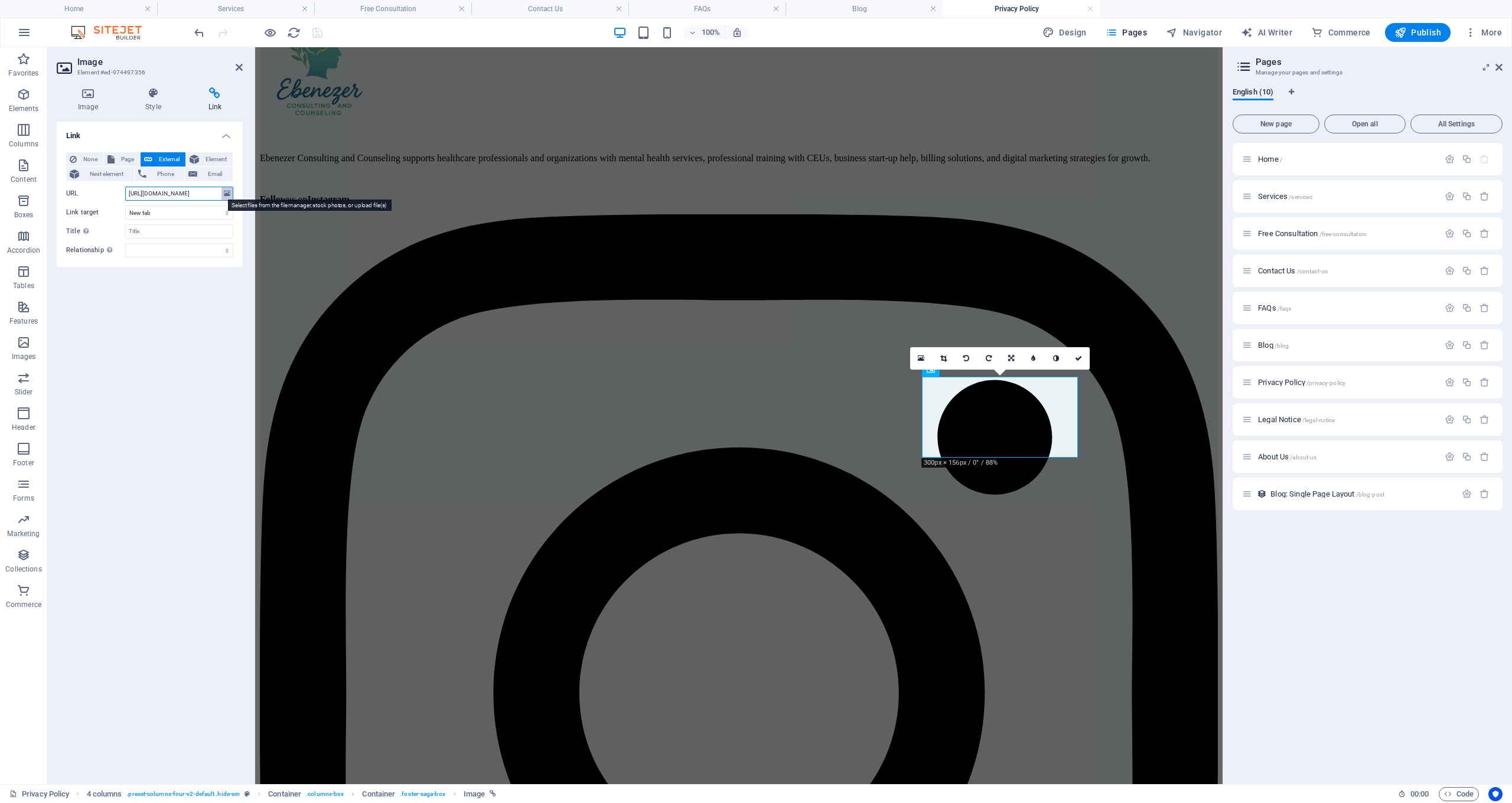
drag, startPoint x: 128, startPoint y: 193, endPoint x: 230, endPoint y: 193, distance: 102.0
click at [230, 193] on div "URL [URL][DOMAIN_NAME]" at bounding box center [150, 194] width 167 height 14
paste input "[URL][DOMAIN_NAME]"
type input "[URL][DOMAIN_NAME]"
click at [156, 236] on input "Title Additional link description, should not be the same as the link text. The…" at bounding box center [179, 231] width 108 height 14
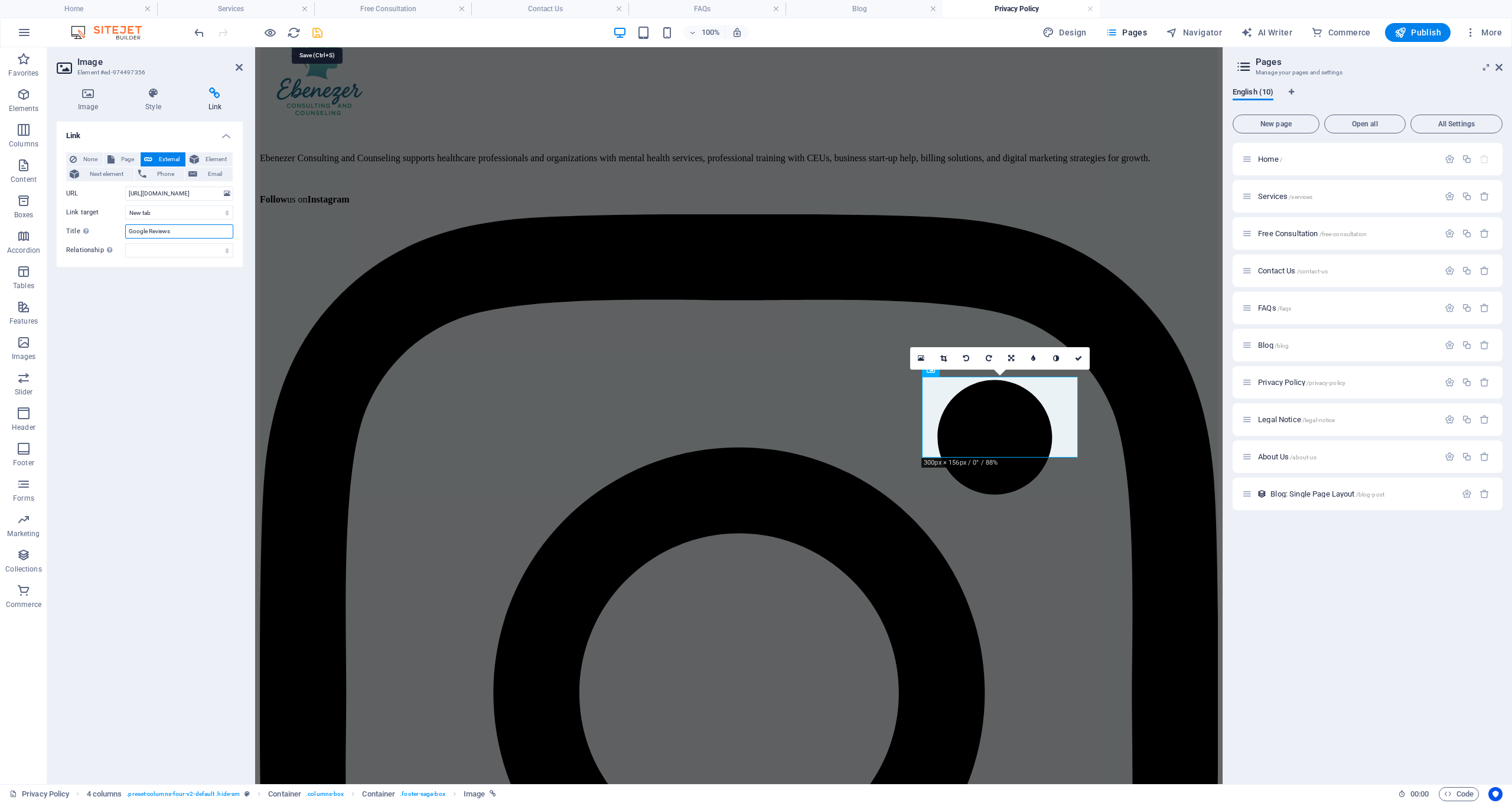
type input "Google Reviews"
click at [317, 34] on icon "save" at bounding box center [317, 33] width 14 height 14
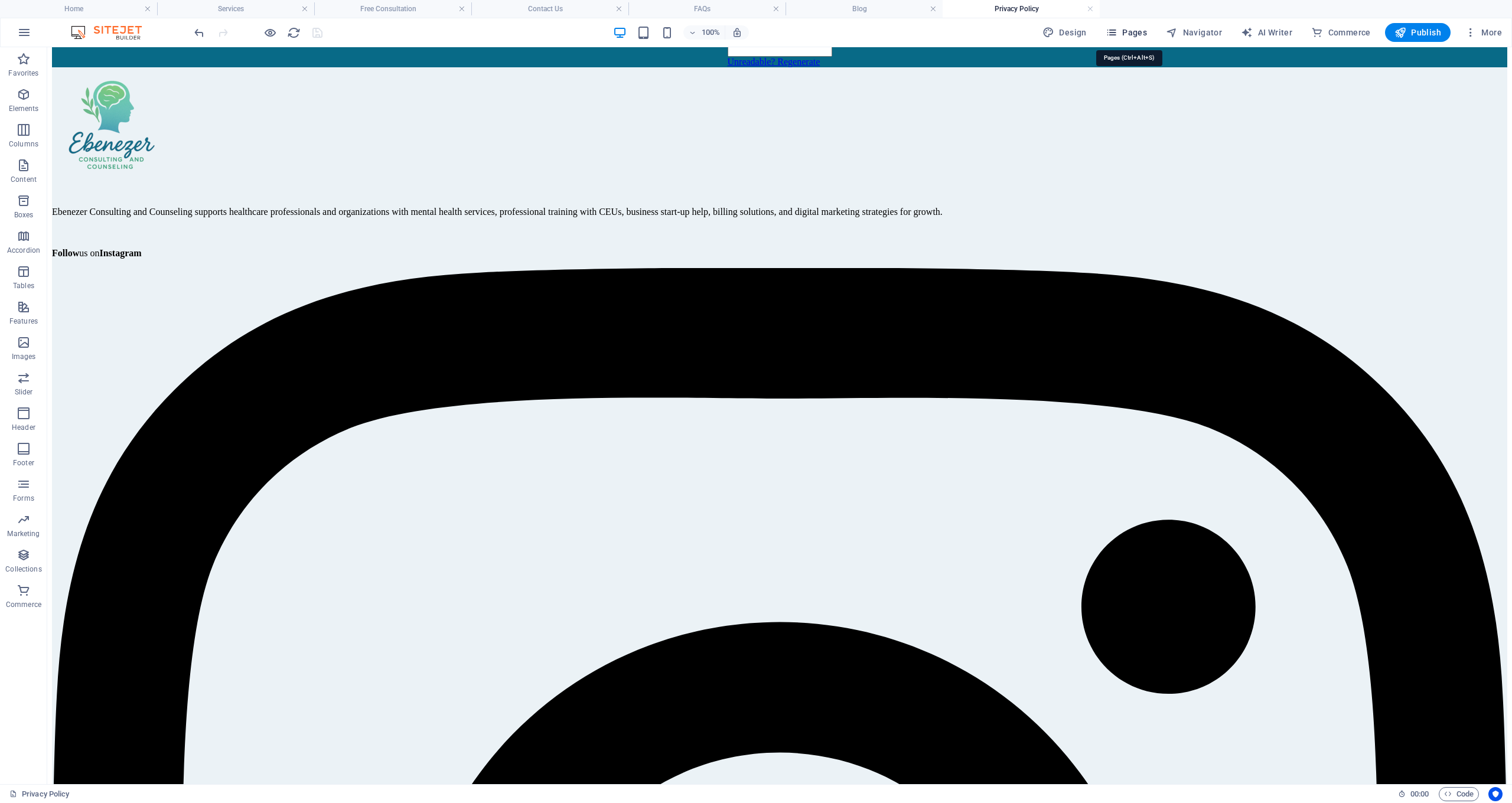
click at [1139, 32] on span "Pages" at bounding box center [1126, 32] width 41 height 12
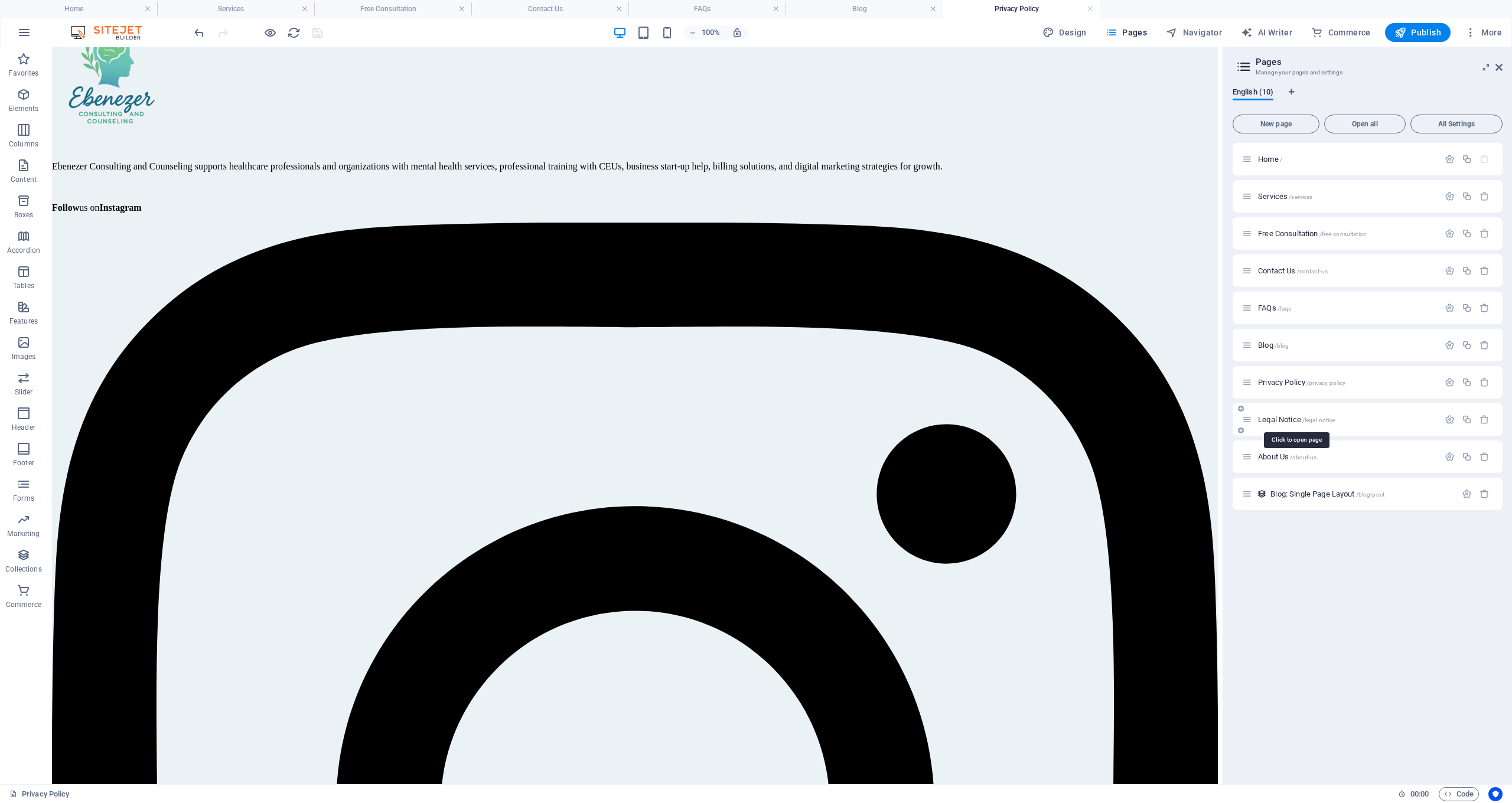
click at [1277, 423] on span "Legal Notice /legal-notice" at bounding box center [1296, 419] width 76 height 9
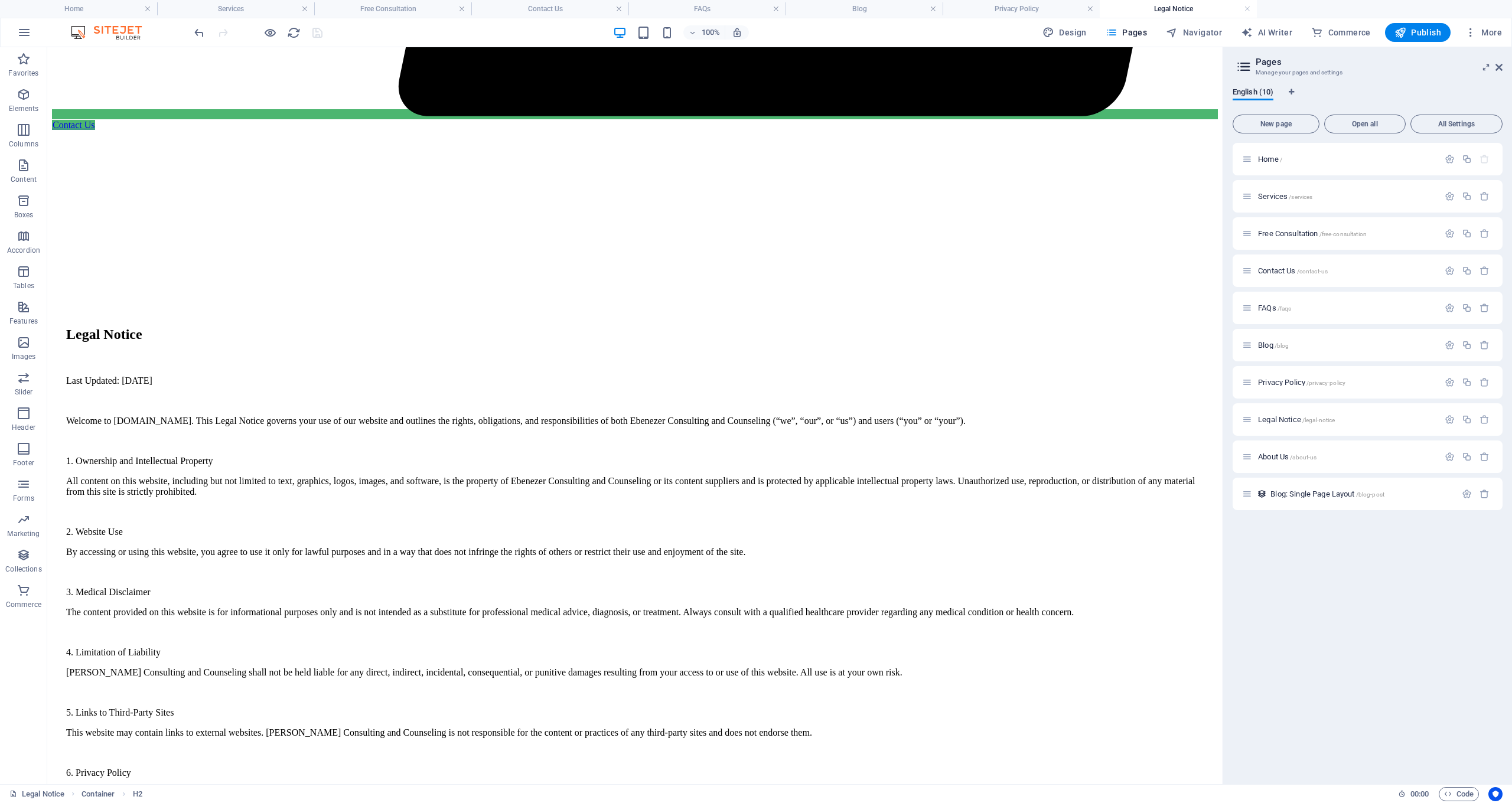
scroll to position [997, 0]
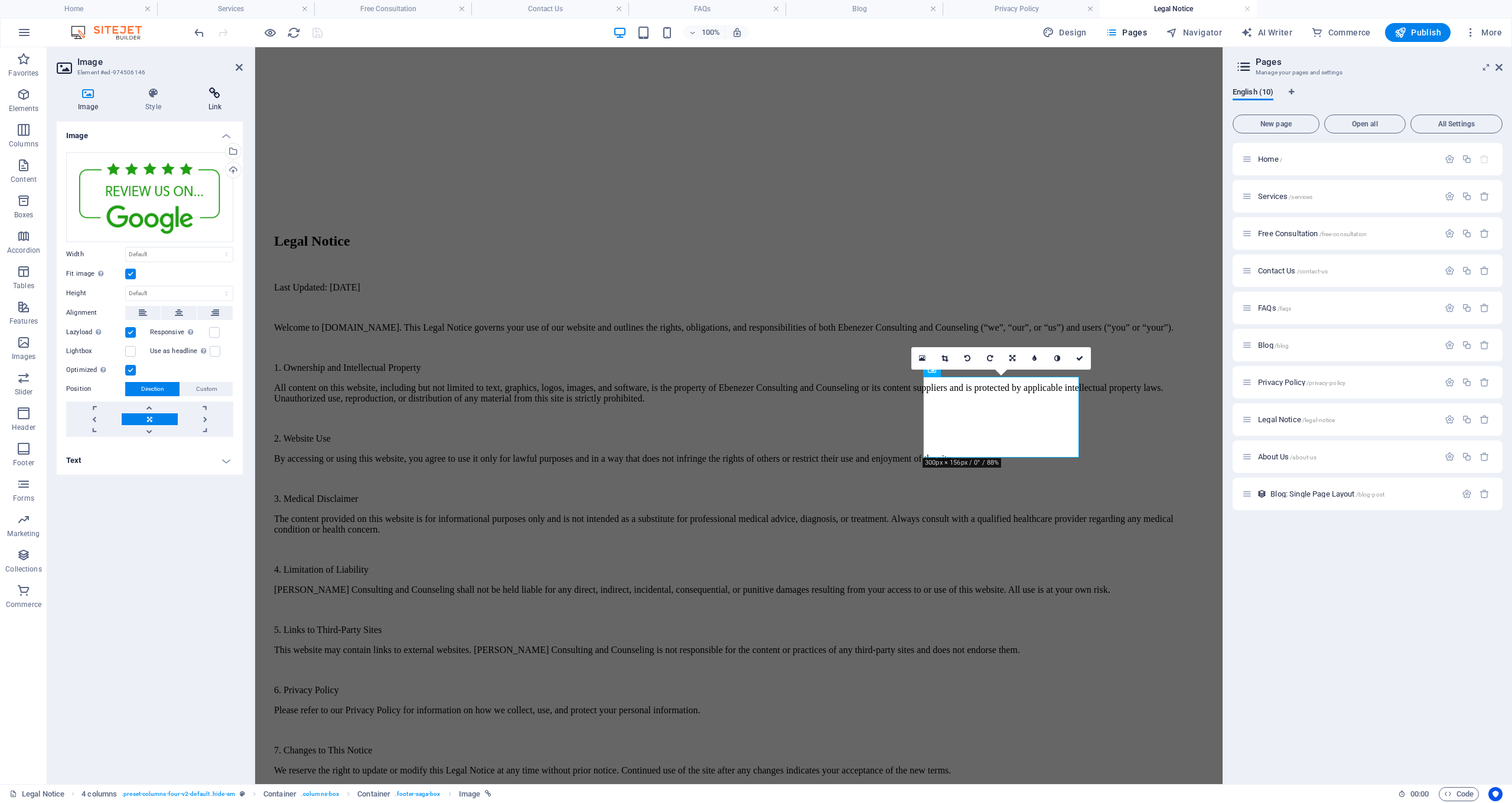
click at [215, 90] on icon at bounding box center [214, 93] width 56 height 12
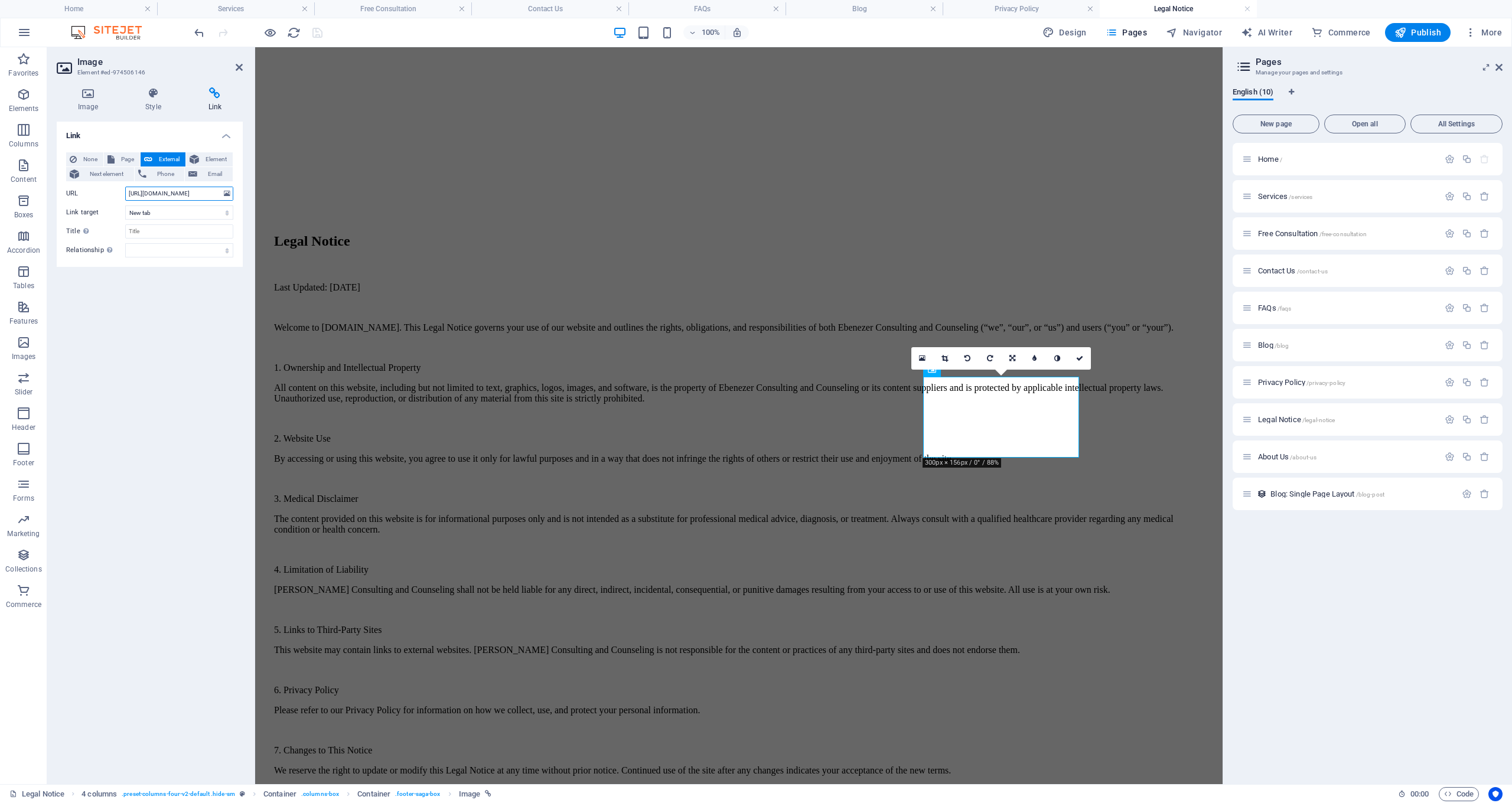
drag, startPoint x: 128, startPoint y: 195, endPoint x: 250, endPoint y: 193, distance: 122.0
click at [250, 193] on div "Image Style Link Image Drag files here, click to choose files or select files f…" at bounding box center [149, 431] width 205 height 706
paste input "[URL][DOMAIN_NAME]"
type input "[URL][DOMAIN_NAME]"
click at [163, 233] on input "Title Additional link description, should not be the same as the link text. The…" at bounding box center [179, 231] width 108 height 14
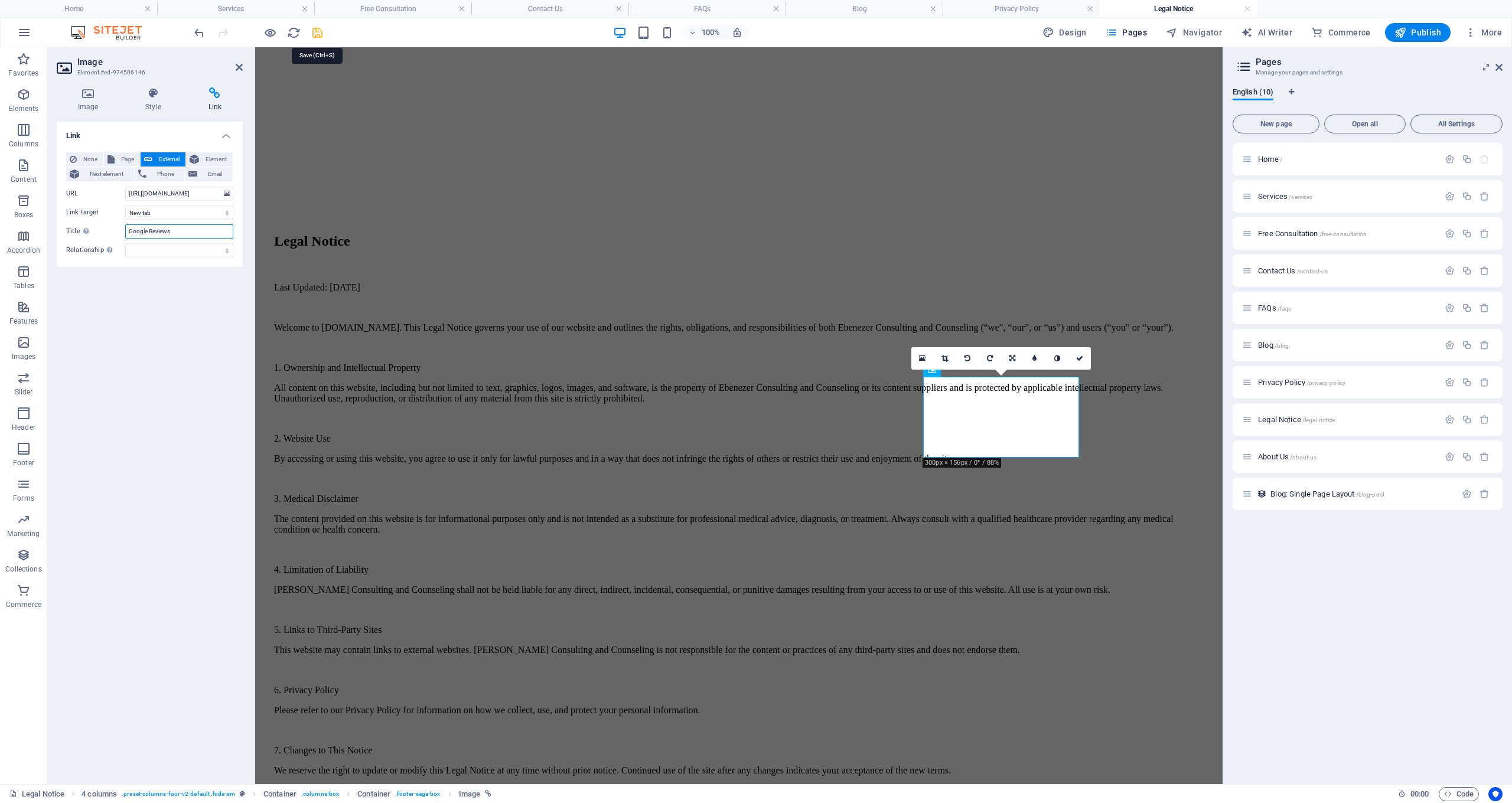
type input "Google Reviews"
click at [315, 32] on icon "save" at bounding box center [317, 33] width 14 height 14
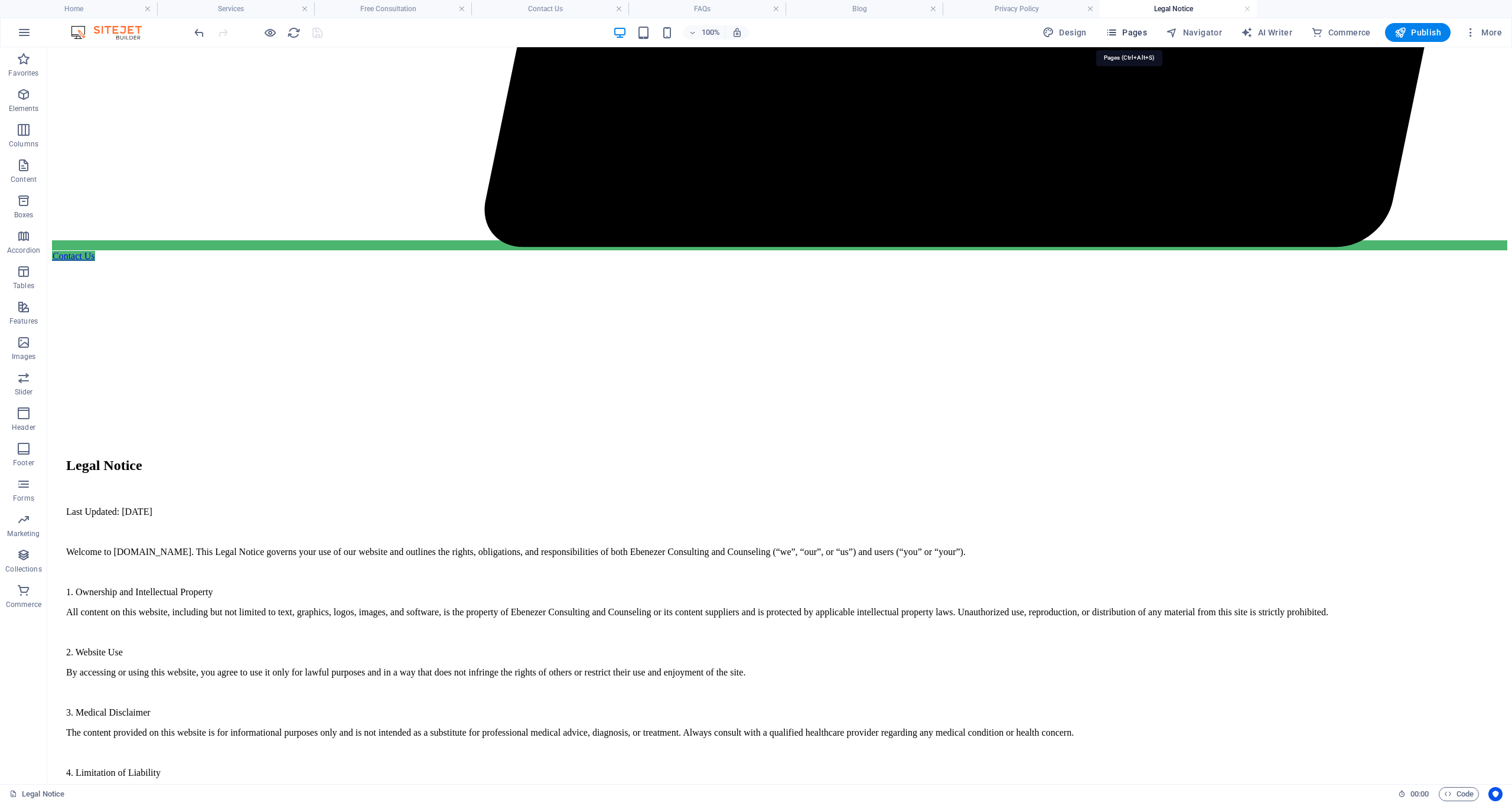
click at [1135, 30] on span "Pages" at bounding box center [1126, 32] width 41 height 12
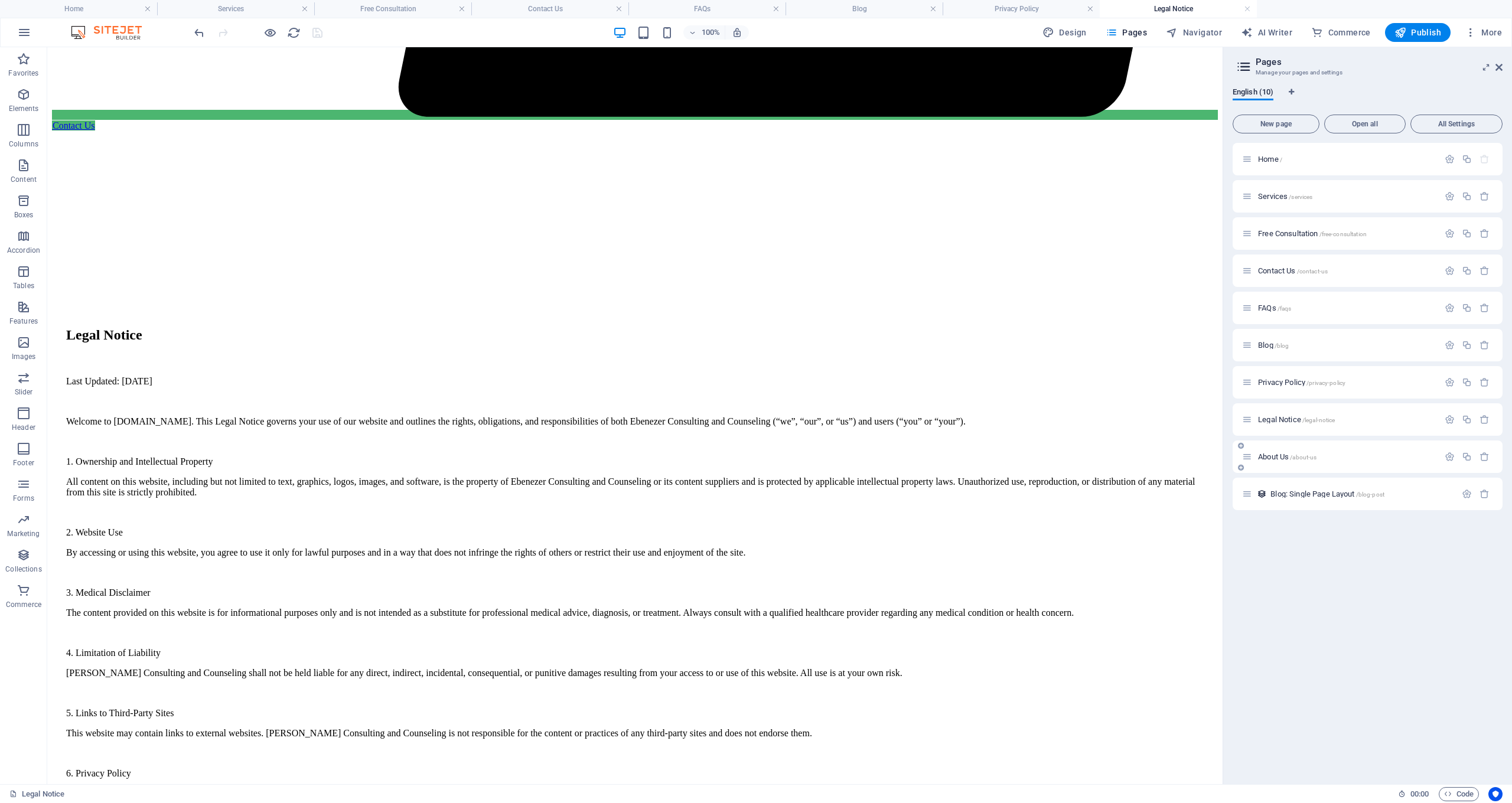
click at [1270, 460] on span "About Us /about-us" at bounding box center [1287, 456] width 59 height 9
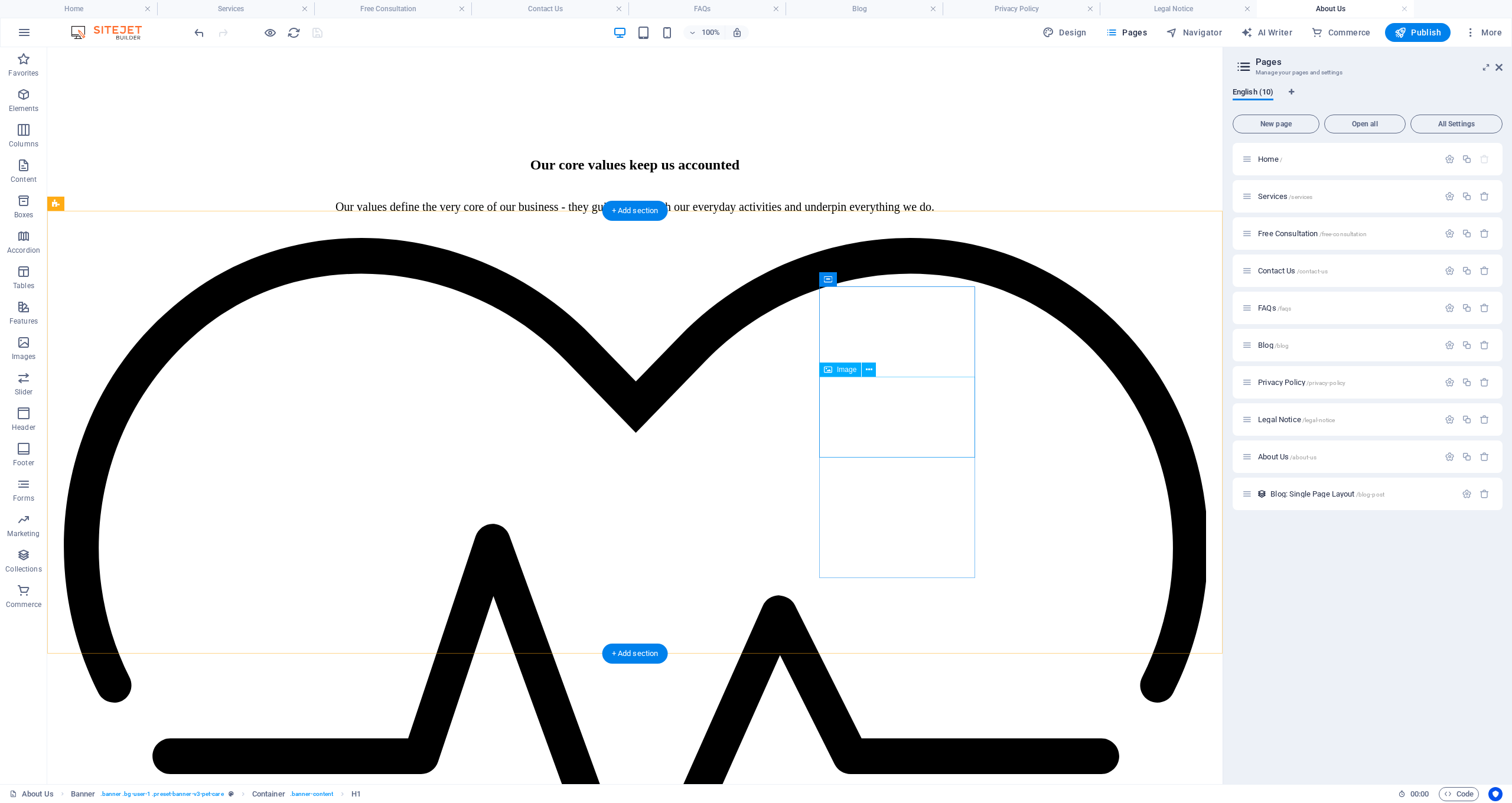
scroll to position [1709, 0]
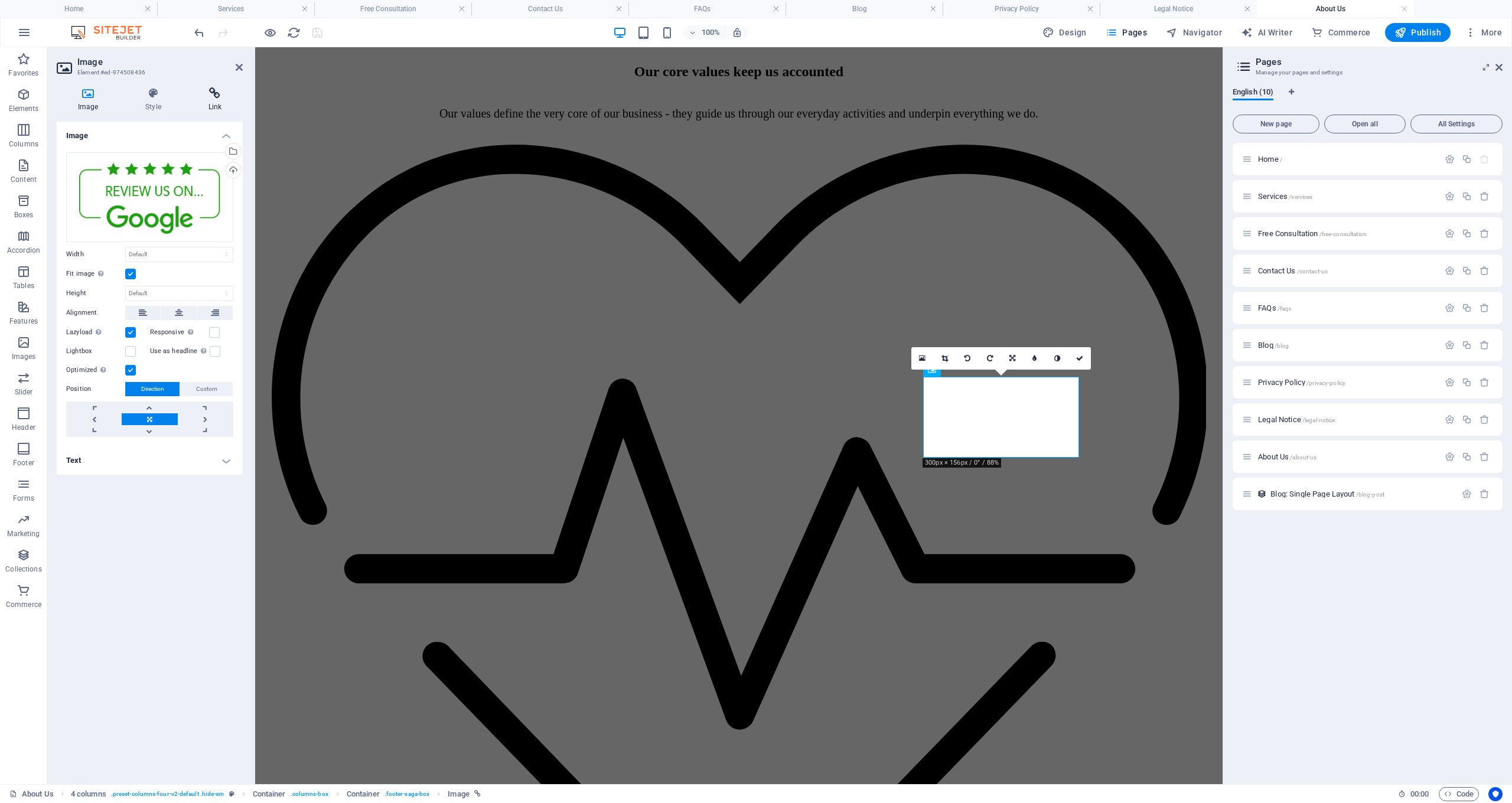
click at [221, 92] on icon at bounding box center [214, 93] width 56 height 12
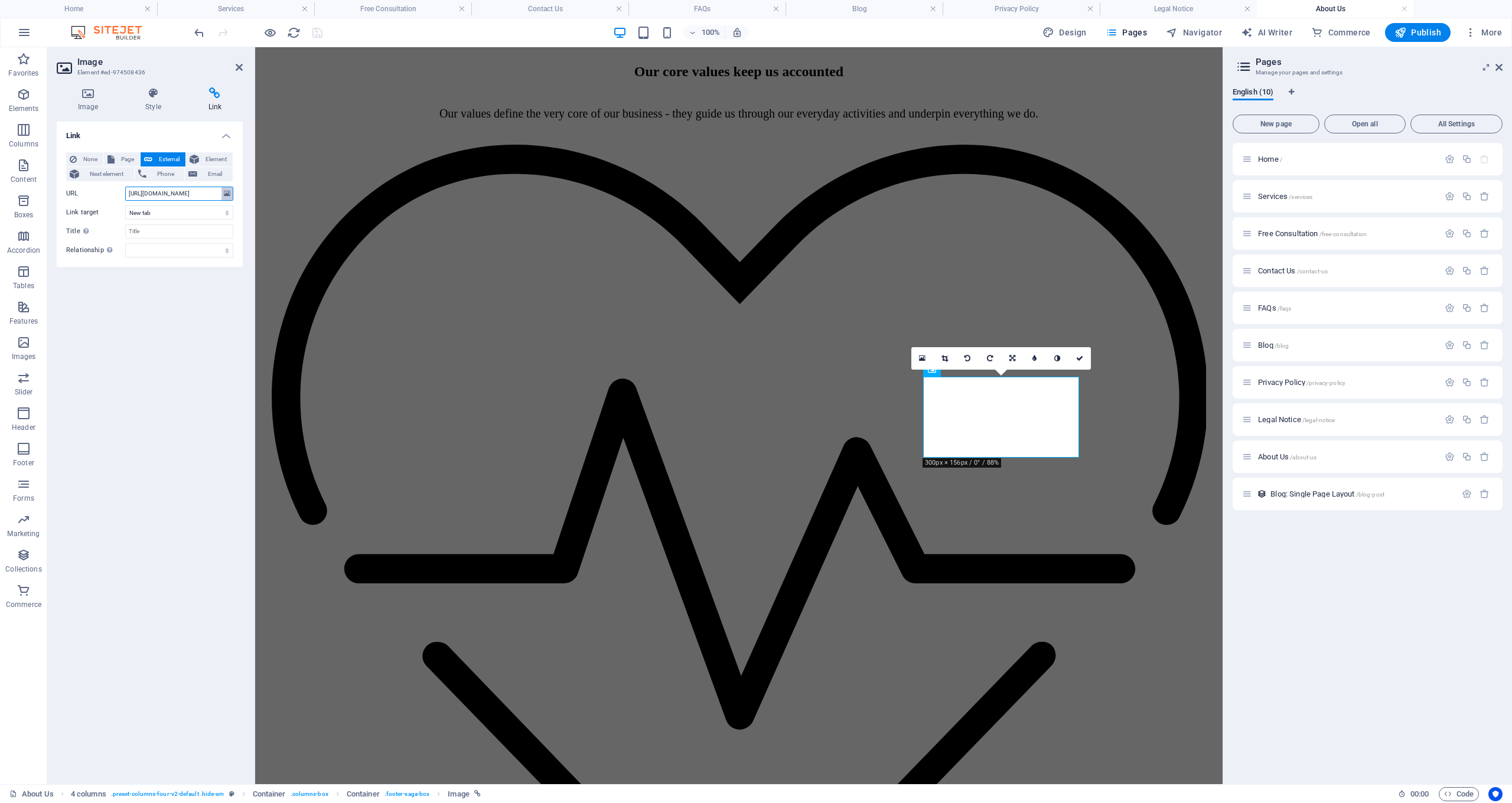
drag, startPoint x: 129, startPoint y: 196, endPoint x: 231, endPoint y: 193, distance: 102.0
click at [231, 194] on div "URL [URL][DOMAIN_NAME]" at bounding box center [150, 194] width 167 height 14
paste input "[URL][DOMAIN_NAME]"
type input "[URL][DOMAIN_NAME]"
click at [153, 229] on input "Title Additional link description, should not be the same as the link text. The…" at bounding box center [179, 231] width 108 height 14
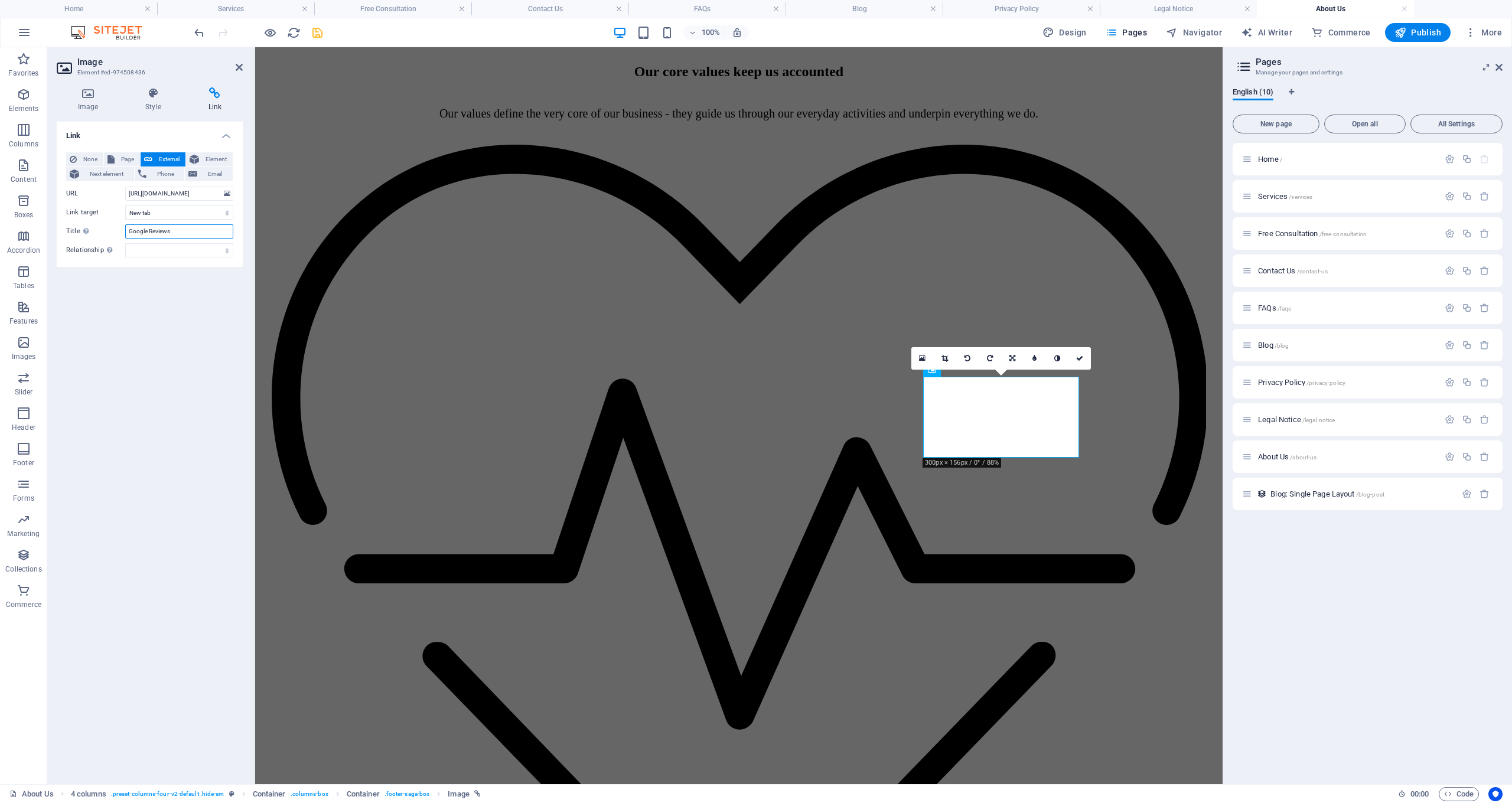
type input "Google Reviews"
click at [318, 34] on icon "save" at bounding box center [317, 33] width 14 height 14
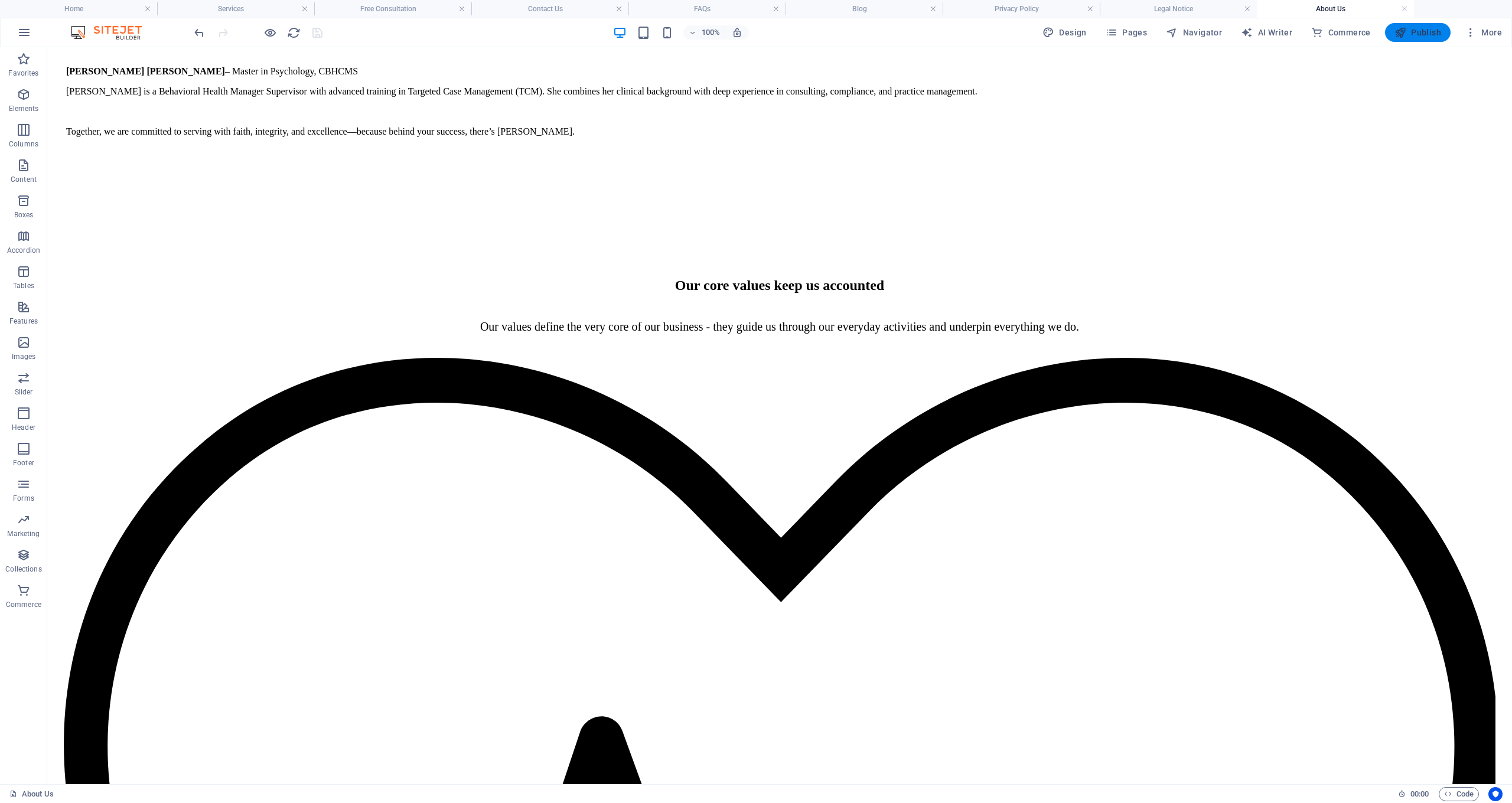
click at [1414, 33] on span "Publish" at bounding box center [1418, 32] width 47 height 12
